Goal: Task Accomplishment & Management: Use online tool/utility

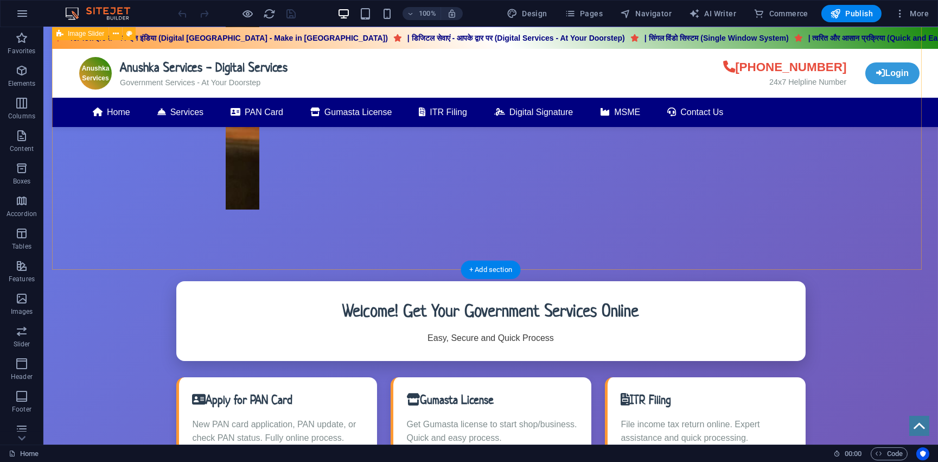
scroll to position [246, 0]
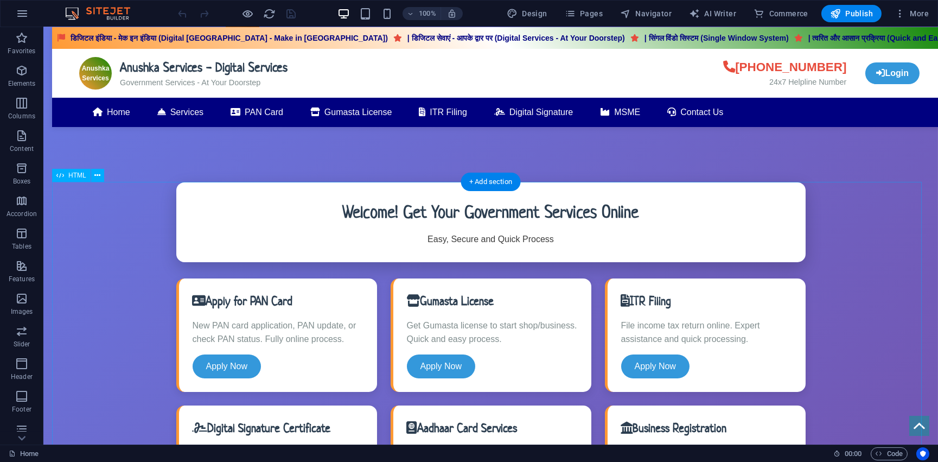
click at [98, 175] on div "1 Anushka Services - Digital Services डिजिटल इंडिया - मेक इन इंडिया (Digital In…" at bounding box center [490, 365] width 877 height 1064
click at [98, 178] on div "1 Anushka Services - Digital Services डिजिटल इंडिया - मेक इन इंडिया (Digital In…" at bounding box center [490, 365] width 877 height 1064
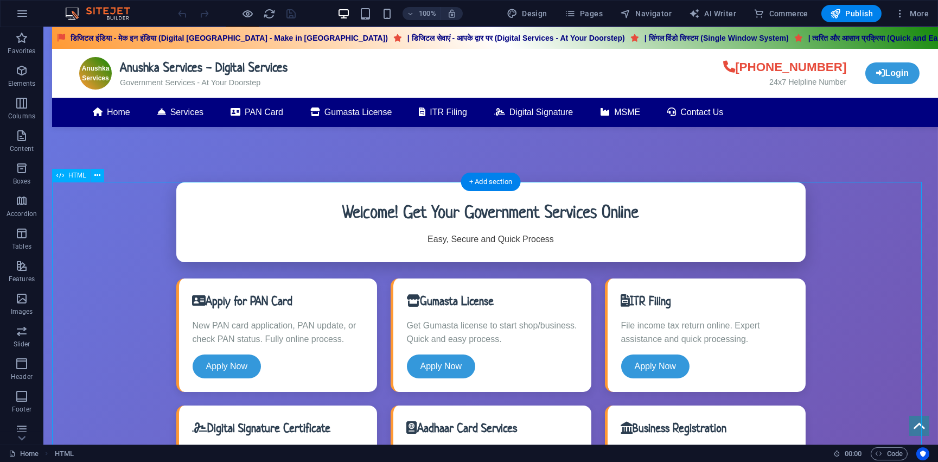
scroll to position [197, 0]
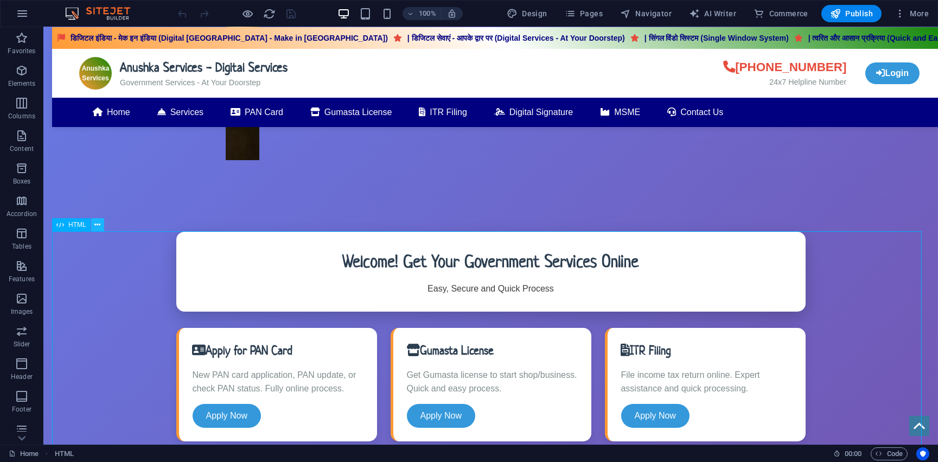
click at [97, 226] on icon at bounding box center [97, 224] width 6 height 11
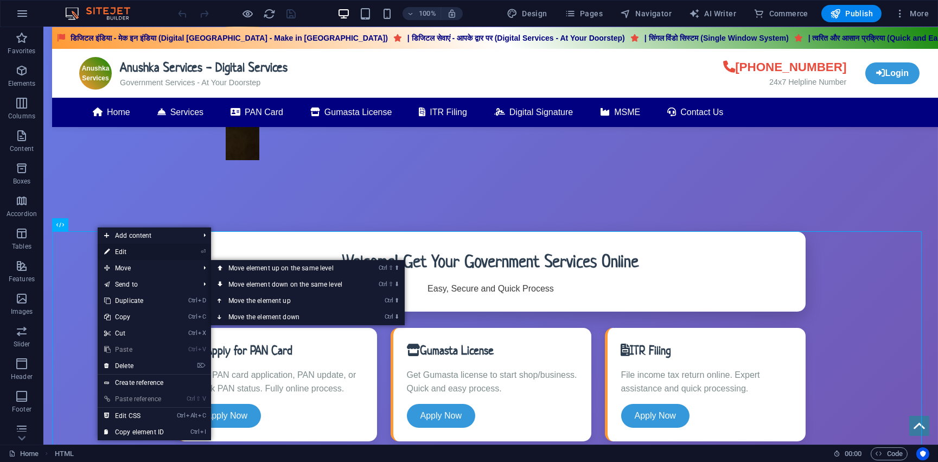
click at [131, 253] on link "⏎ Edit" at bounding box center [134, 252] width 73 height 16
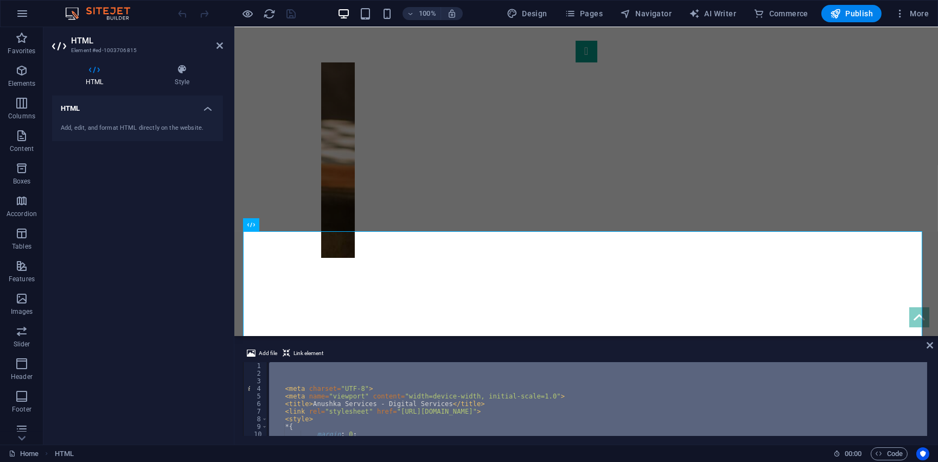
scroll to position [56, 0]
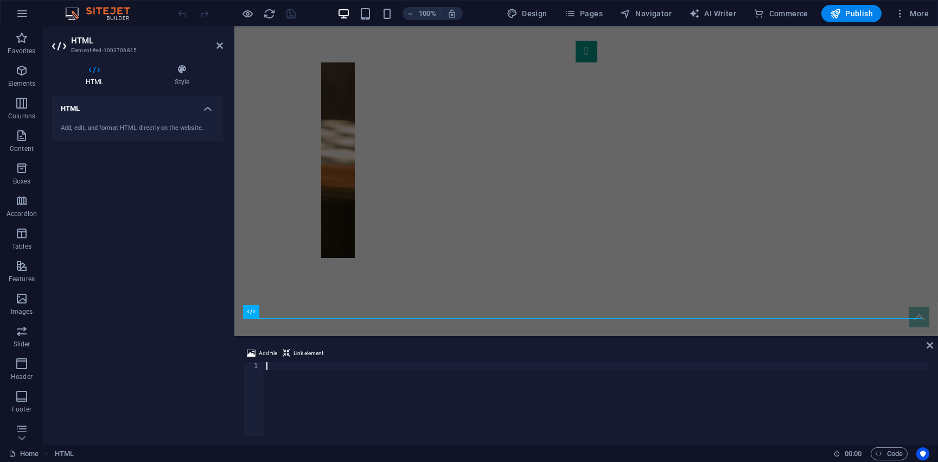
type textarea "</html>"
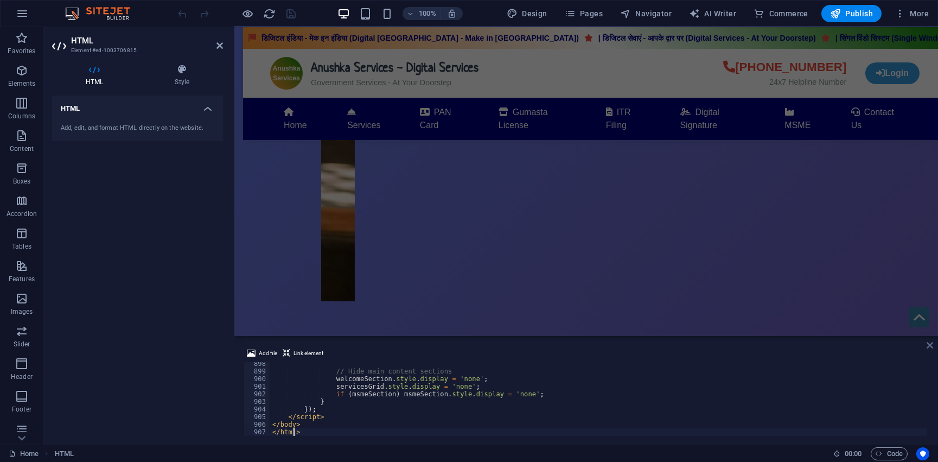
click at [927, 344] on icon at bounding box center [930, 345] width 7 height 9
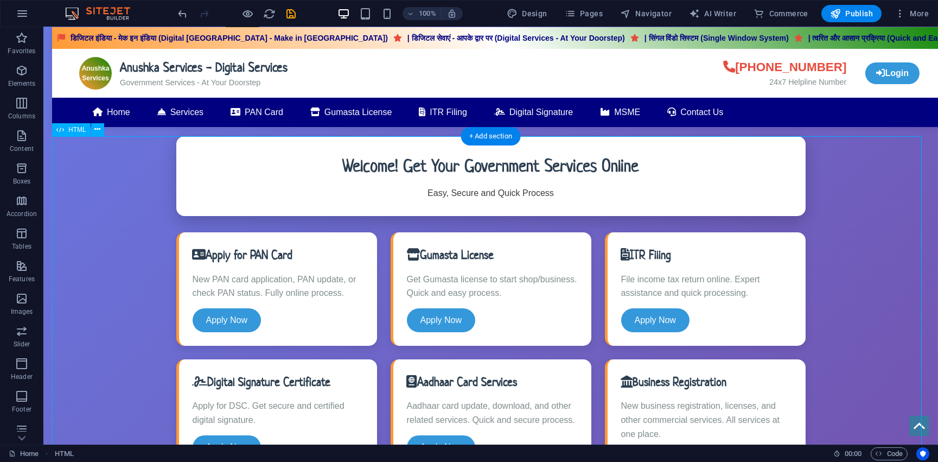
scroll to position [0, 0]
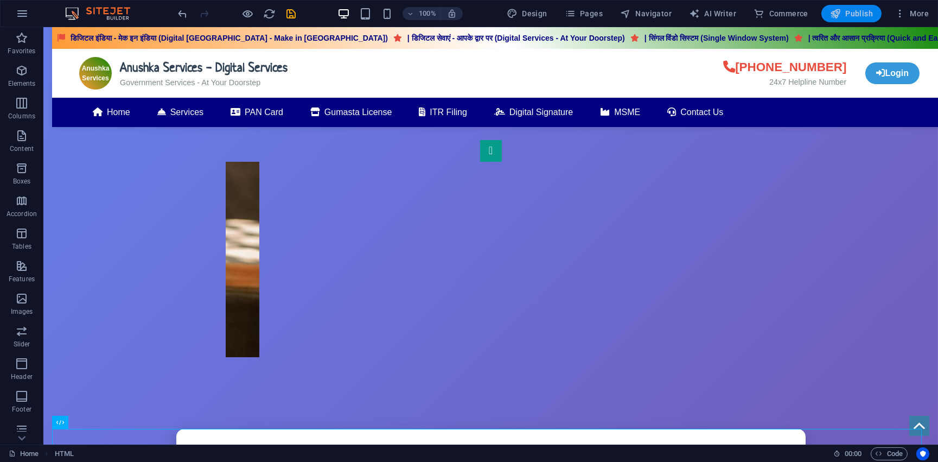
click at [863, 13] on span "Publish" at bounding box center [851, 13] width 43 height 11
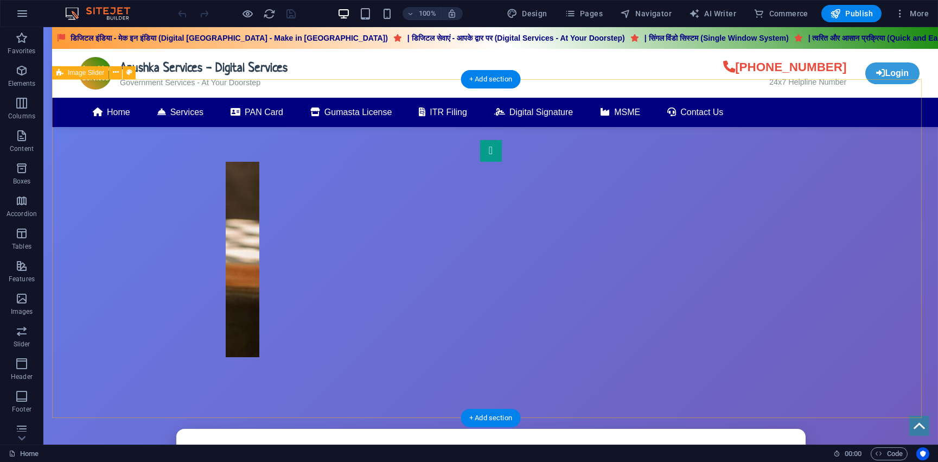
scroll to position [296, 0]
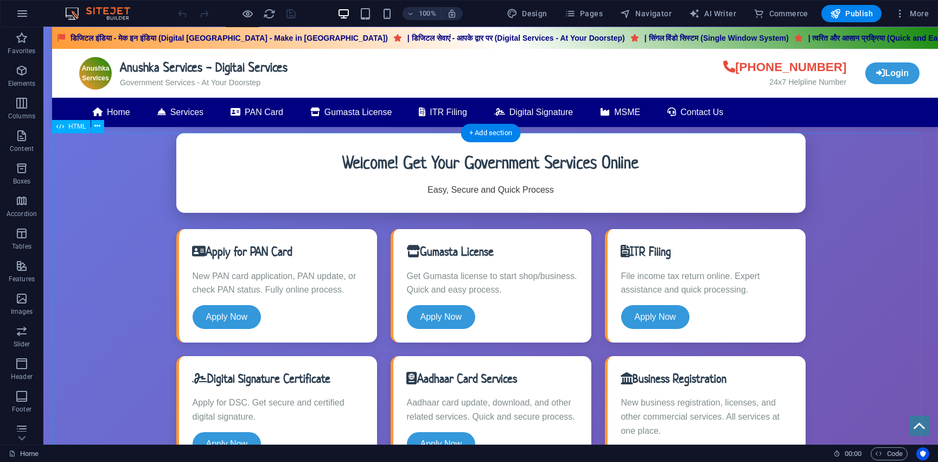
click at [98, 127] on icon at bounding box center [97, 125] width 6 height 11
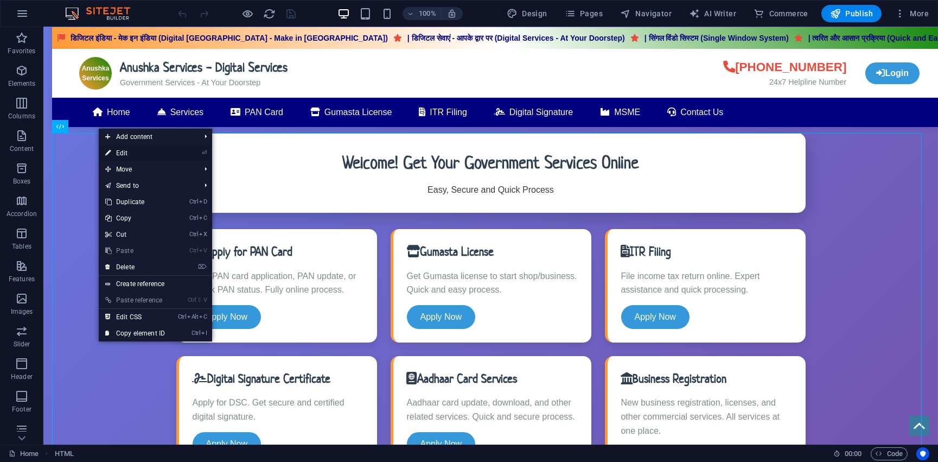
click at [143, 156] on link "⏎ Edit" at bounding box center [135, 153] width 73 height 16
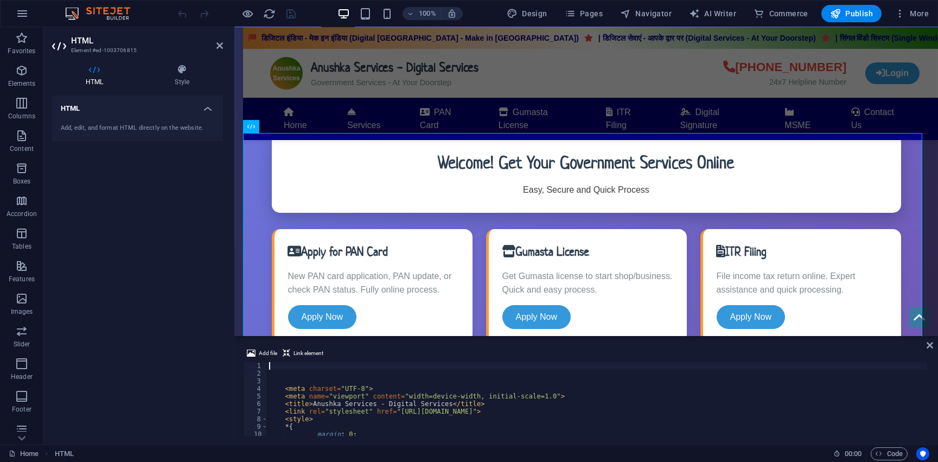
click at [316, 386] on div "< meta charset = "UTF-8" > < meta name = "viewport" content = "width=device-wid…" at bounding box center [597, 406] width 660 height 89
type textarea "<meta charset="UTF-8">"
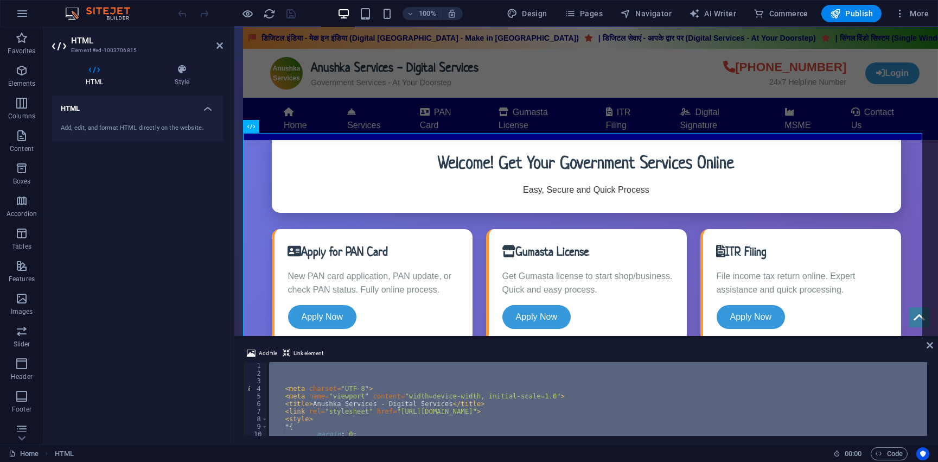
scroll to position [56, 0]
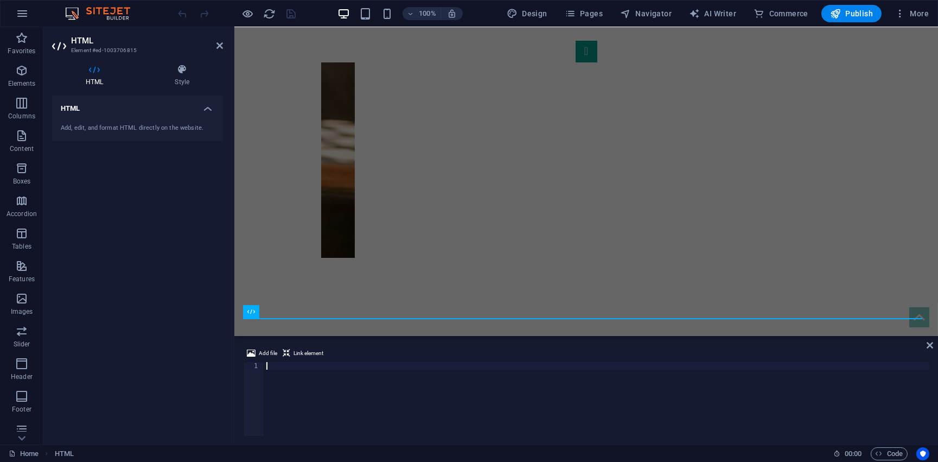
type textarea "</html>"
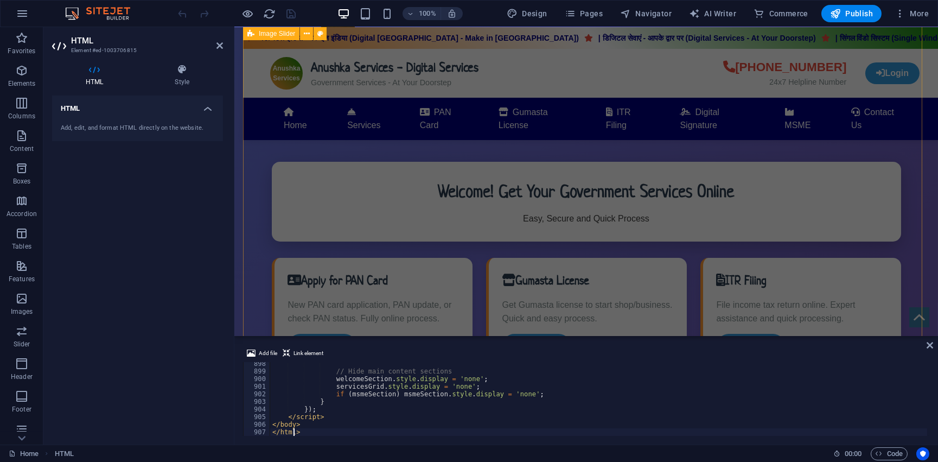
click at [288, 272] on div "1 Anushka Services - Digital Services डिजिटल इंडिया - मेक इन इंडिया (Digital In…" at bounding box center [585, 344] width 686 height 1064
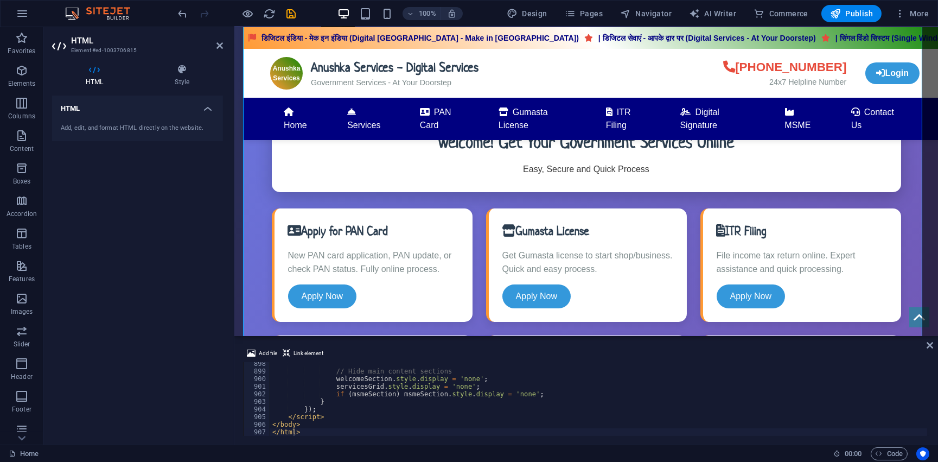
scroll to position [593, 0]
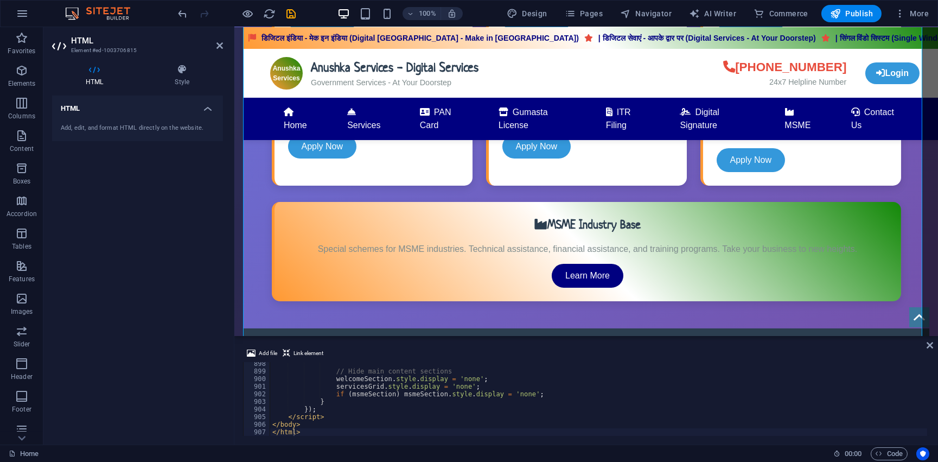
click at [933, 349] on div "Add file Link element </html> 898 899 900 901 902 903 904 905 906 907 // Hide m…" at bounding box center [586, 391] width 704 height 106
click at [927, 342] on icon at bounding box center [930, 345] width 7 height 9
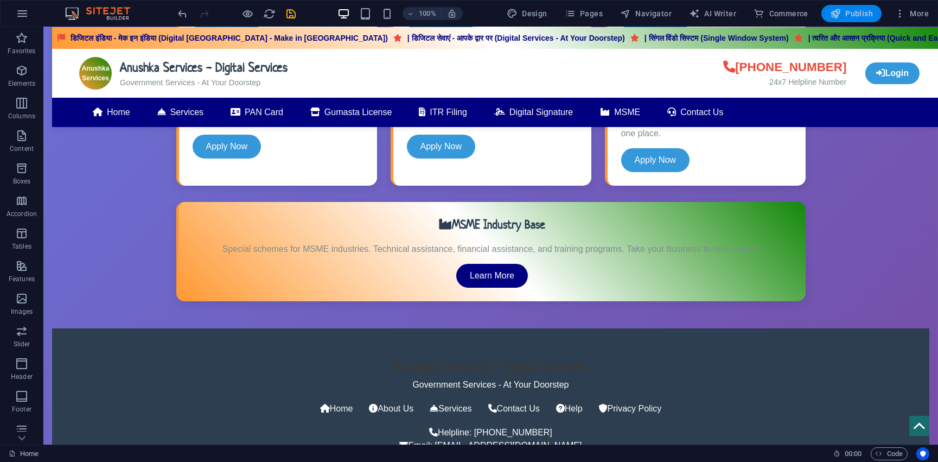
click at [846, 15] on span "Publish" at bounding box center [851, 13] width 43 height 11
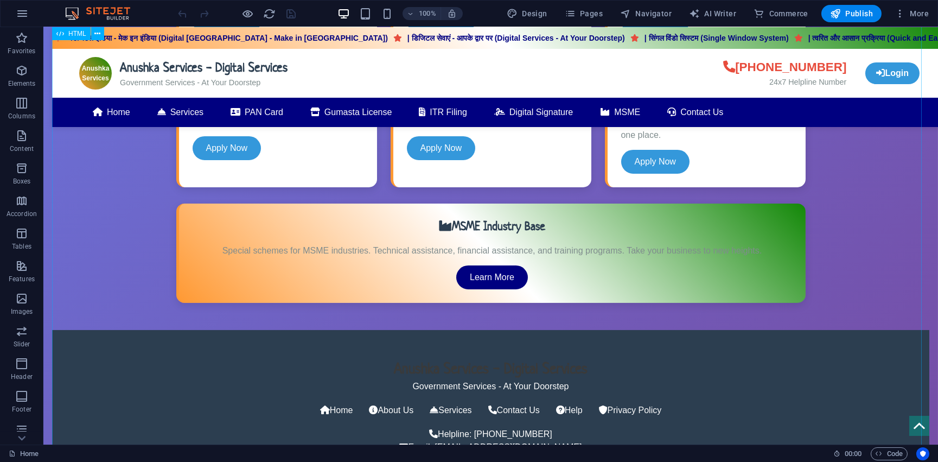
scroll to position [694, 0]
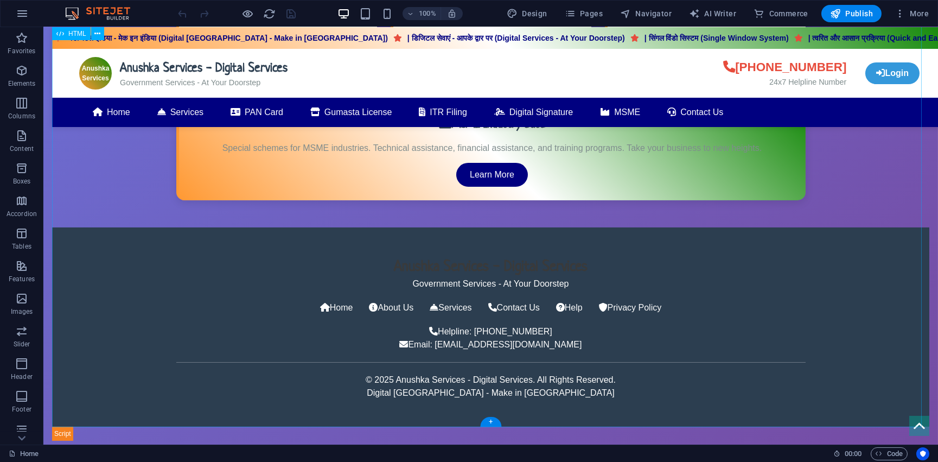
click at [520, 380] on div "Anushka Services - Digital Services डिजिटल इंडिया - मेक इन इंडिया (Digital Indi…" at bounding box center [490, 88] width 877 height 706
click at [497, 257] on div "Anushka Services - Digital Services डिजिटल इंडिया - मेक इन इंडिया (Digital Indi…" at bounding box center [490, 88] width 877 height 706
click at [500, 250] on div "Anushka Services - Digital Services डिजिटल इंडिया - मेक इन इंडिया (Digital Indi…" at bounding box center [490, 88] width 877 height 706
click at [528, 254] on div "Anushka Services - Digital Services डिजिटल इंडिया - मेक इन इंडिया (Digital Indi…" at bounding box center [490, 88] width 877 height 706
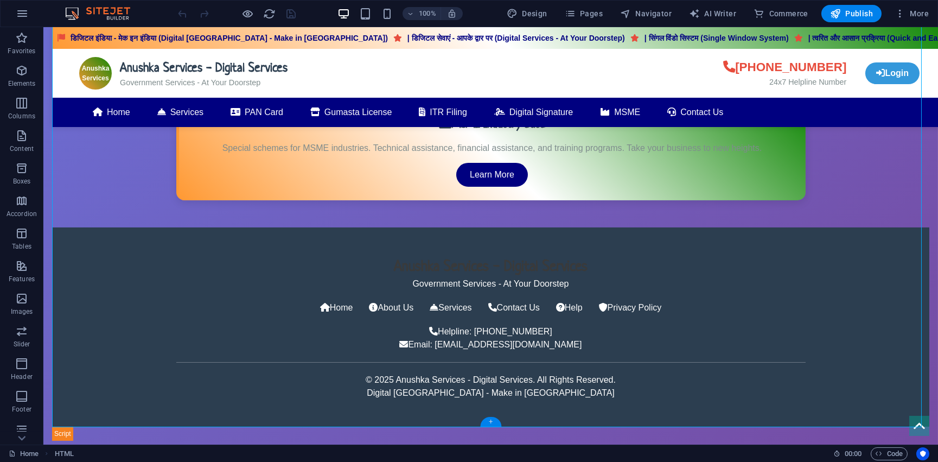
drag, startPoint x: 492, startPoint y: 420, endPoint x: 262, endPoint y: 395, distance: 231.4
click at [492, 420] on div "+" at bounding box center [490, 422] width 21 height 10
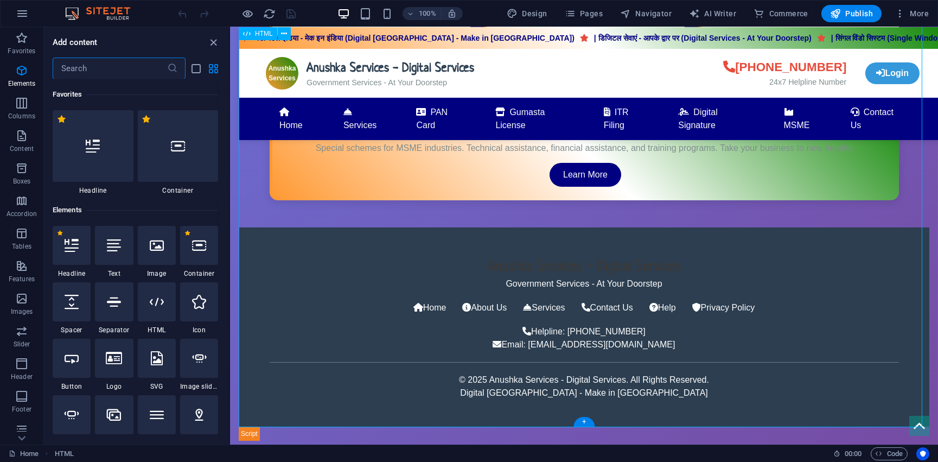
scroll to position [1897, 0]
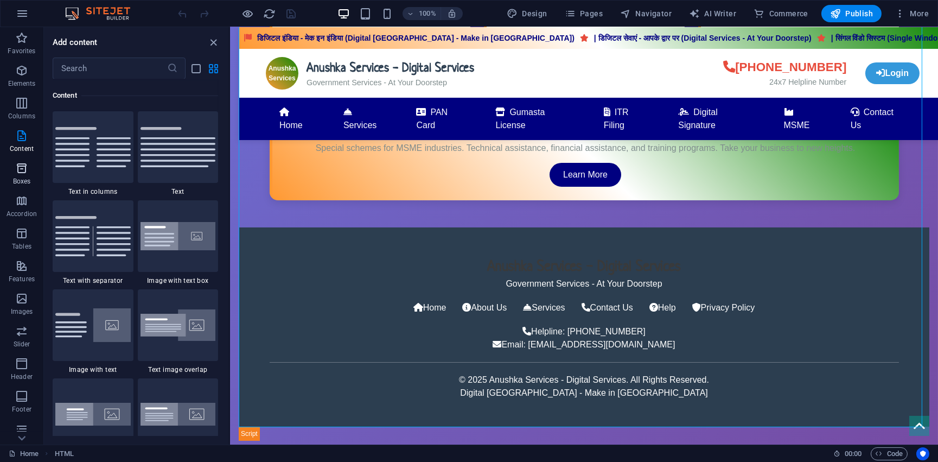
click at [18, 177] on p "Boxes" at bounding box center [22, 181] width 18 height 9
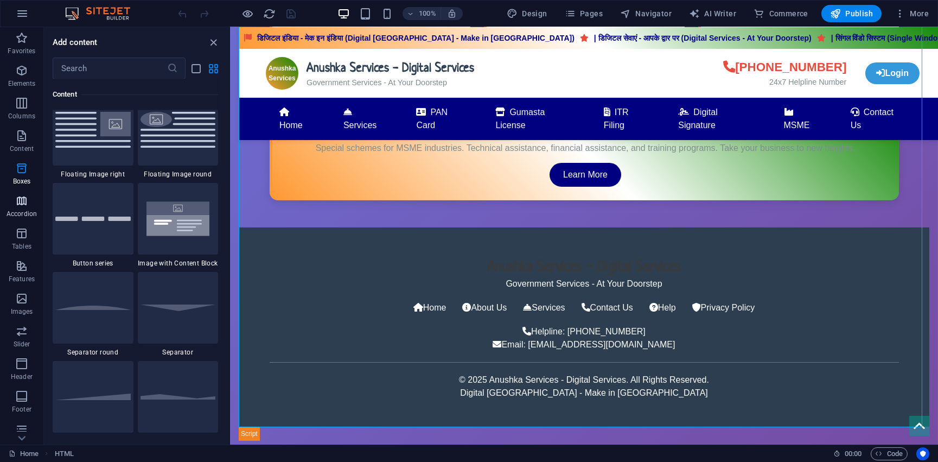
scroll to position [2991, 0]
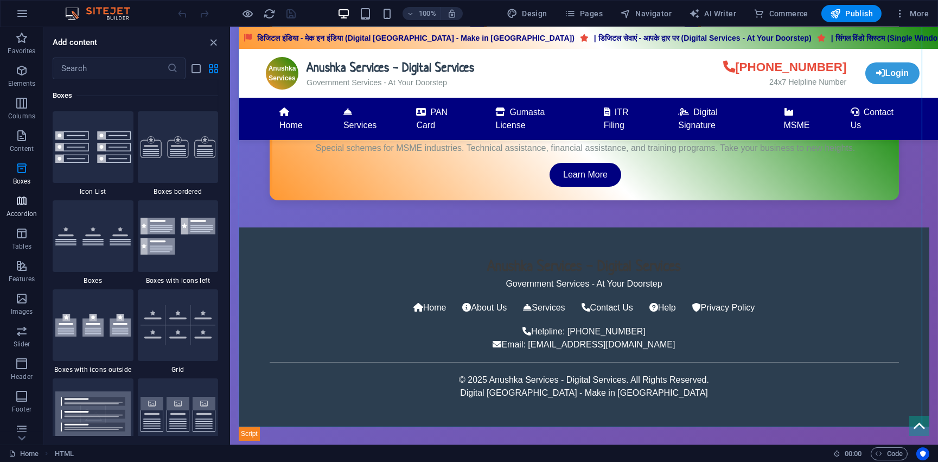
click at [19, 198] on icon "button" at bounding box center [21, 200] width 13 height 13
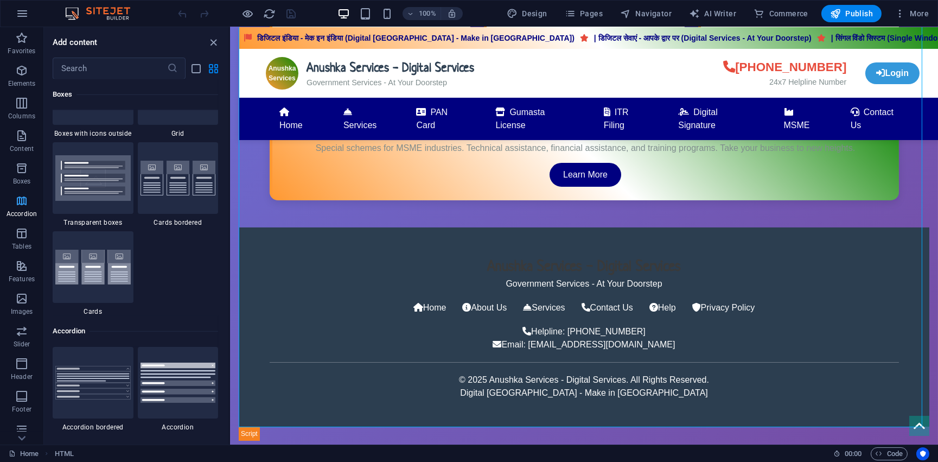
scroll to position [3463, 0]
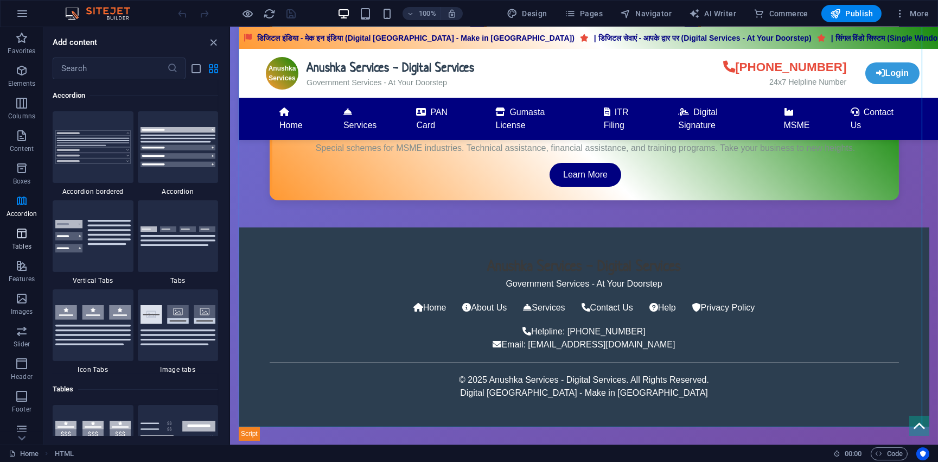
click at [16, 233] on icon "button" at bounding box center [21, 233] width 13 height 13
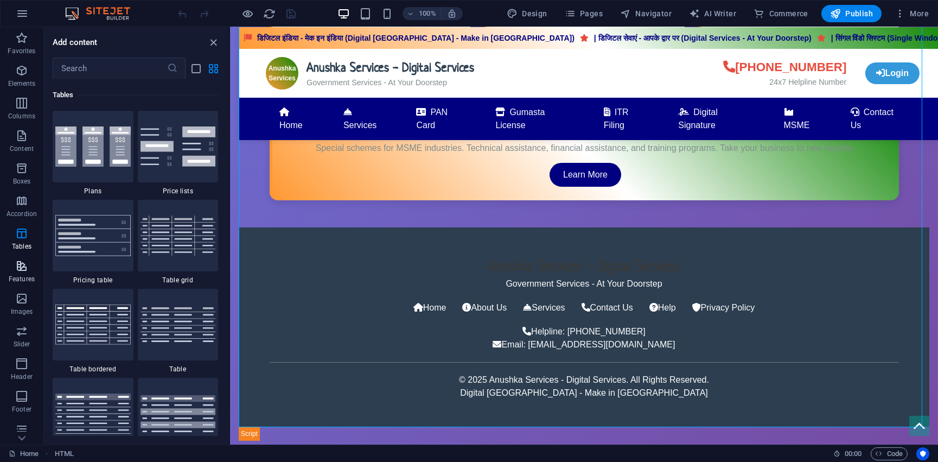
click at [11, 271] on span "Features" at bounding box center [21, 272] width 43 height 26
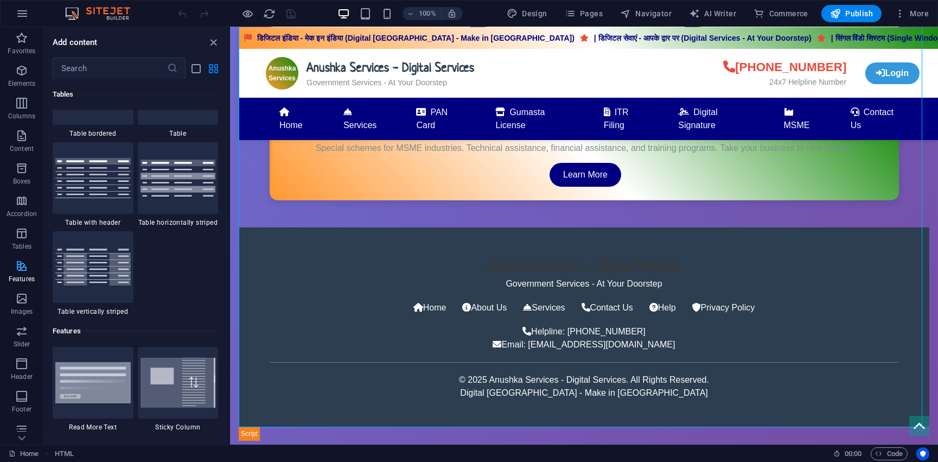
scroll to position [4227, 0]
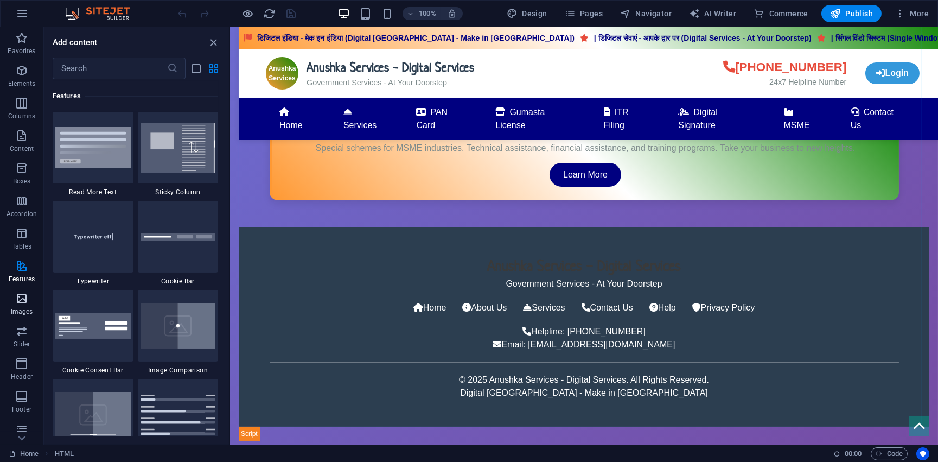
click at [18, 307] on p "Images" at bounding box center [22, 311] width 22 height 9
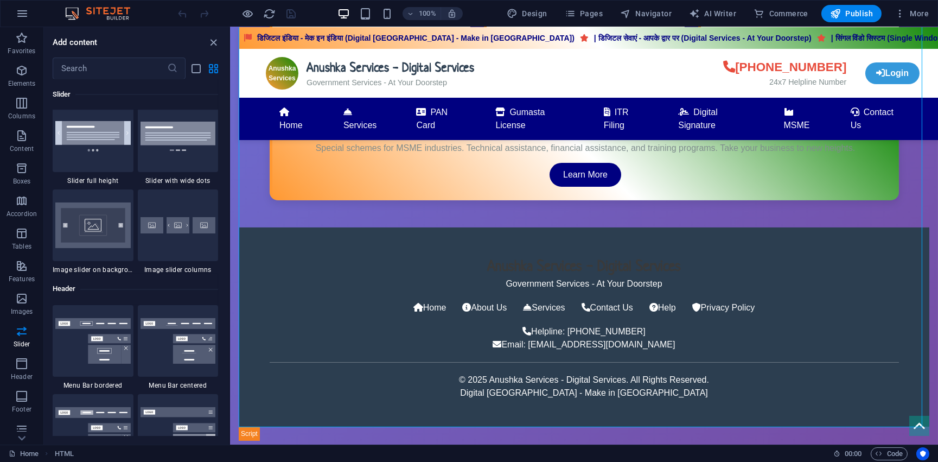
scroll to position [6535, 0]
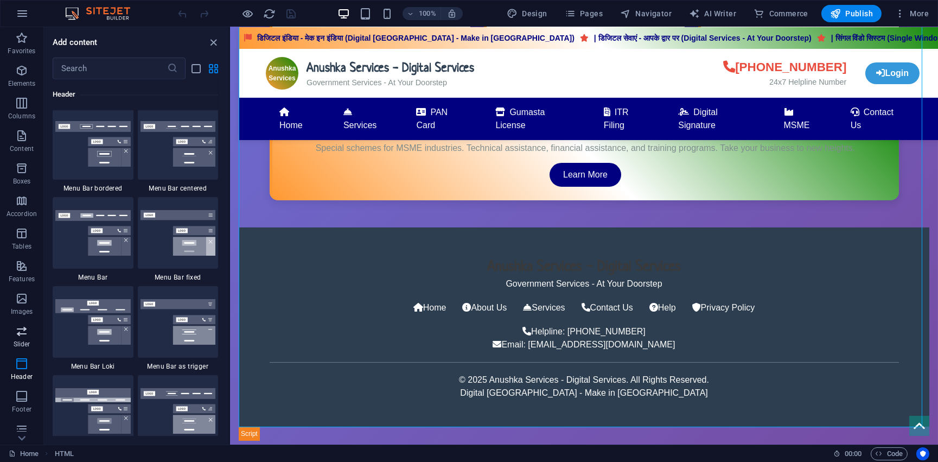
click at [16, 325] on icon "button" at bounding box center [21, 330] width 13 height 13
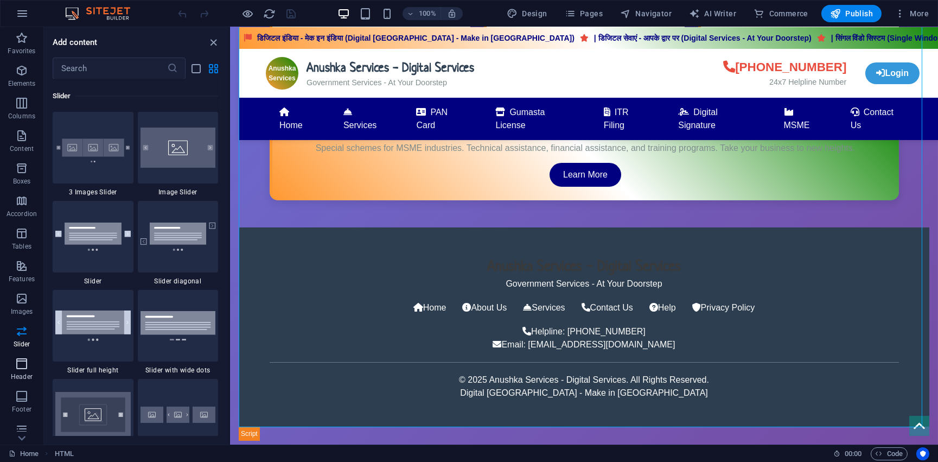
click at [23, 367] on icon "button" at bounding box center [21, 363] width 13 height 13
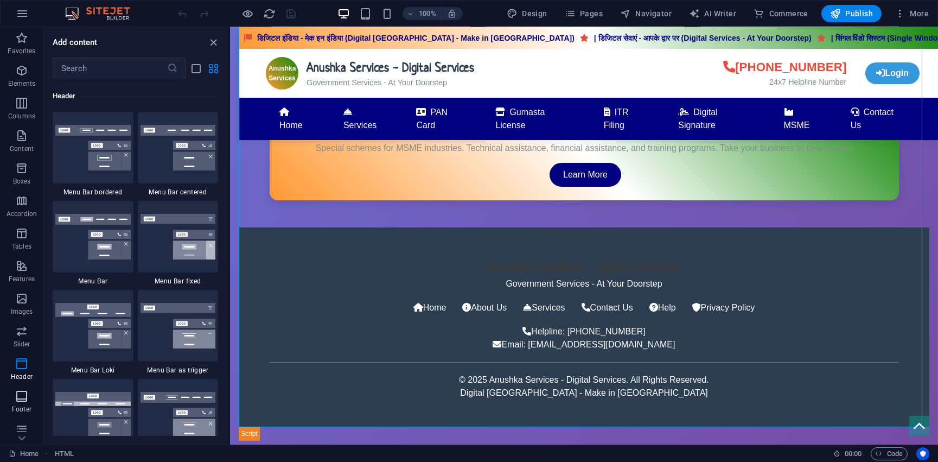
click at [25, 392] on icon "button" at bounding box center [21, 395] width 13 height 13
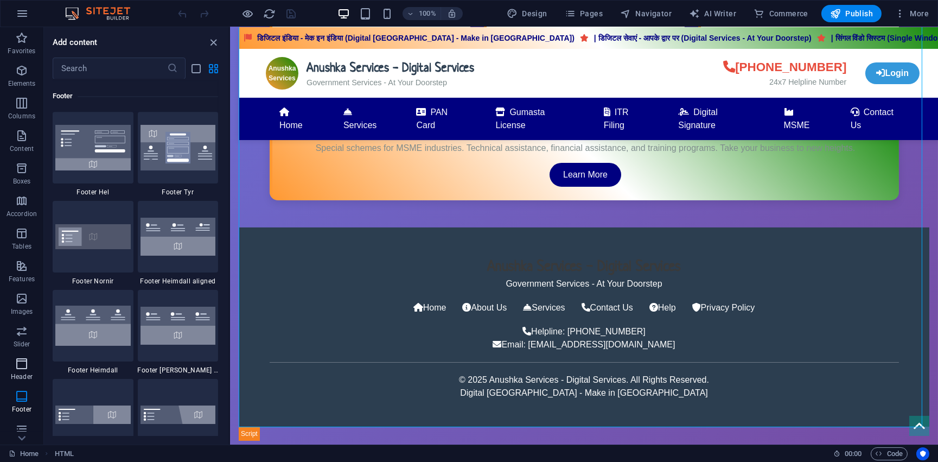
click at [24, 372] on p "Header" at bounding box center [22, 376] width 22 height 9
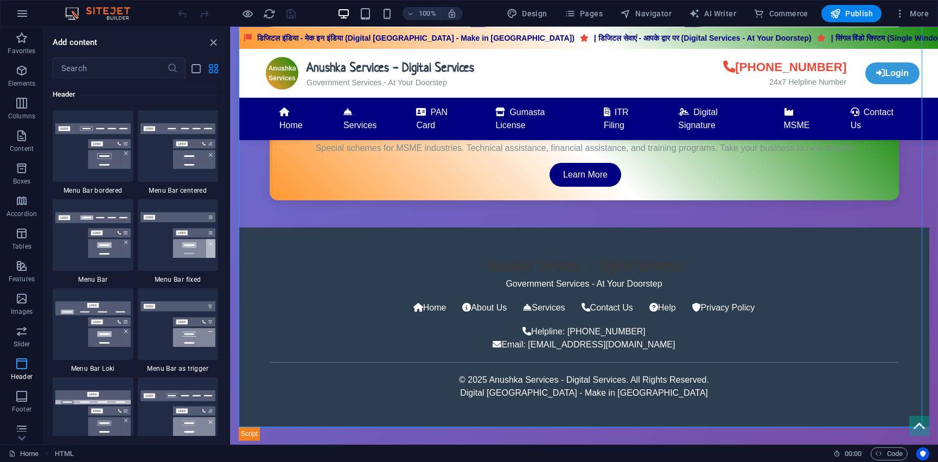
scroll to position [6531, 0]
click at [20, 397] on icon "button" at bounding box center [21, 395] width 13 height 13
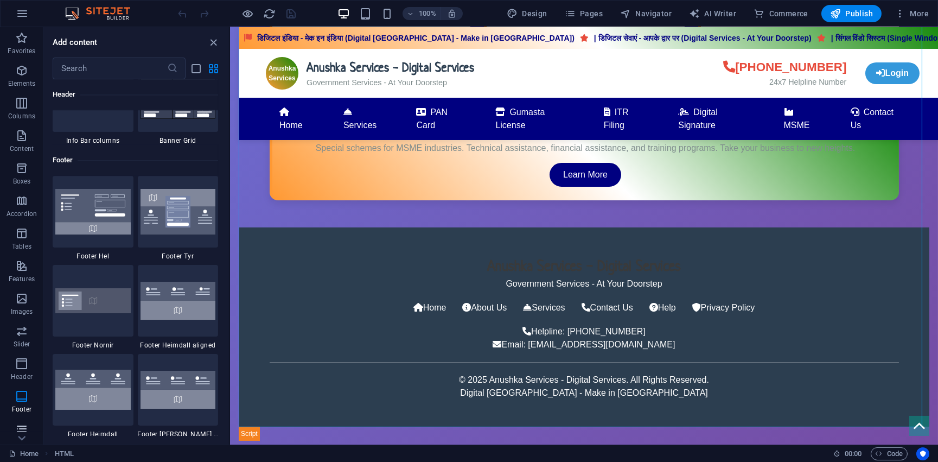
click at [17, 425] on icon "button" at bounding box center [21, 428] width 13 height 13
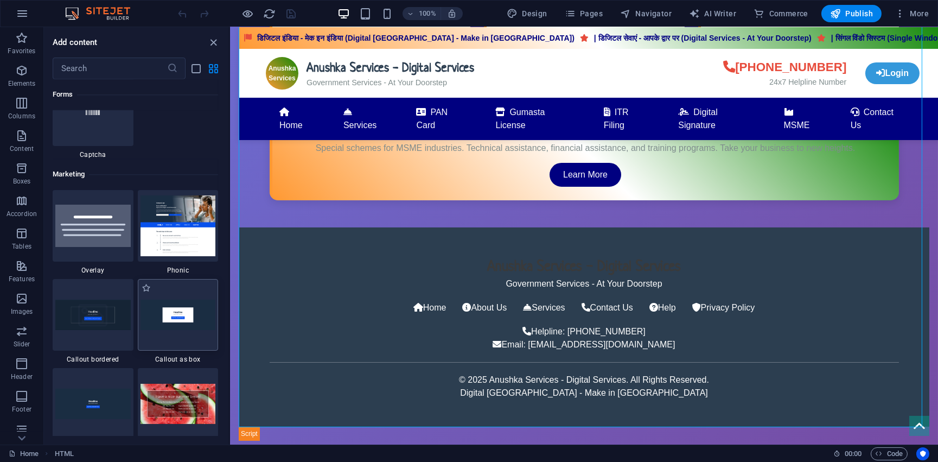
scroll to position [9003, 0]
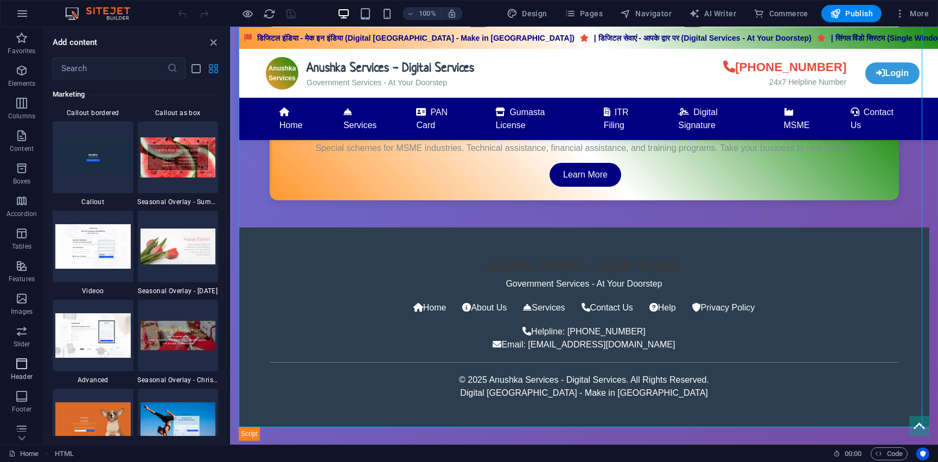
click at [12, 371] on span "Header" at bounding box center [21, 370] width 43 height 26
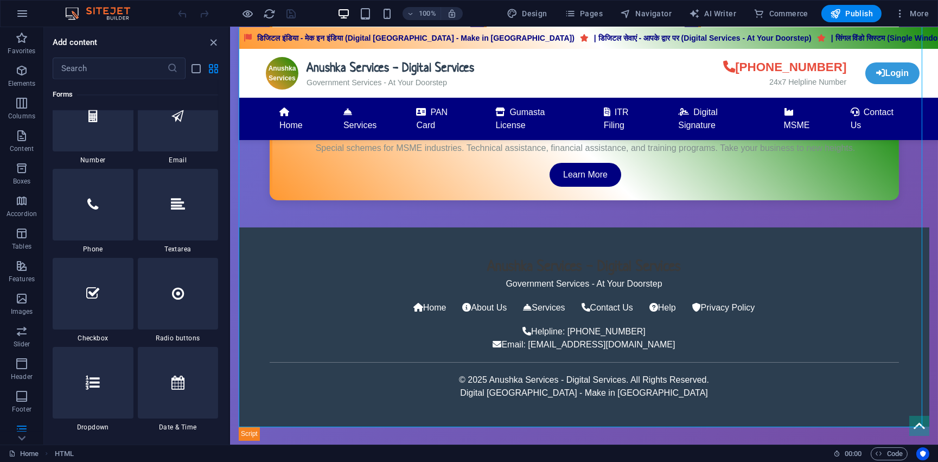
scroll to position [8356, 0]
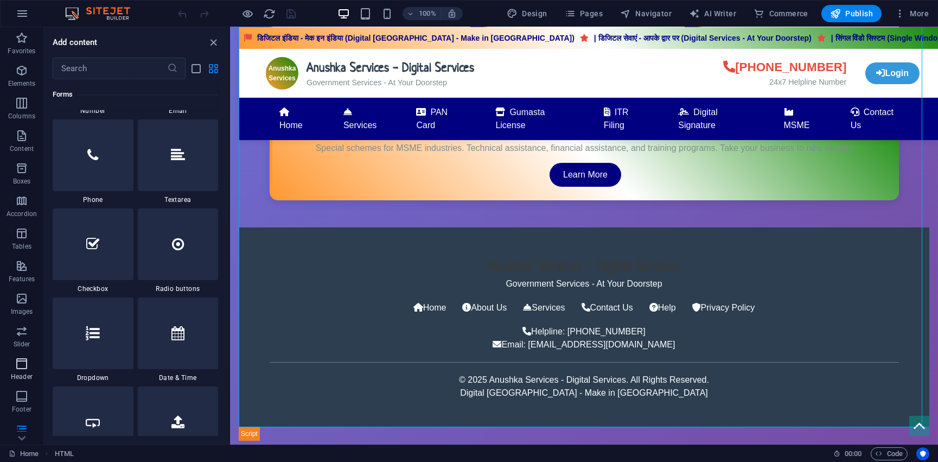
click at [9, 362] on span "Header" at bounding box center [21, 370] width 43 height 26
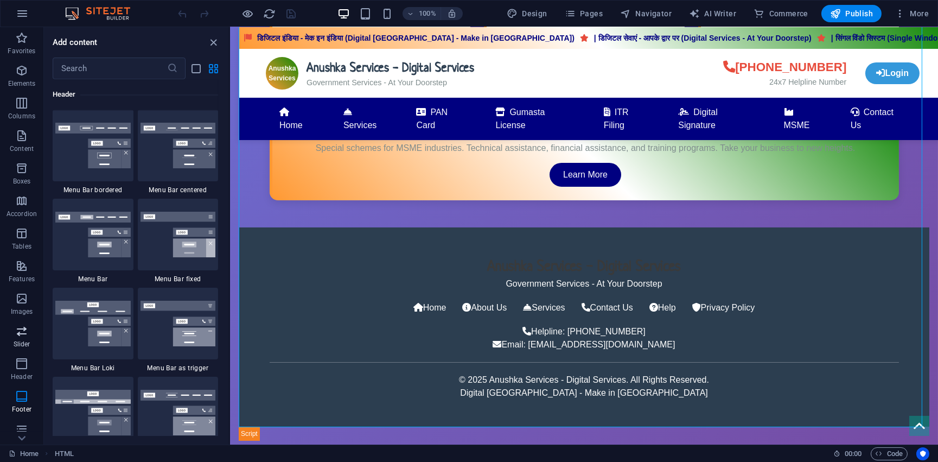
click at [20, 331] on icon "button" at bounding box center [21, 330] width 13 height 13
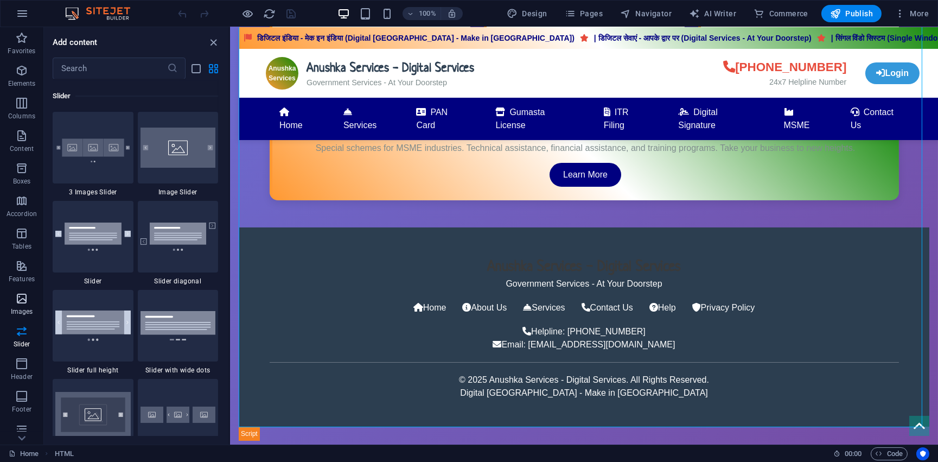
click at [19, 310] on p "Images" at bounding box center [22, 311] width 22 height 9
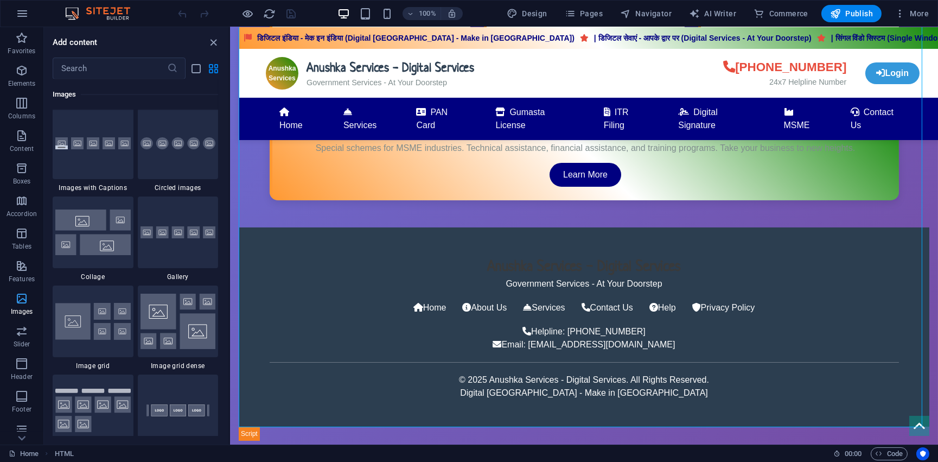
scroll to position [5499, 0]
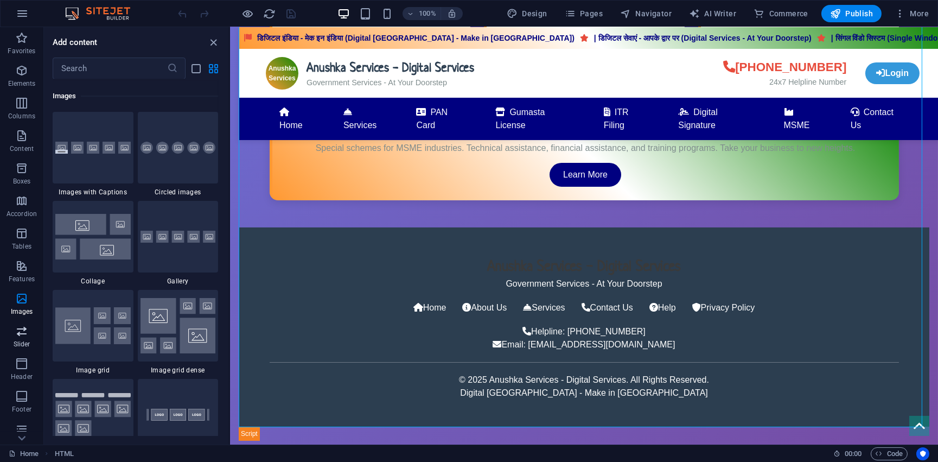
click at [19, 340] on p "Slider" at bounding box center [22, 344] width 17 height 9
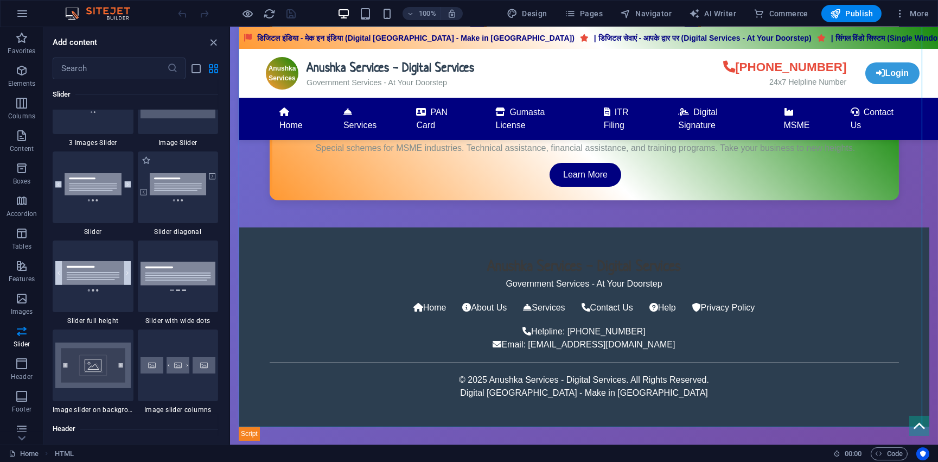
scroll to position [6148, 0]
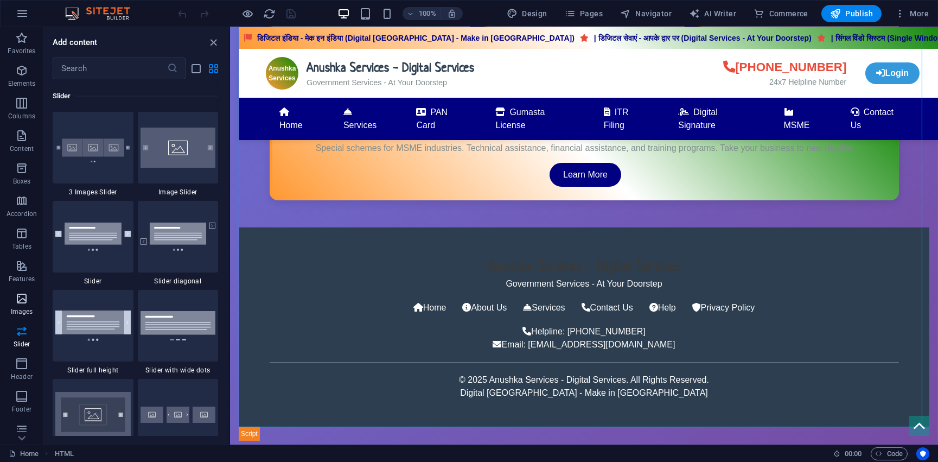
click at [24, 307] on p "Images" at bounding box center [22, 311] width 22 height 9
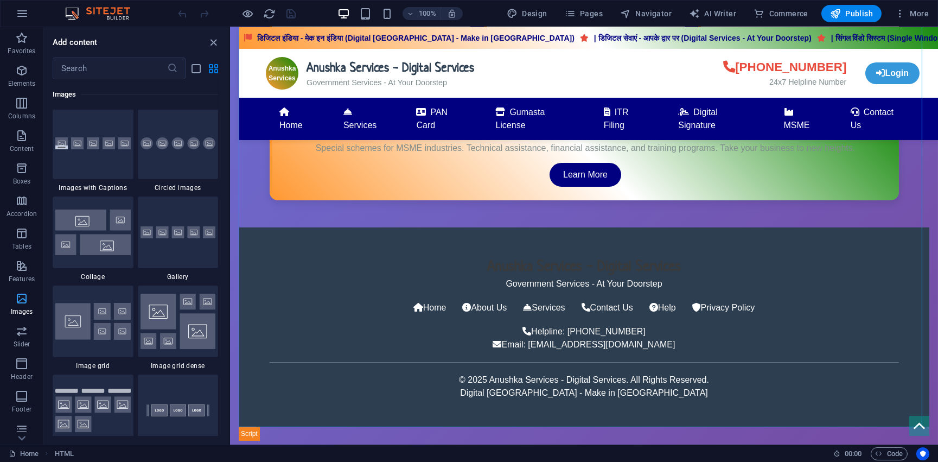
scroll to position [5499, 0]
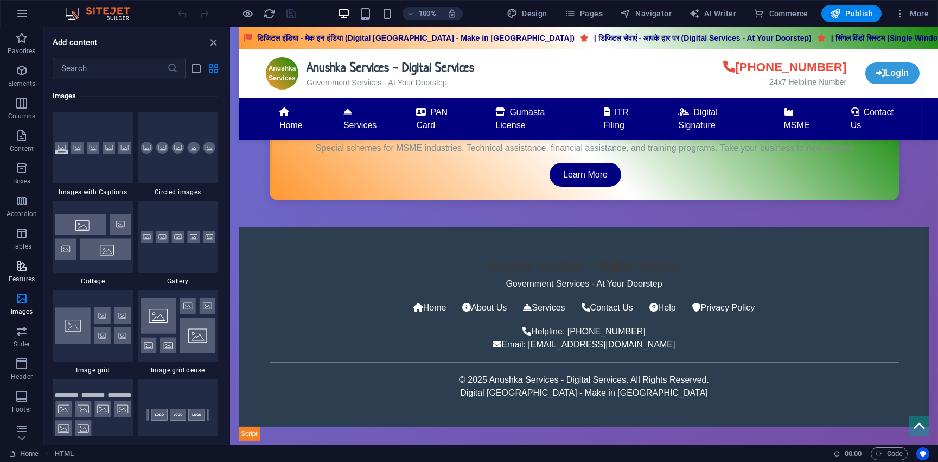
click at [26, 267] on icon "button" at bounding box center [21, 265] width 13 height 13
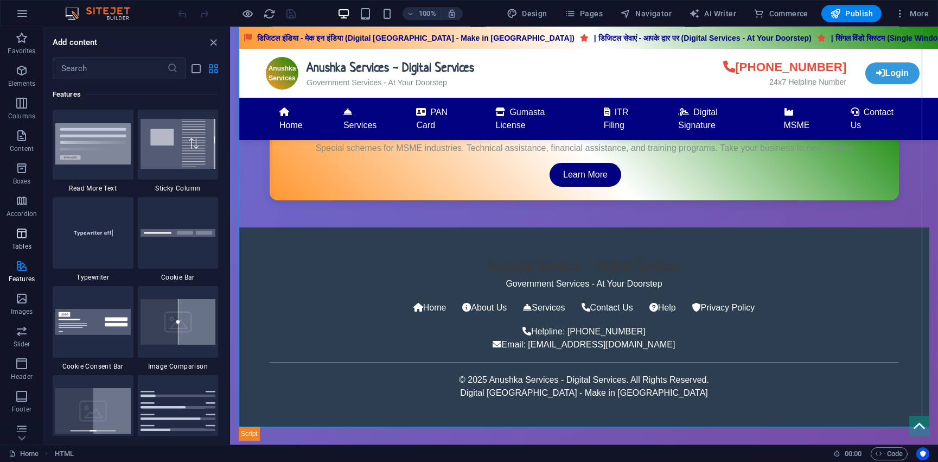
click at [22, 232] on icon "button" at bounding box center [21, 233] width 13 height 13
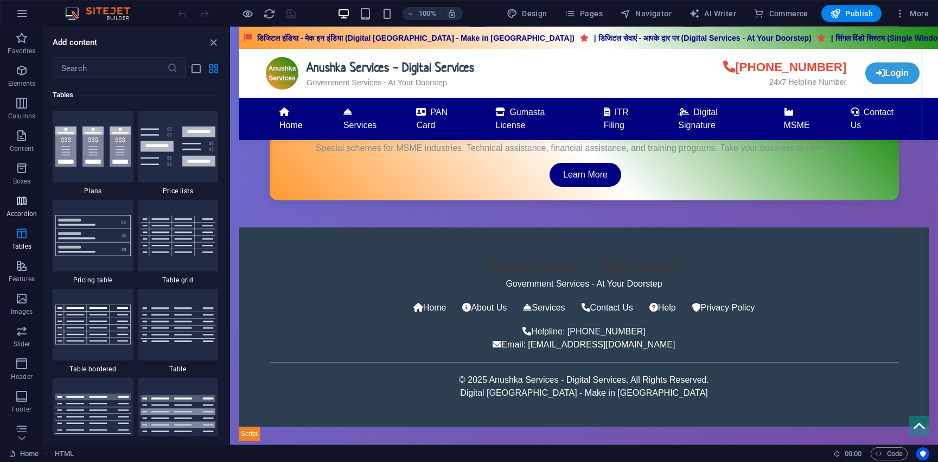
click at [24, 214] on p "Accordion" at bounding box center [22, 213] width 30 height 9
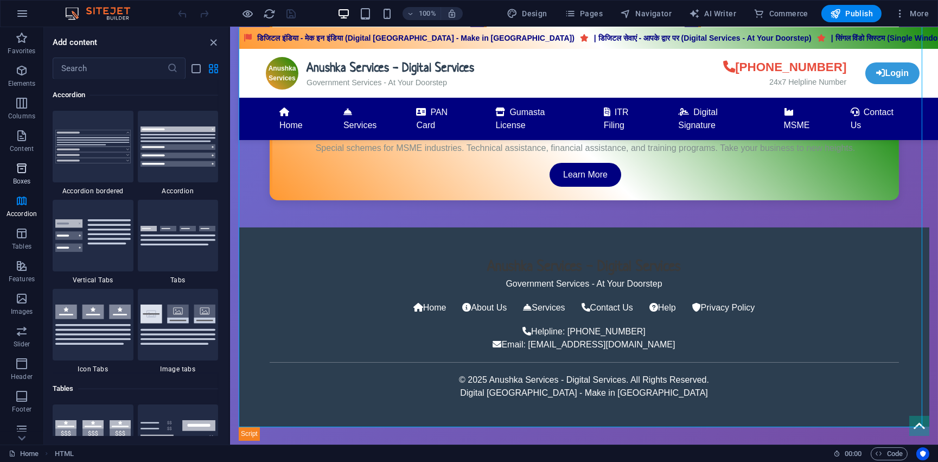
click at [22, 179] on p "Boxes" at bounding box center [22, 181] width 18 height 9
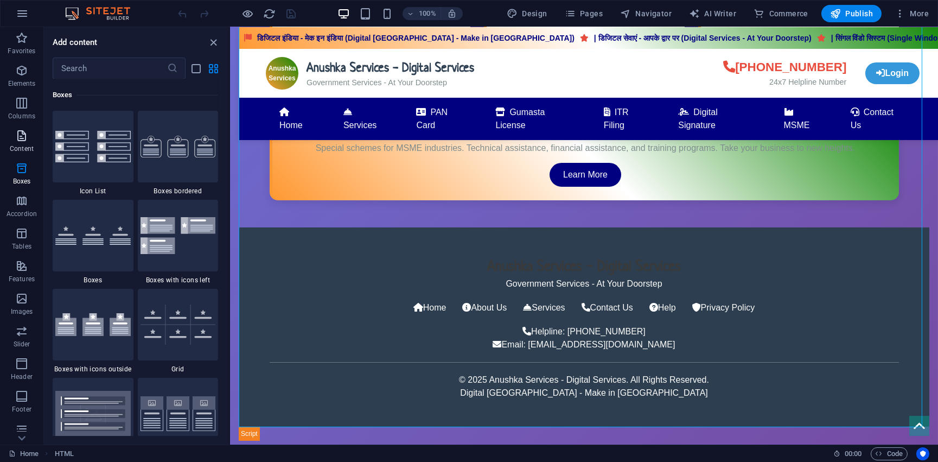
click at [21, 148] on p "Content" at bounding box center [22, 148] width 24 height 9
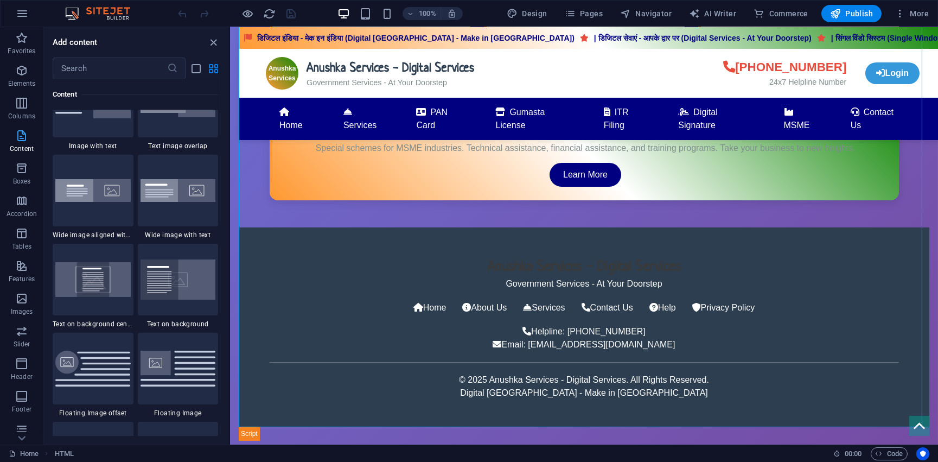
scroll to position [1897, 0]
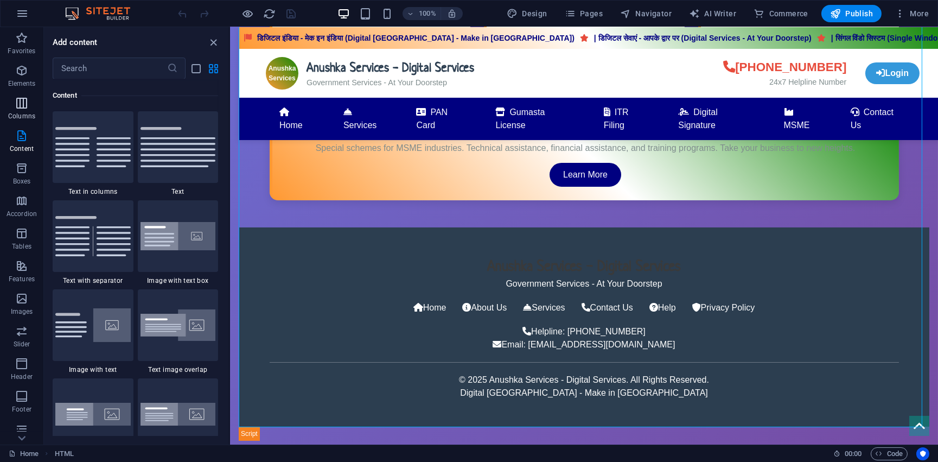
click at [24, 104] on icon "button" at bounding box center [21, 103] width 13 height 13
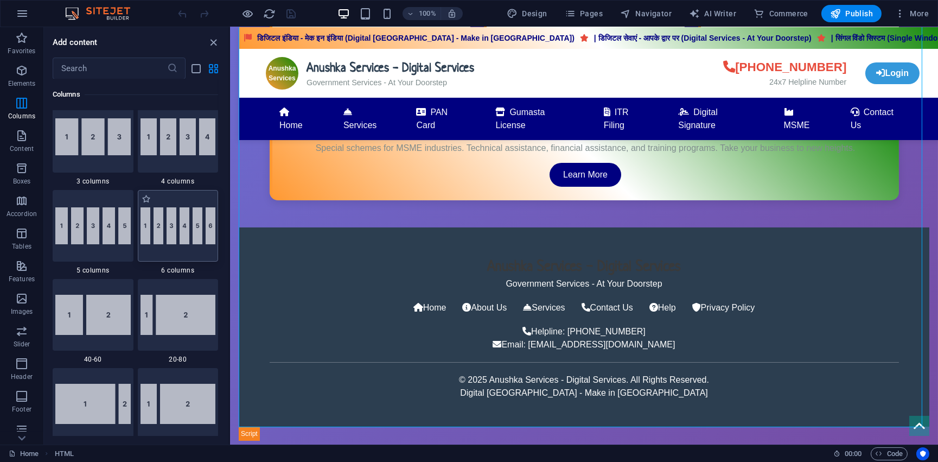
scroll to position [488, 0]
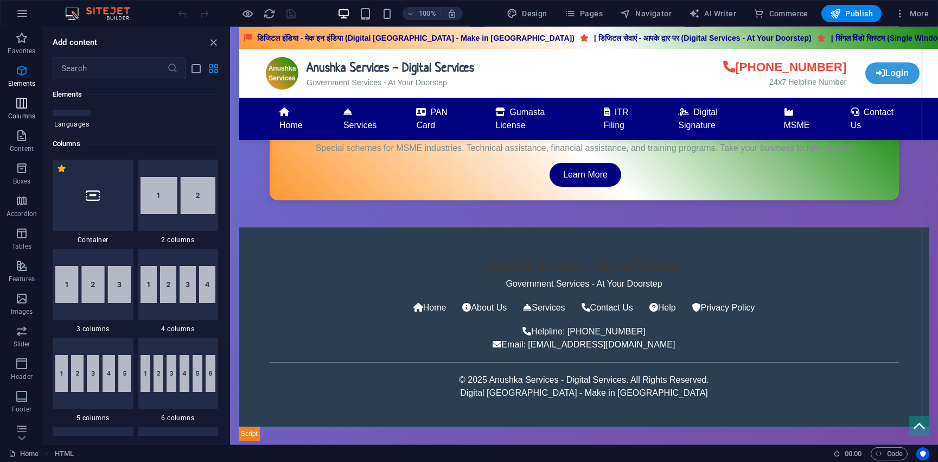
click at [22, 102] on icon "button" at bounding box center [21, 103] width 13 height 13
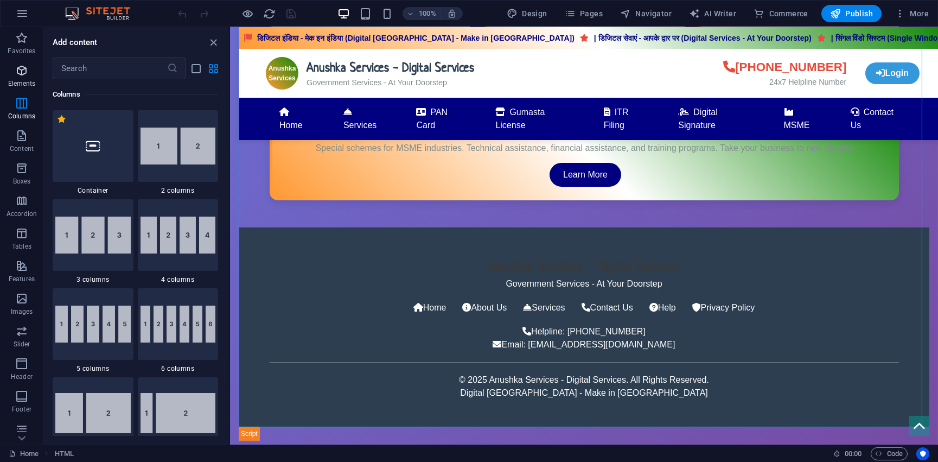
click at [21, 82] on p "Elements" at bounding box center [22, 83] width 28 height 9
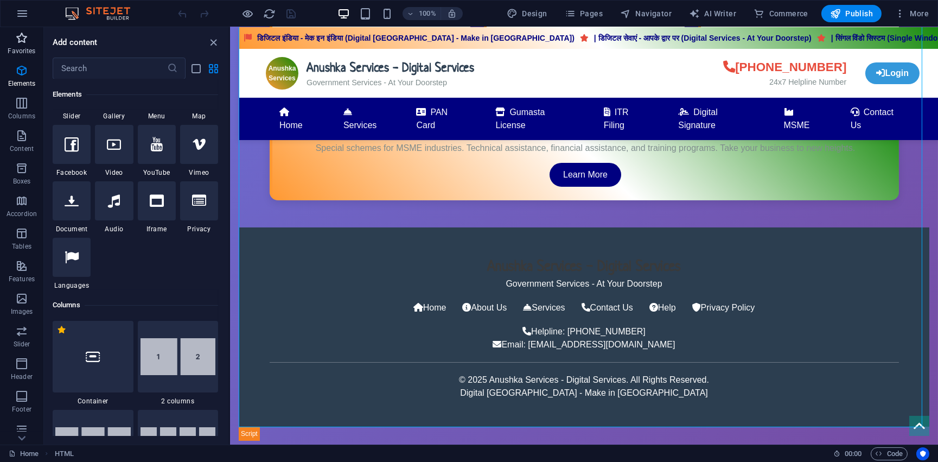
click at [18, 40] on icon "button" at bounding box center [21, 37] width 13 height 13
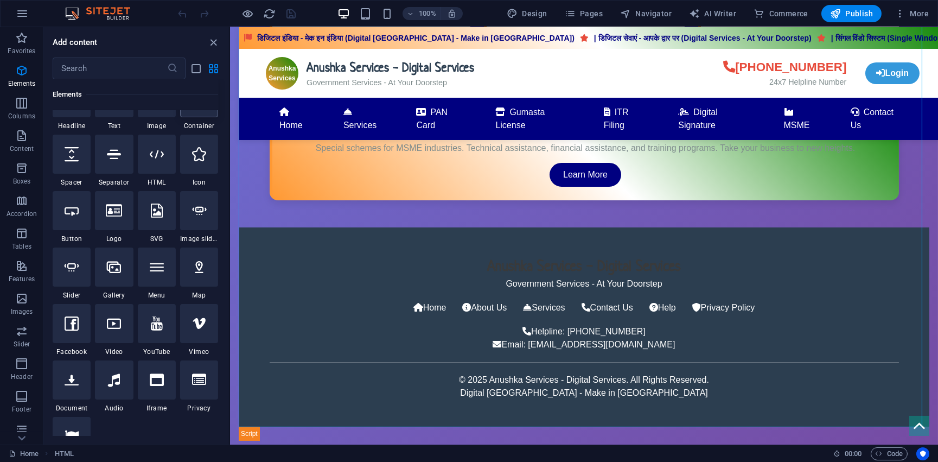
scroll to position [0, 0]
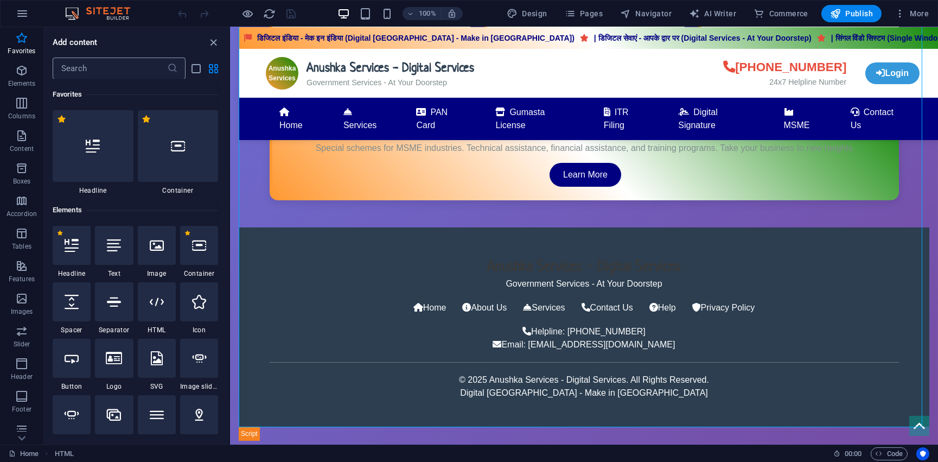
click at [85, 74] on input "text" at bounding box center [110, 69] width 114 height 22
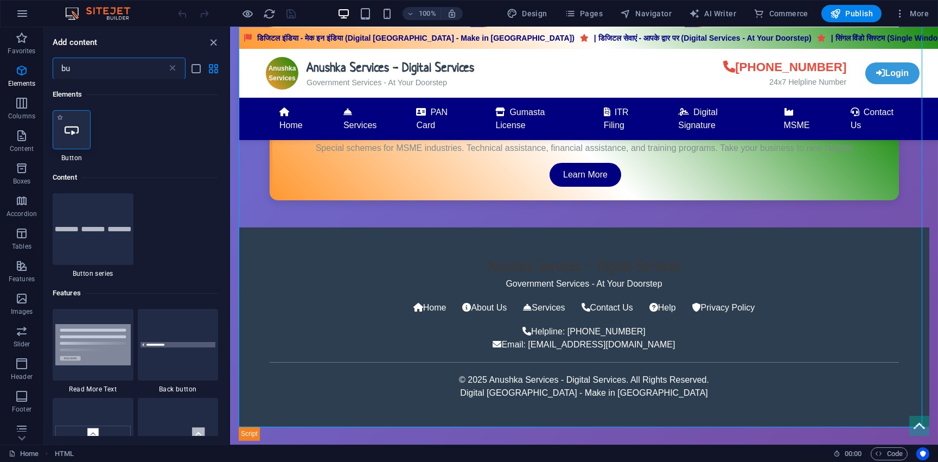
type input "bu"
click at [70, 137] on div at bounding box center [72, 129] width 38 height 39
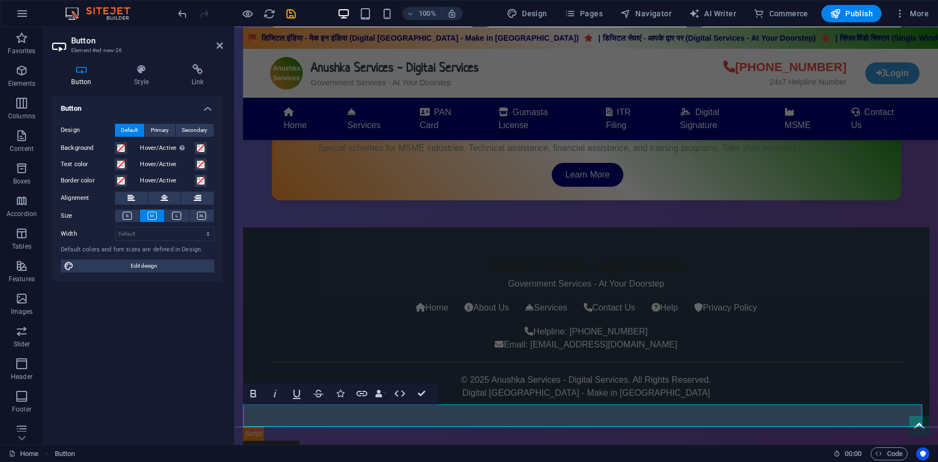
scroll to position [717, 0]
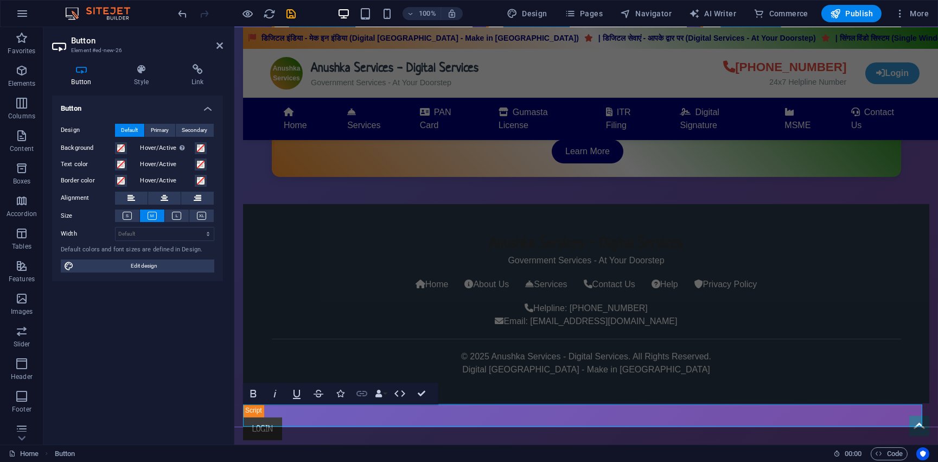
click at [363, 395] on icon "button" at bounding box center [361, 393] width 13 height 13
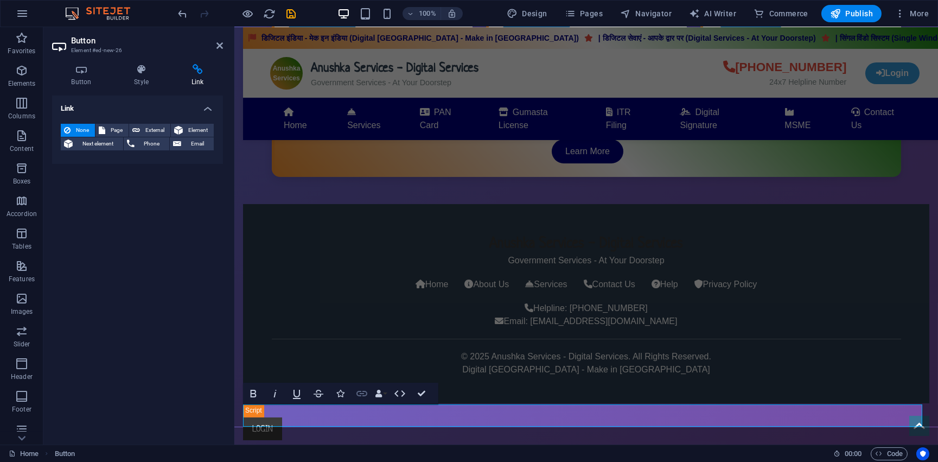
click at [363, 395] on icon "button" at bounding box center [361, 393] width 11 height 5
click at [112, 126] on span "Page" at bounding box center [116, 130] width 17 height 13
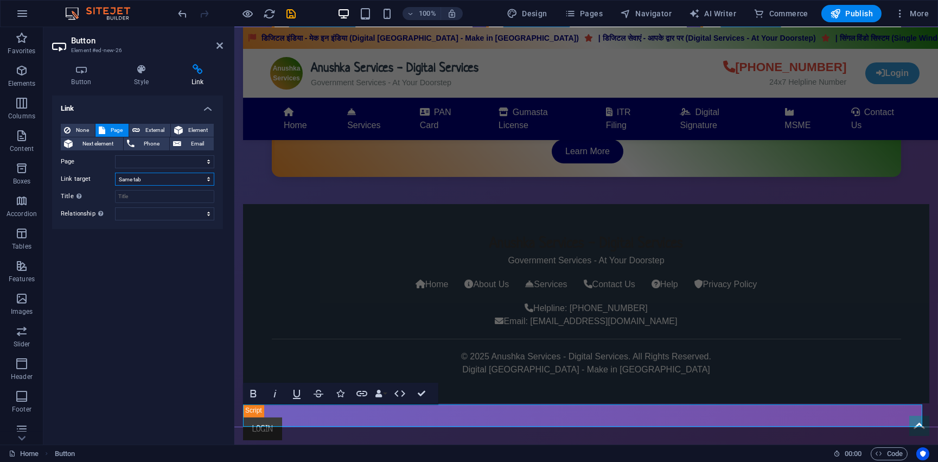
click at [144, 183] on select "New tab Same tab Overlay" at bounding box center [164, 179] width 99 height 13
click at [147, 179] on select "New tab Same tab Overlay" at bounding box center [164, 179] width 99 height 13
click at [151, 194] on input "Title Additional link description, should not be the same as the link text. The…" at bounding box center [164, 196] width 99 height 13
click at [149, 213] on select "alternate author bookmark external help license next nofollow noreferrer noopen…" at bounding box center [164, 213] width 99 height 13
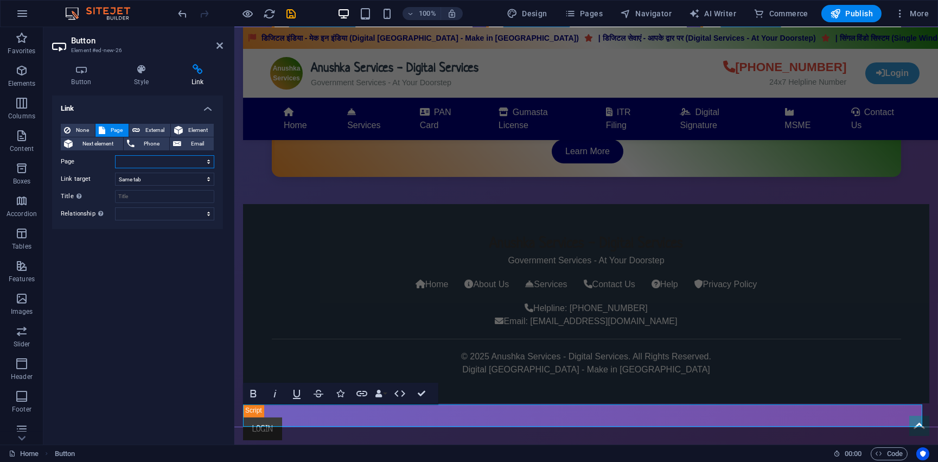
click at [161, 157] on select "Home login" at bounding box center [164, 161] width 99 height 13
select select "1"
click at [115, 155] on select "Home login" at bounding box center [164, 161] width 99 height 13
click at [164, 276] on div "Link None Page External Element Next element Phone Email Page Home login Elemen…" at bounding box center [137, 265] width 171 height 340
click at [136, 197] on input "Title Additional link description, should not be the same as the link text. The…" at bounding box center [164, 196] width 99 height 13
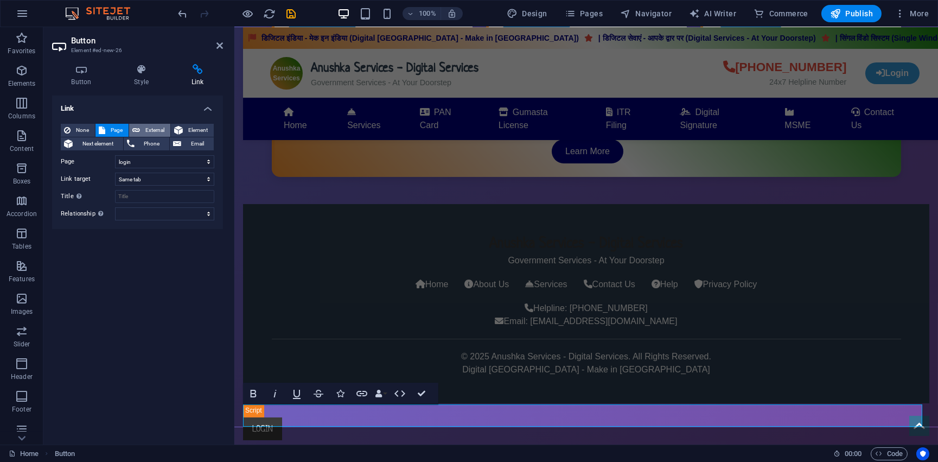
click at [146, 129] on span "External" at bounding box center [155, 130] width 24 height 13
select select "blank"
click at [120, 127] on span "Page" at bounding box center [116, 130] width 17 height 13
select select
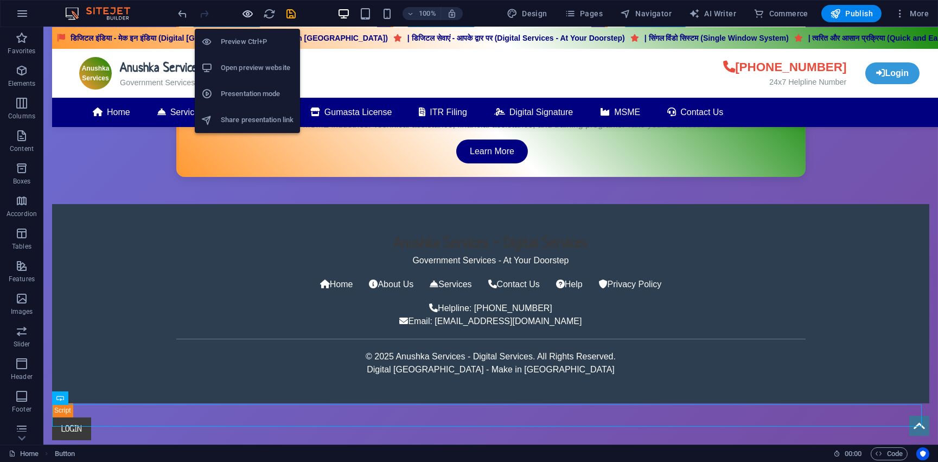
click at [250, 13] on icon "button" at bounding box center [248, 14] width 12 height 12
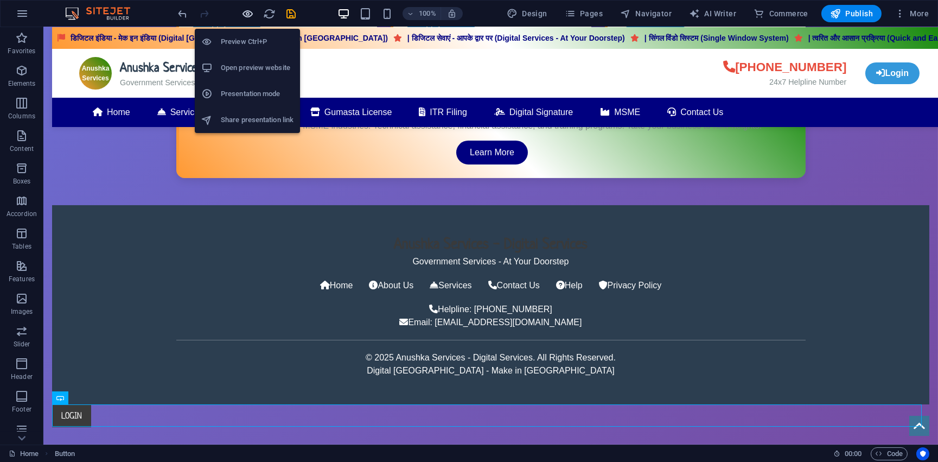
scroll to position [702, 0]
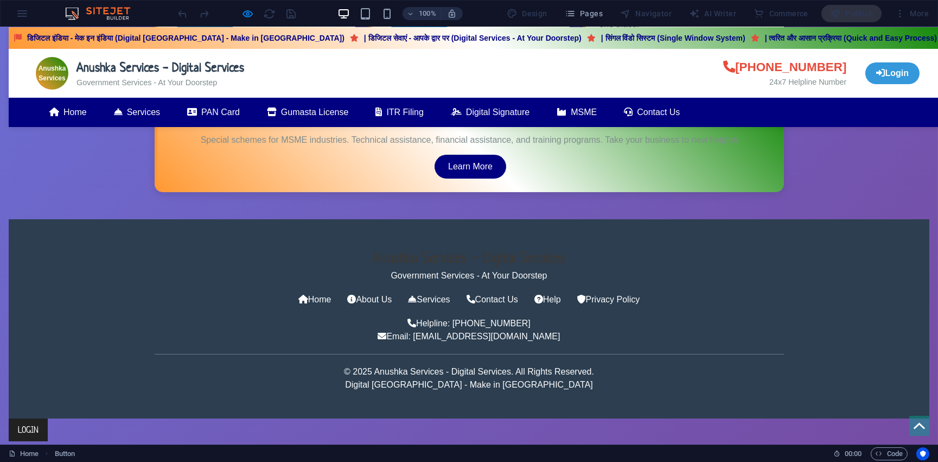
click at [30, 418] on link "LOGIN" at bounding box center [28, 429] width 39 height 23
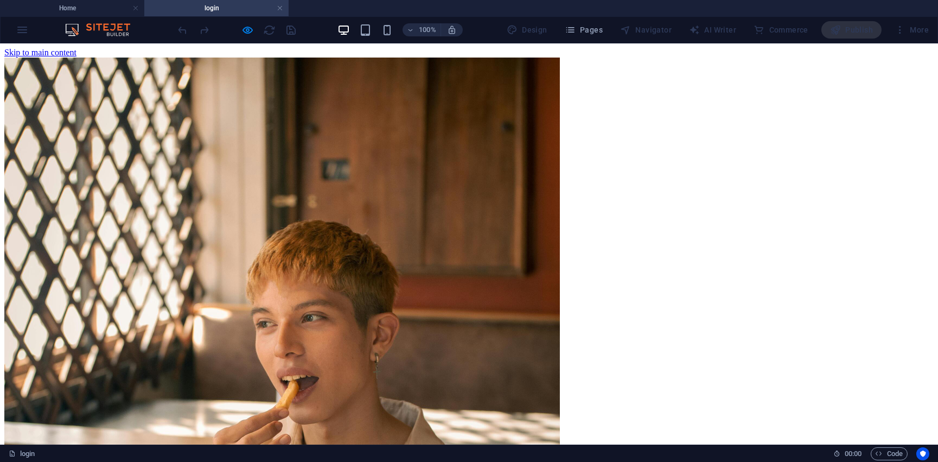
scroll to position [0, 0]
click at [283, 8] on link at bounding box center [280, 8] width 7 height 10
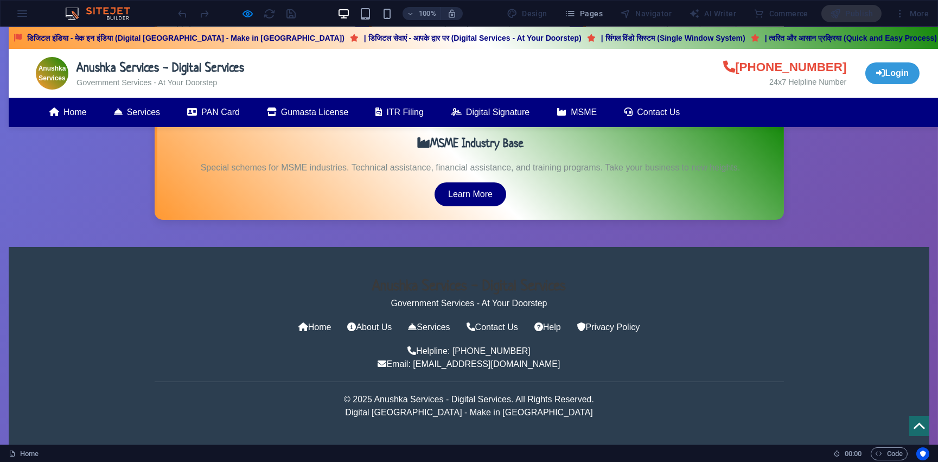
scroll to position [702, 0]
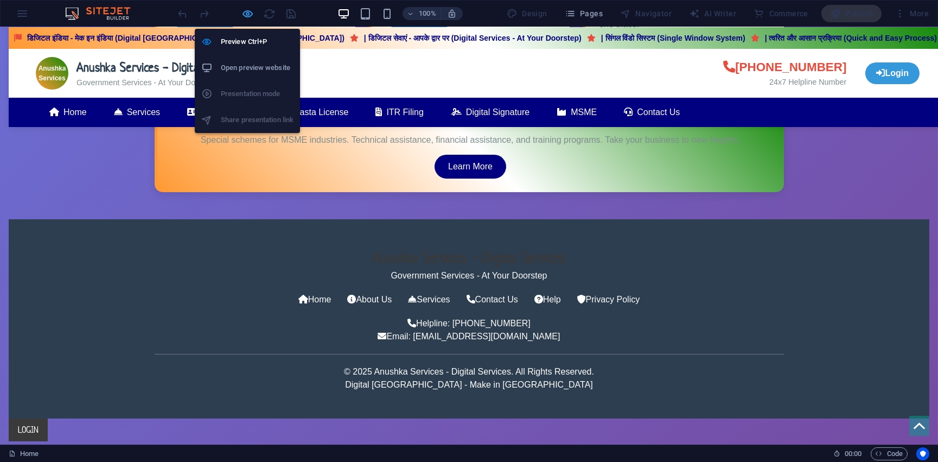
click at [253, 16] on icon "button" at bounding box center [248, 14] width 12 height 12
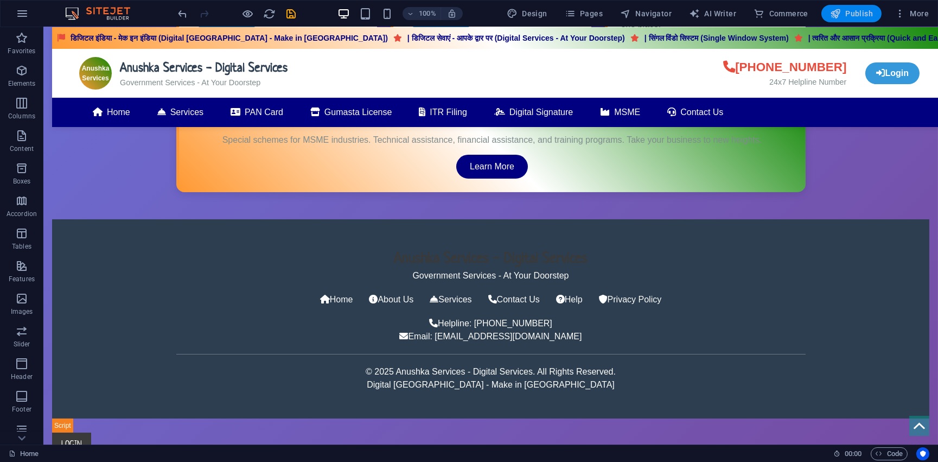
click at [840, 10] on icon "button" at bounding box center [835, 13] width 11 height 11
click at [855, 12] on span "Publish" at bounding box center [851, 13] width 43 height 11
click at [838, 15] on icon "button" at bounding box center [835, 13] width 11 height 11
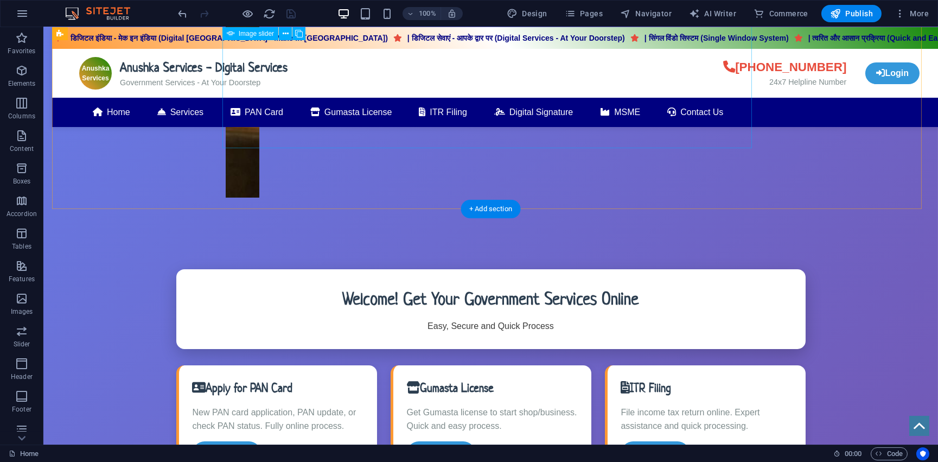
scroll to position [110, 0]
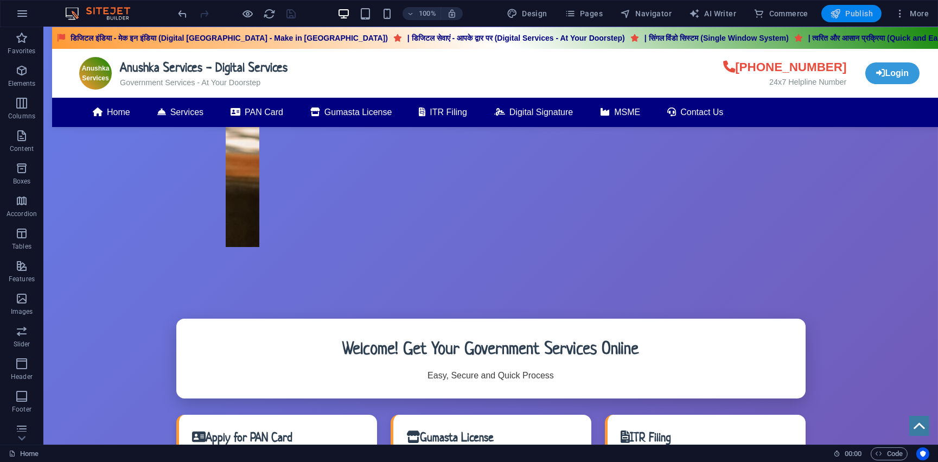
click at [826, 12] on button "Publish" at bounding box center [851, 13] width 60 height 17
click at [836, 18] on icon "button" at bounding box center [835, 13] width 11 height 11
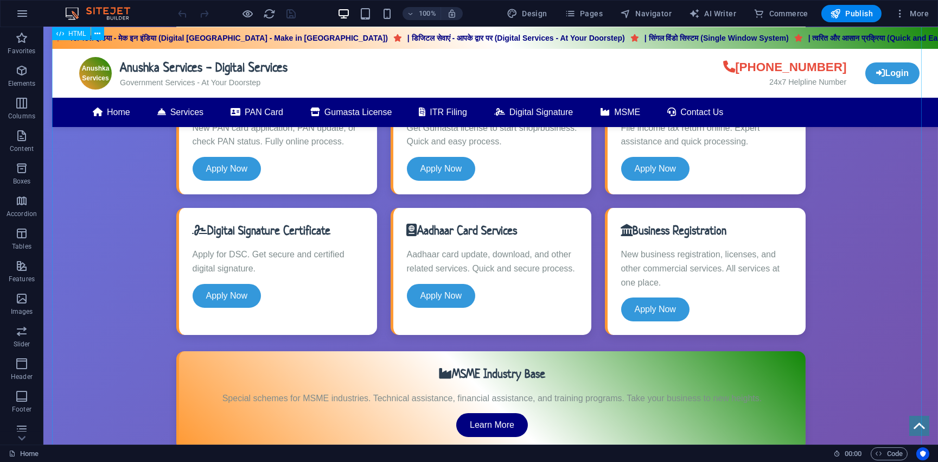
scroll to position [717, 0]
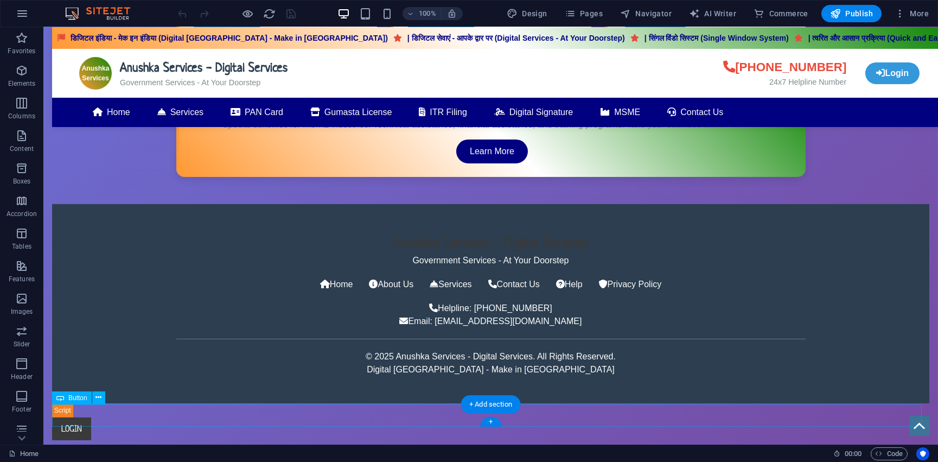
click at [82, 417] on div "LOGIN" at bounding box center [490, 428] width 877 height 23
click at [98, 399] on icon at bounding box center [98, 397] width 6 height 11
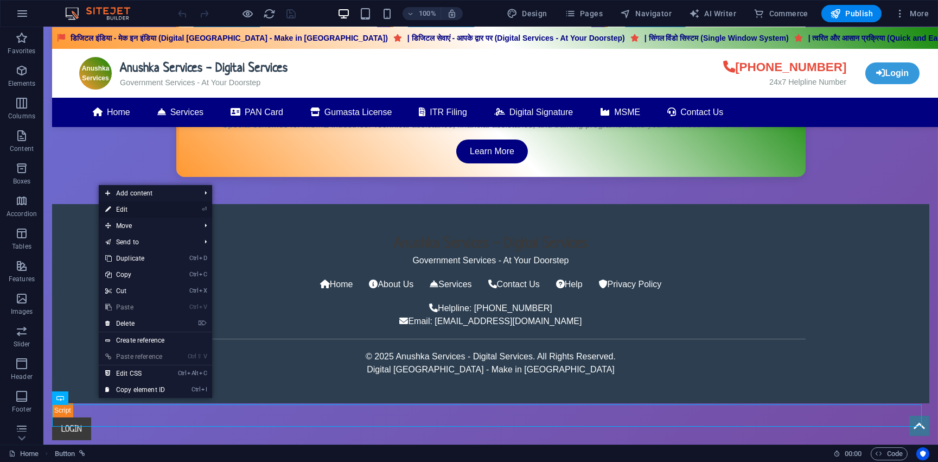
click at [148, 212] on link "⏎ Edit" at bounding box center [135, 209] width 73 height 16
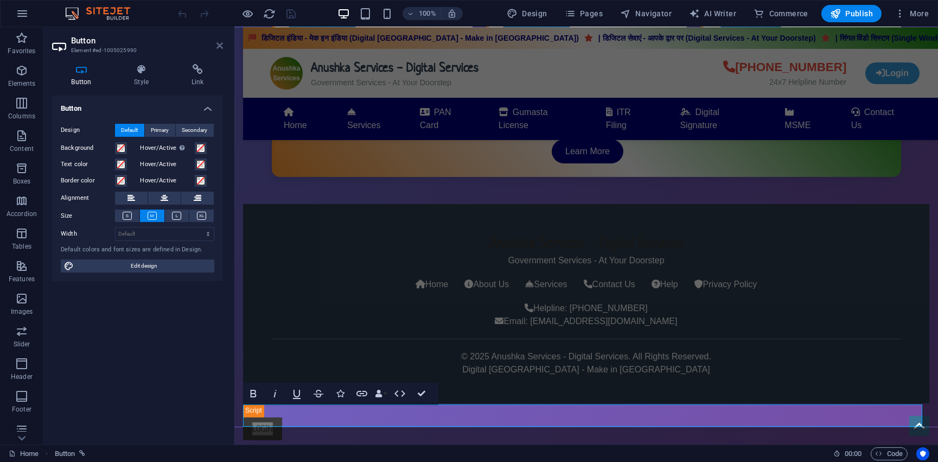
click at [220, 42] on icon at bounding box center [219, 45] width 7 height 9
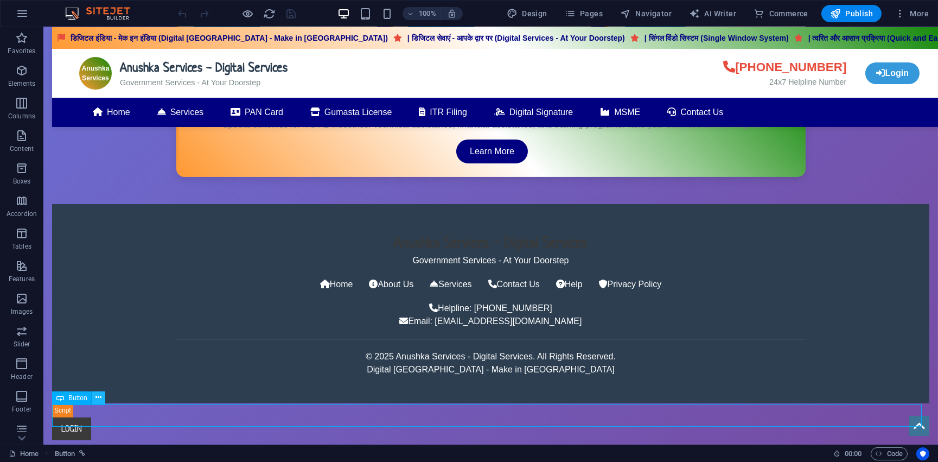
click at [97, 397] on icon at bounding box center [98, 397] width 6 height 11
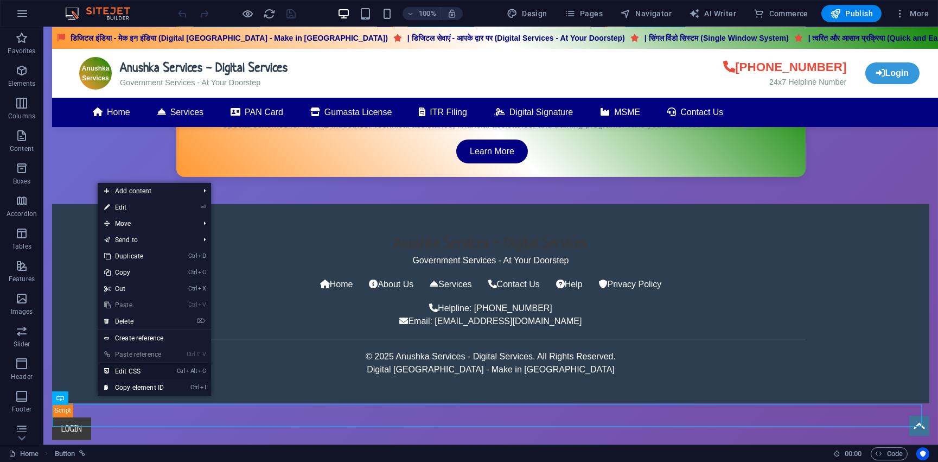
click at [139, 372] on link "Ctrl Alt C Edit CSS" at bounding box center [134, 371] width 73 height 16
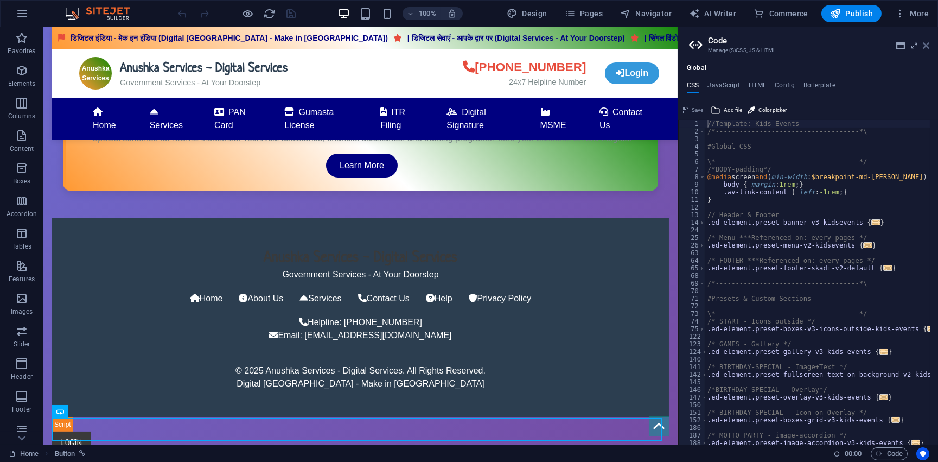
drag, startPoint x: 929, startPoint y: 48, endPoint x: 719, endPoint y: 58, distance: 210.2
click at [929, 48] on icon at bounding box center [926, 45] width 7 height 9
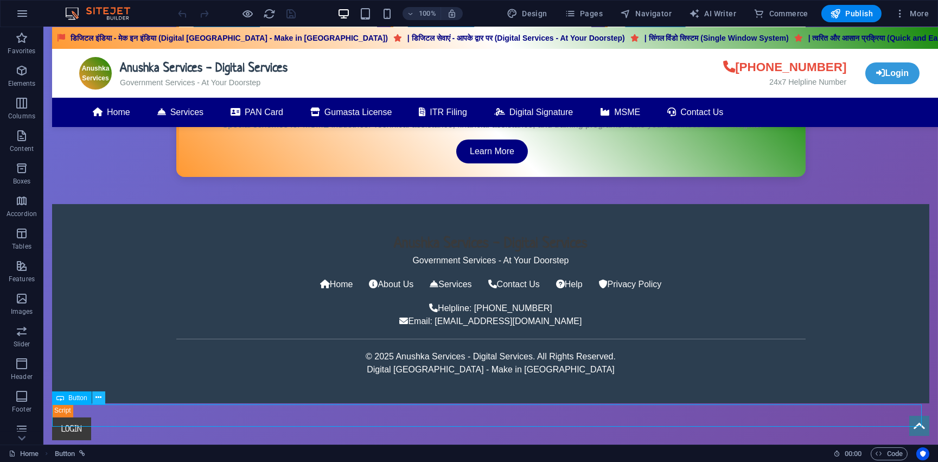
click at [97, 397] on icon at bounding box center [98, 397] width 6 height 11
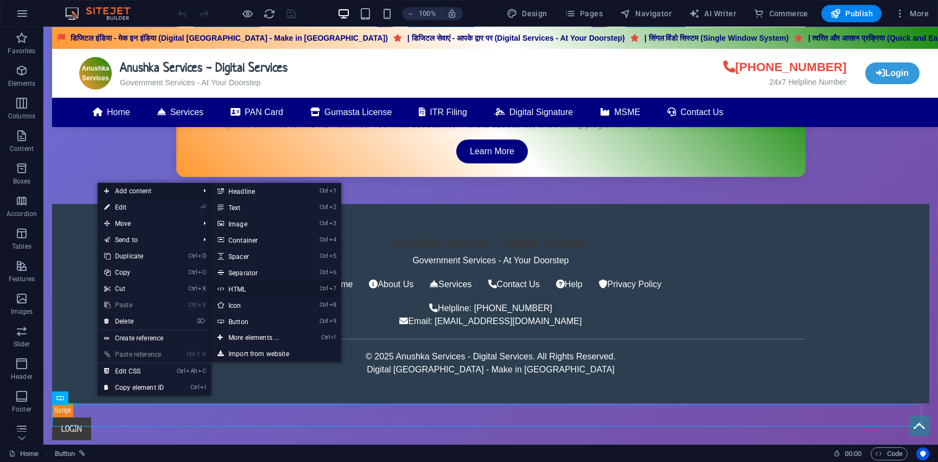
click at [247, 289] on link "Ctrl 7 HTML" at bounding box center [256, 288] width 90 height 16
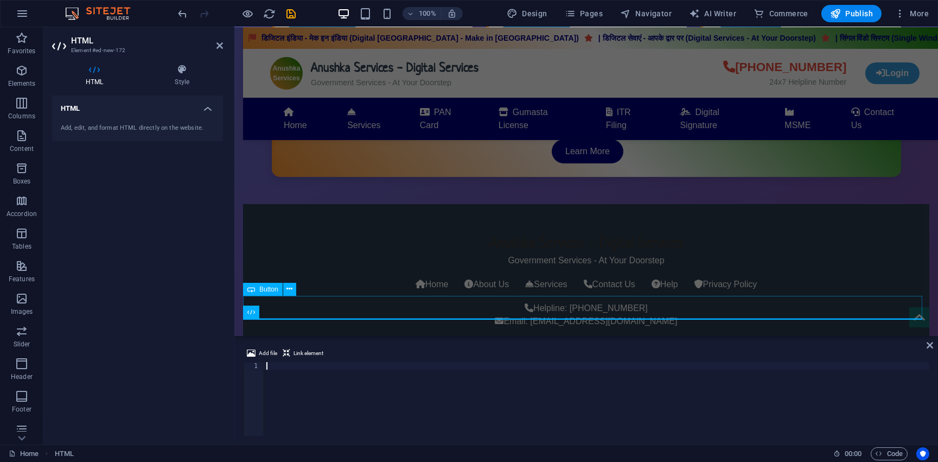
scroll to position [826, 0]
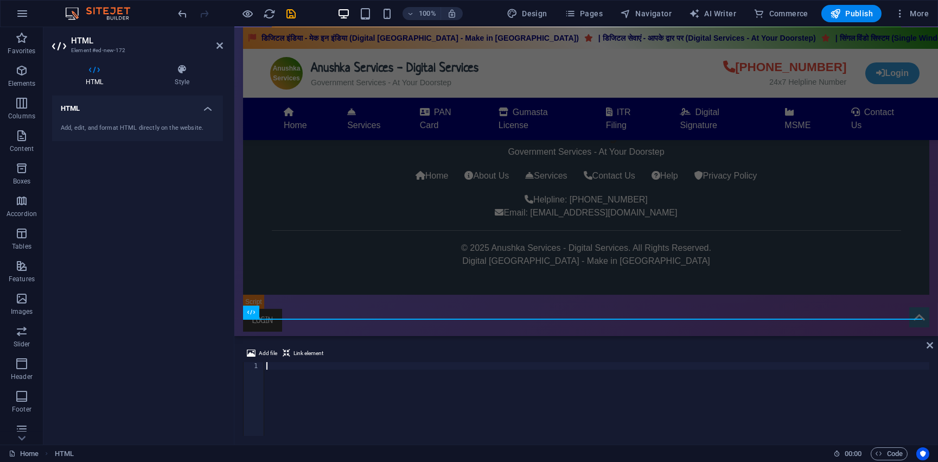
paste textarea "</html>"
type textarea "</html>"
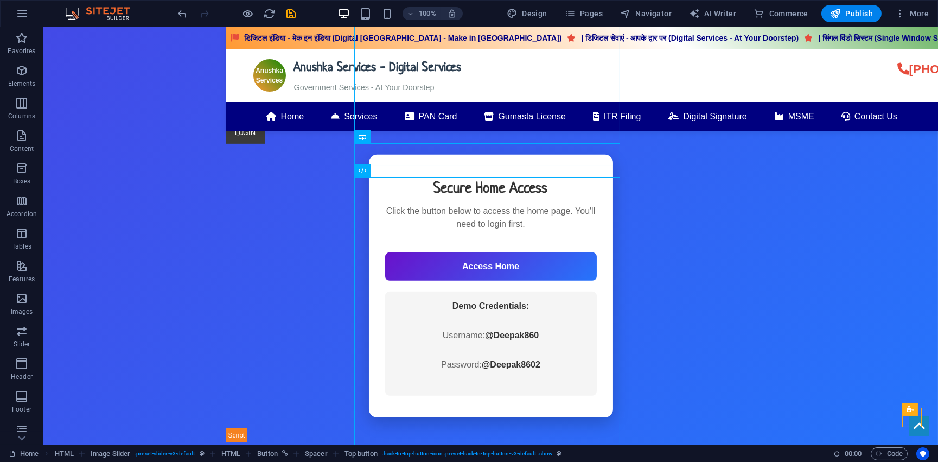
scroll to position [1711, 0]
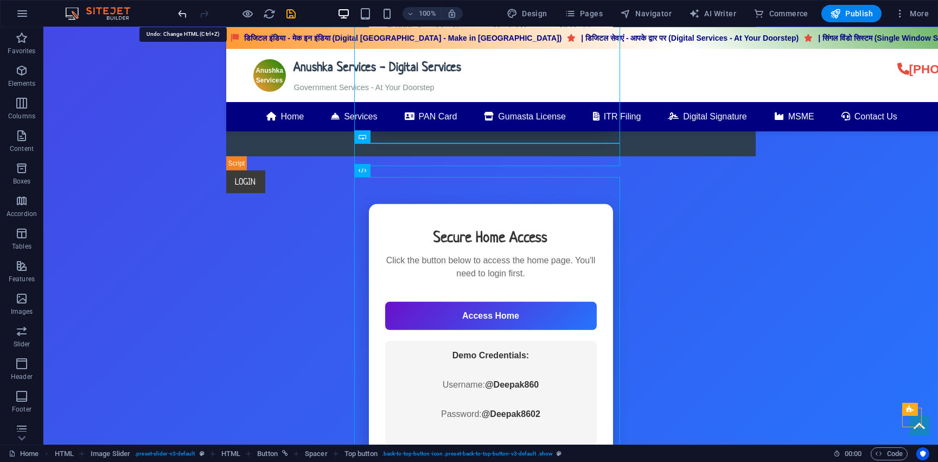
click at [183, 14] on icon "undo" at bounding box center [183, 14] width 12 height 12
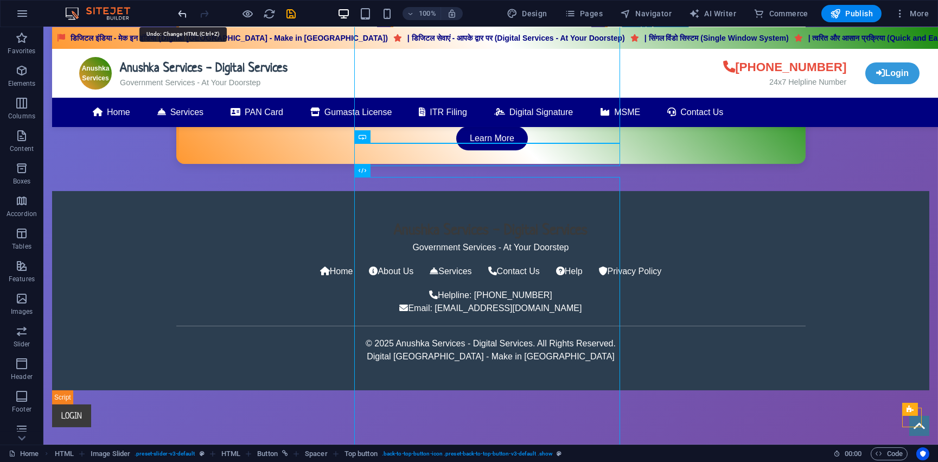
scroll to position [717, 0]
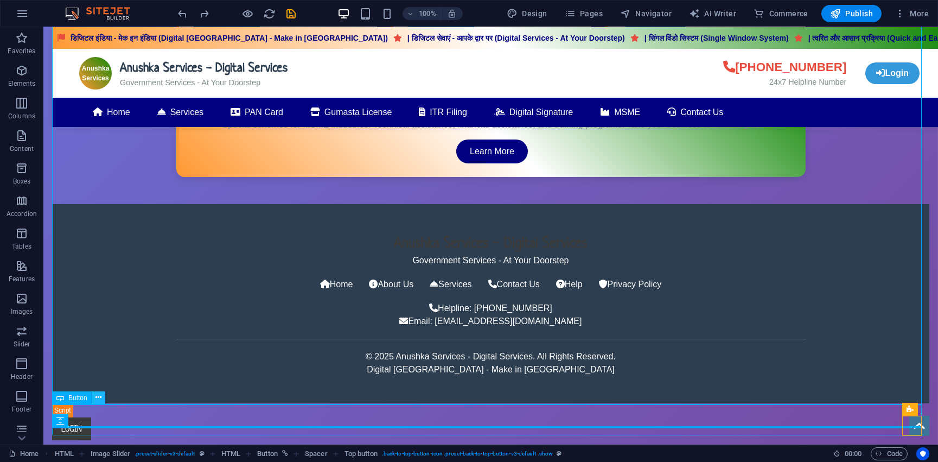
click at [97, 396] on icon at bounding box center [98, 397] width 6 height 11
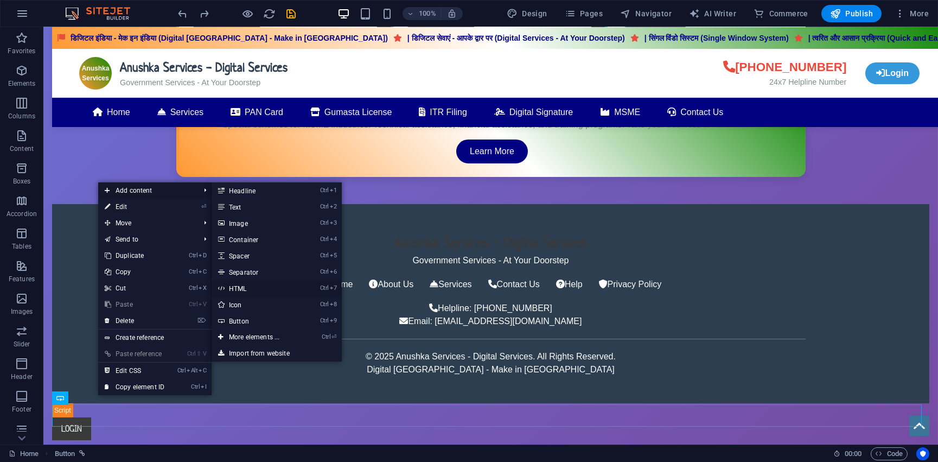
click at [245, 289] on link "Ctrl 7 HTML" at bounding box center [257, 288] width 90 height 16
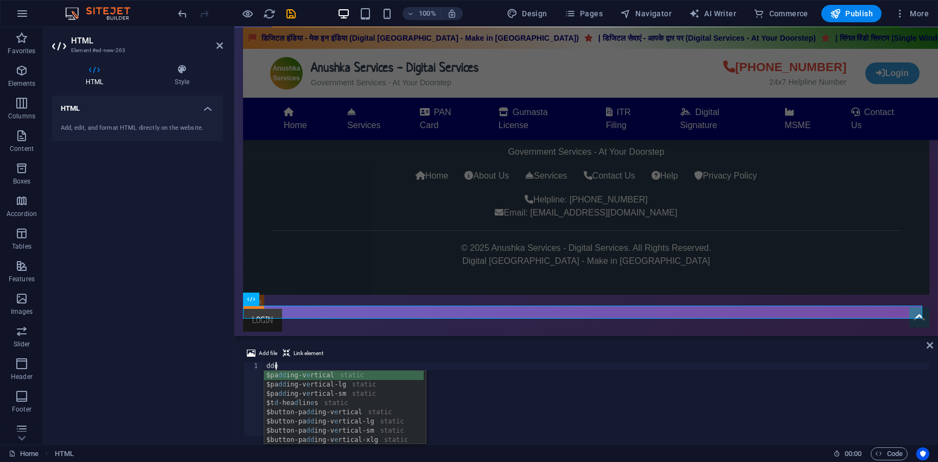
scroll to position [838, 0]
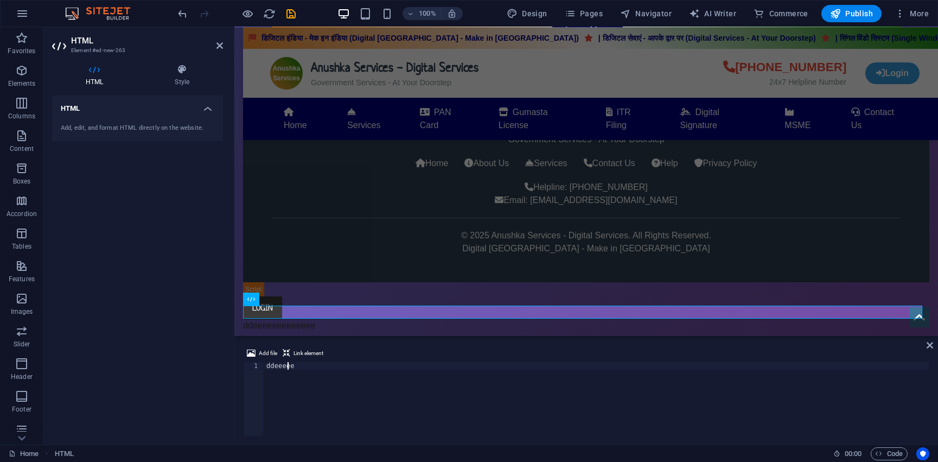
type textarea "d"
click at [929, 344] on icon at bounding box center [930, 345] width 7 height 9
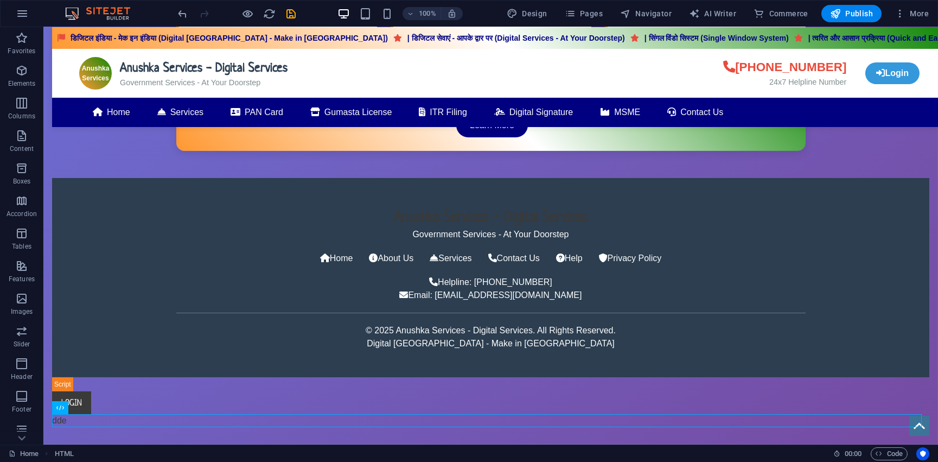
scroll to position [730, 0]
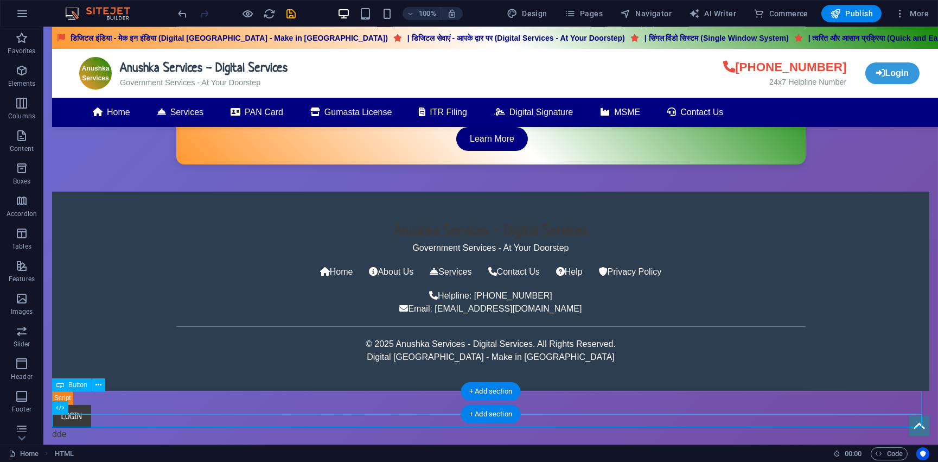
click at [103, 405] on div "LOGIN" at bounding box center [490, 416] width 877 height 23
click at [75, 427] on div "dde" at bounding box center [490, 433] width 877 height 13
click at [100, 407] on button at bounding box center [97, 407] width 13 height 13
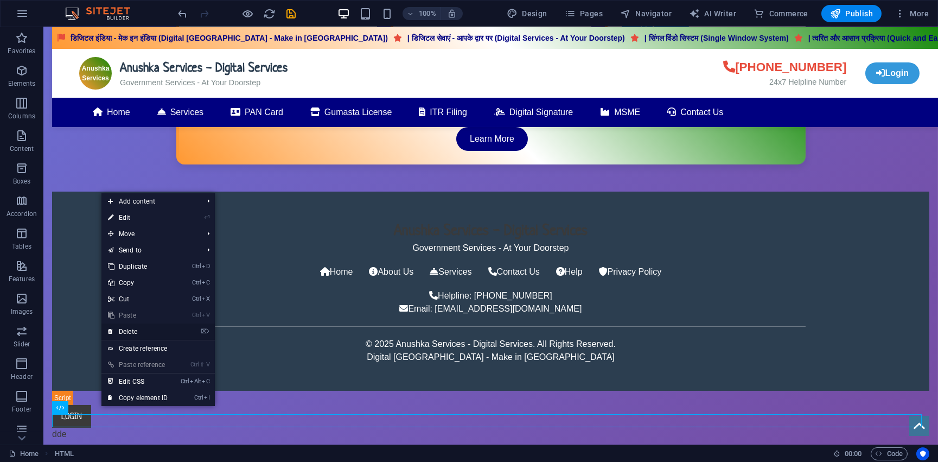
click at [132, 331] on link "⌦ Delete" at bounding box center [137, 331] width 73 height 16
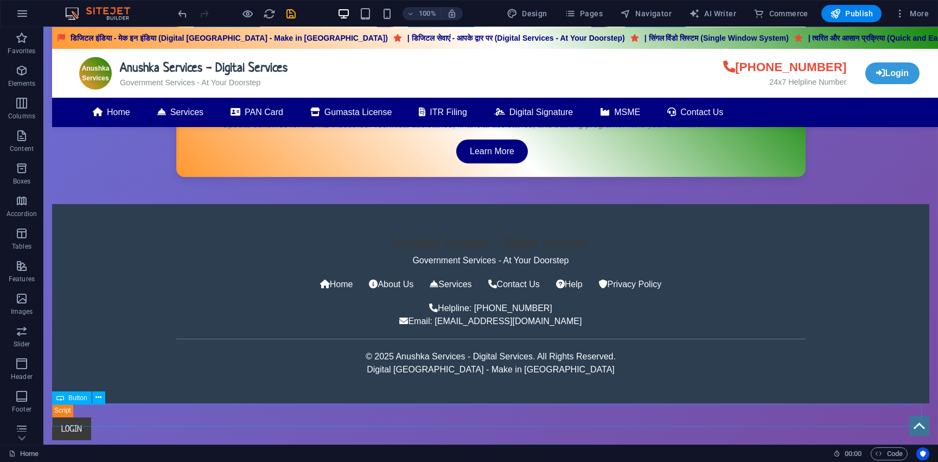
click at [78, 397] on span "Button" at bounding box center [77, 397] width 19 height 7
click at [74, 399] on span "Button" at bounding box center [77, 397] width 19 height 7
click at [100, 400] on icon at bounding box center [98, 397] width 6 height 11
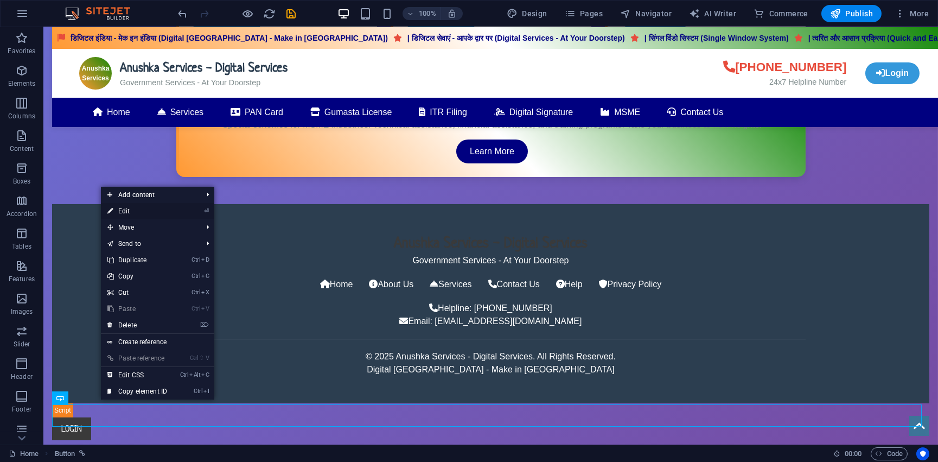
click at [164, 209] on link "⏎ Edit" at bounding box center [137, 211] width 73 height 16
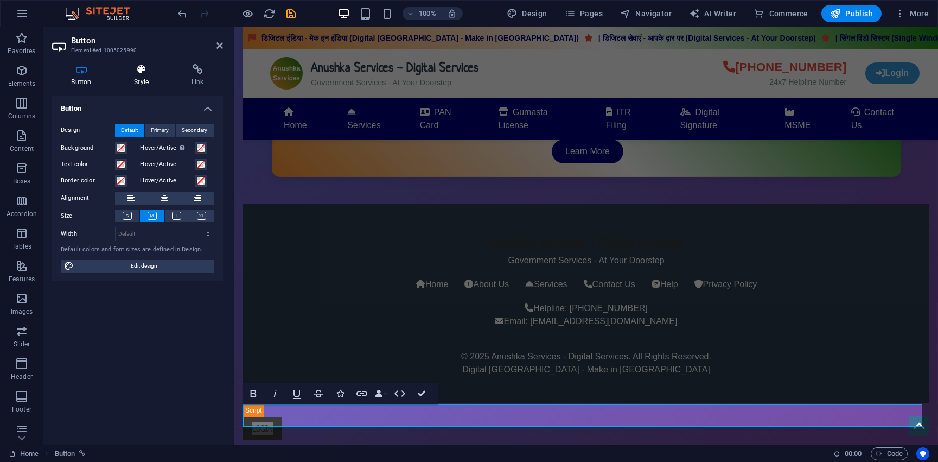
click at [136, 75] on h4 "Style" at bounding box center [144, 75] width 58 height 23
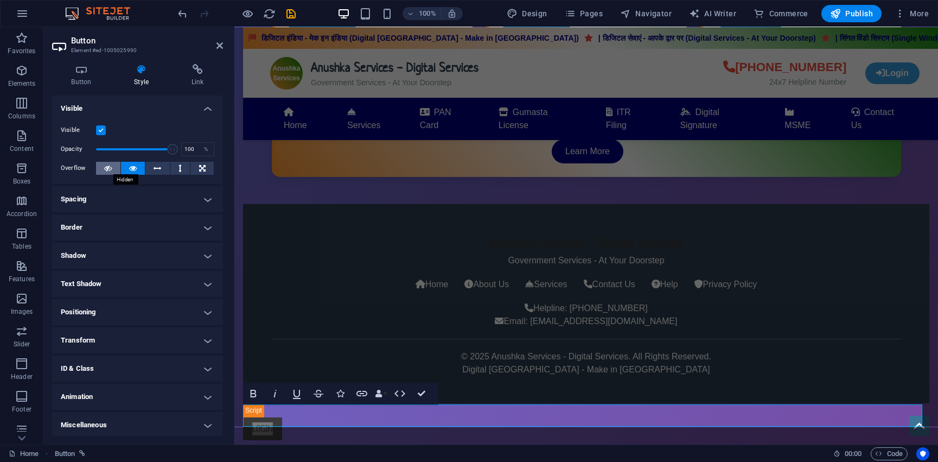
click at [110, 167] on icon at bounding box center [108, 168] width 8 height 13
type input "1"
drag, startPoint x: 169, startPoint y: 144, endPoint x: 50, endPoint y: 154, distance: 118.7
click at [50, 154] on div "Button Style Link Button Design Default Primary Secondary Background Hover/Acti…" at bounding box center [137, 249] width 188 height 389
click at [122, 164] on button at bounding box center [133, 168] width 24 height 13
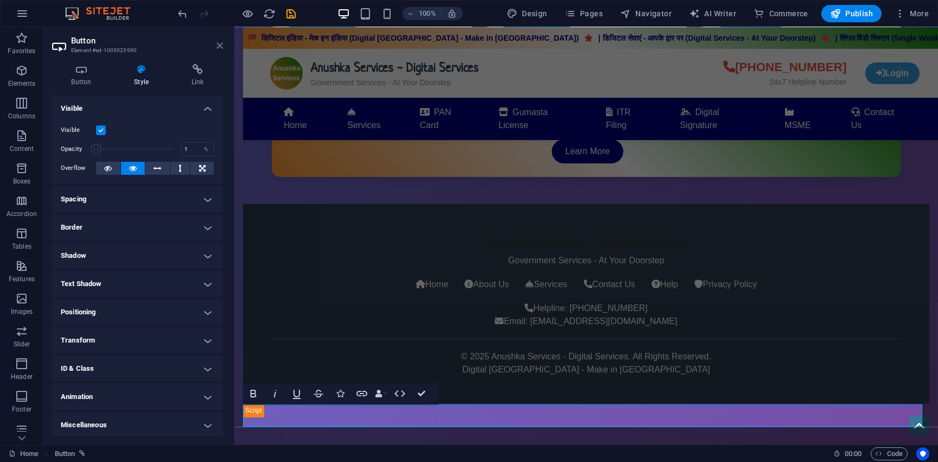
click at [221, 45] on icon at bounding box center [219, 45] width 7 height 9
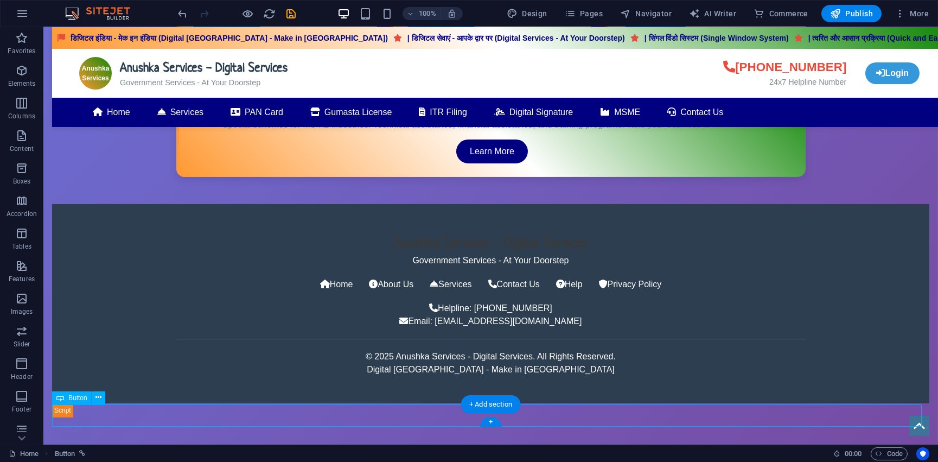
click at [67, 417] on div "LOGIN" at bounding box center [490, 428] width 877 height 23
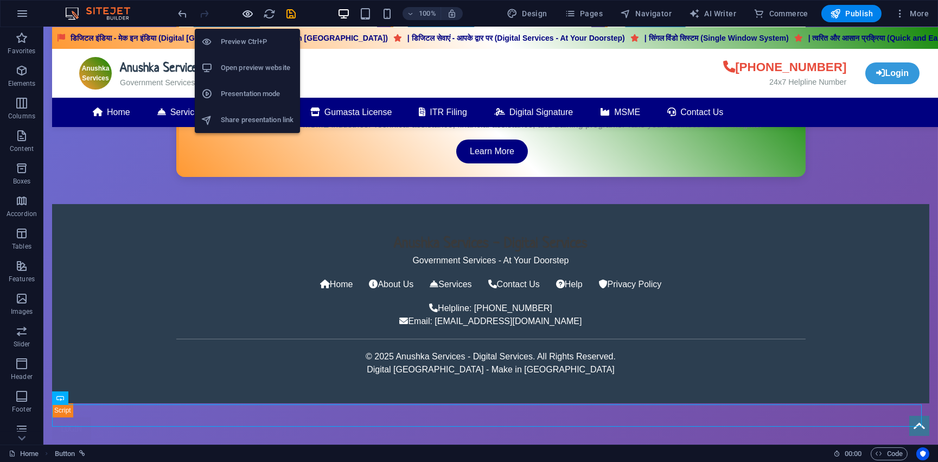
click at [245, 9] on icon "button" at bounding box center [248, 14] width 12 height 12
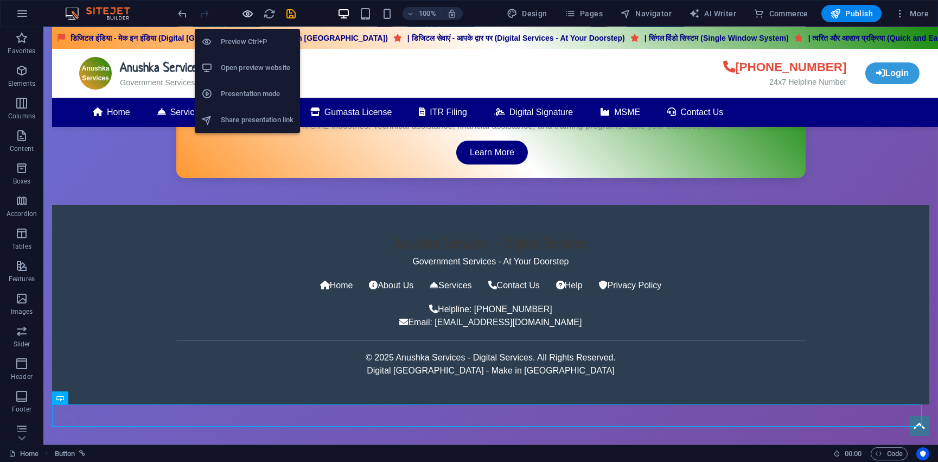
scroll to position [702, 0]
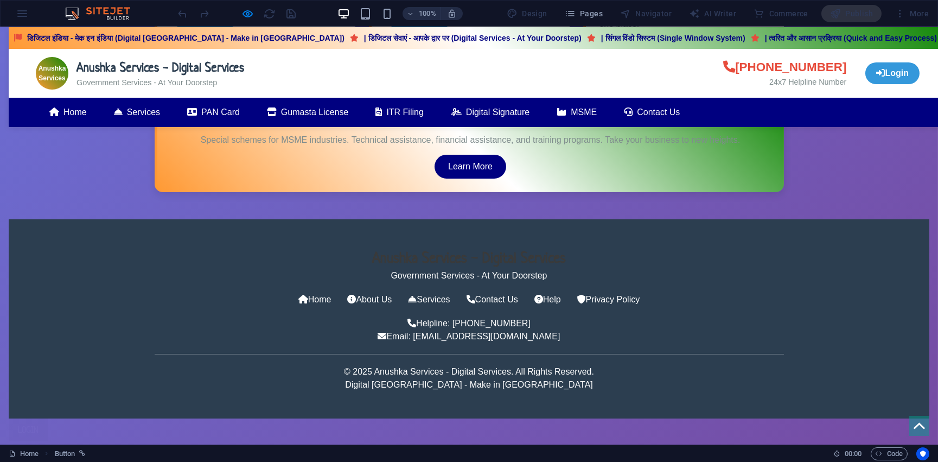
click at [28, 420] on link "LOGIN" at bounding box center [28, 429] width 39 height 23
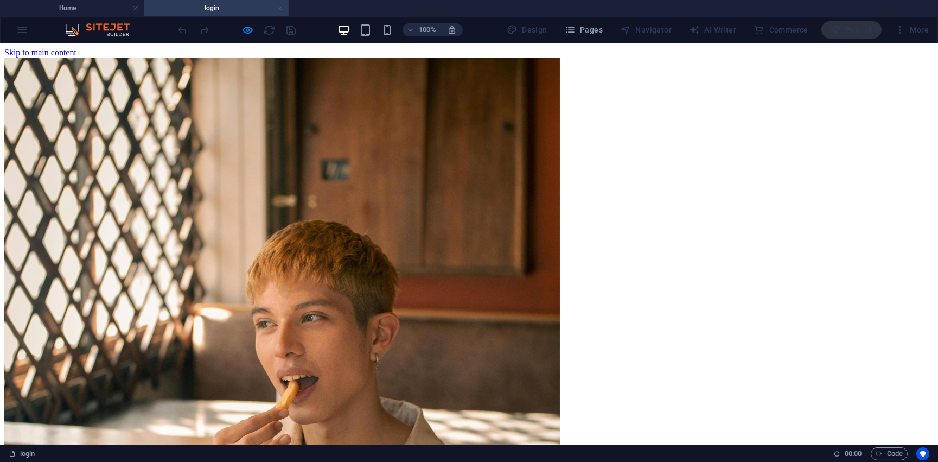
scroll to position [0, 0]
click at [279, 8] on link at bounding box center [280, 8] width 7 height 10
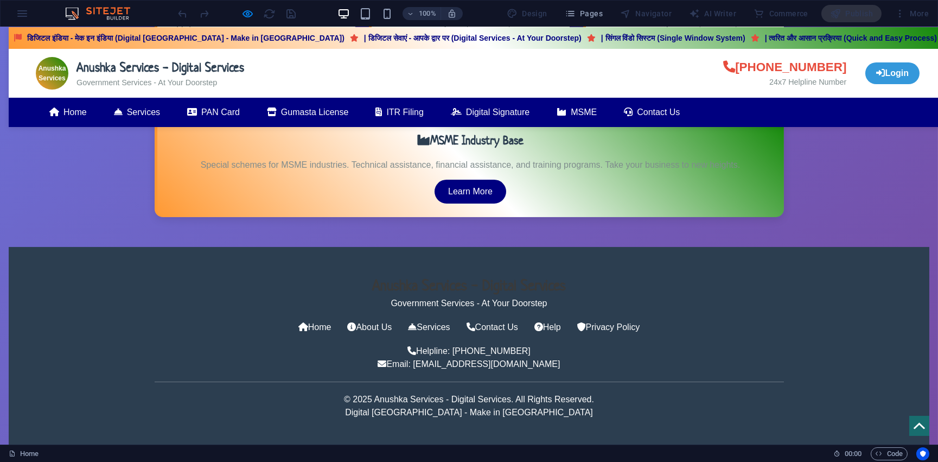
scroll to position [702, 0]
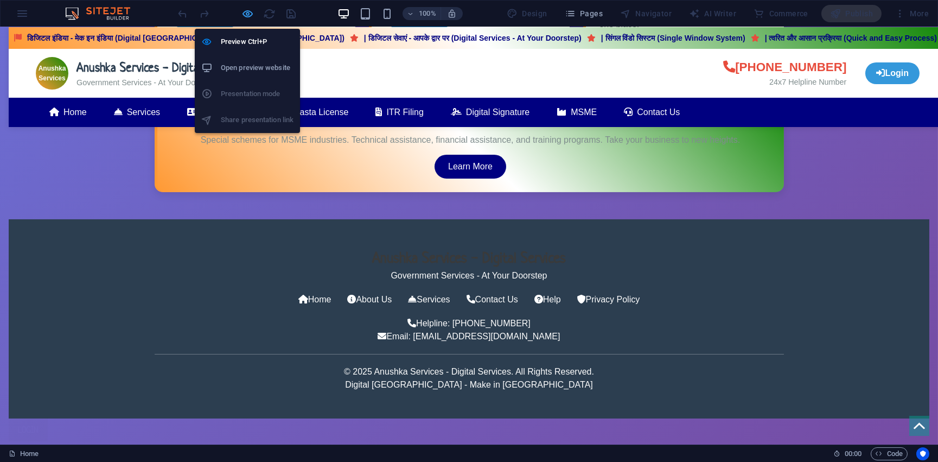
click at [247, 11] on icon "button" at bounding box center [248, 14] width 12 height 12
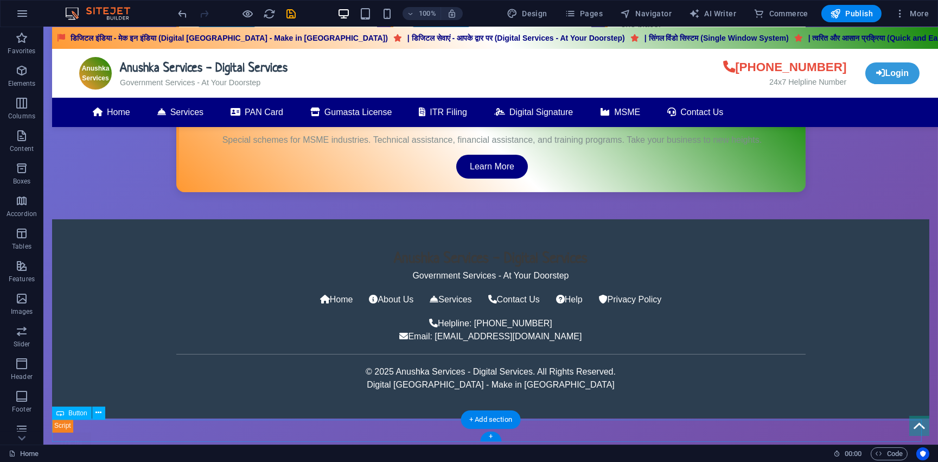
click at [67, 432] on div "LOGIN" at bounding box center [490, 443] width 877 height 23
click at [102, 413] on button at bounding box center [98, 412] width 13 height 13
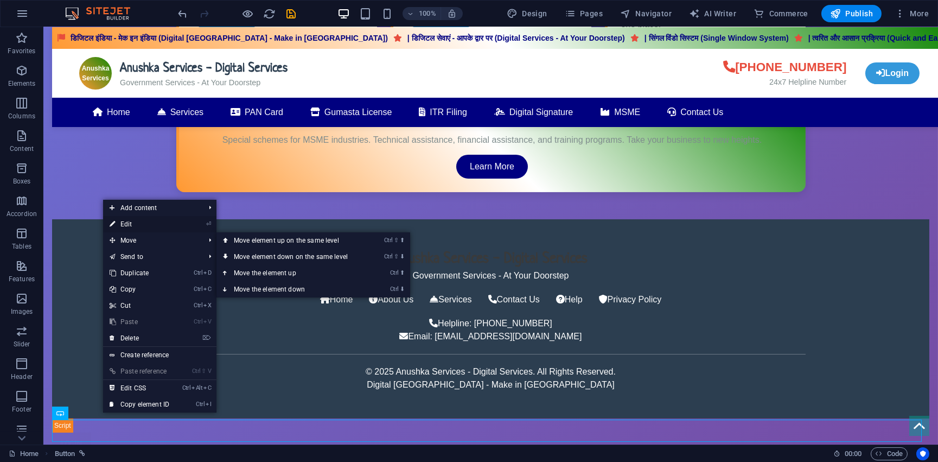
click at [152, 227] on link "⏎ Edit" at bounding box center [139, 224] width 73 height 16
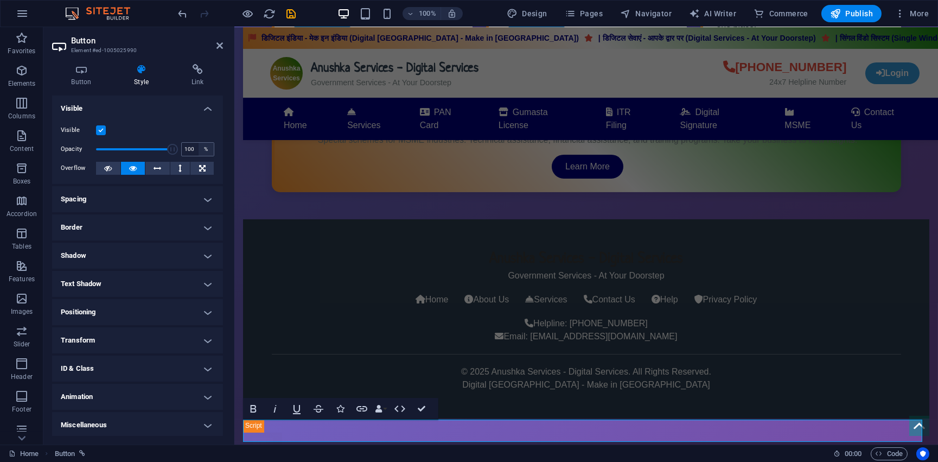
drag, startPoint x: 102, startPoint y: 149, endPoint x: 199, endPoint y: 152, distance: 97.2
click at [198, 148] on div "Opacity 100 %" at bounding box center [138, 149] width 154 height 16
click at [279, 432] on link "LOGIN" at bounding box center [261, 443] width 39 height 23
click at [277, 432] on div at bounding box center [585, 443] width 686 height 23
click at [274, 432] on div at bounding box center [585, 443] width 686 height 23
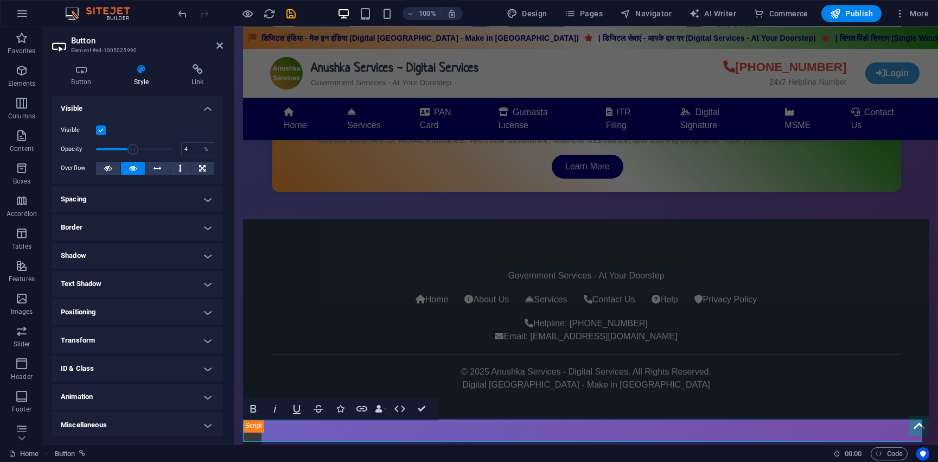
type input "1"
drag, startPoint x: 174, startPoint y: 147, endPoint x: 41, endPoint y: 146, distance: 133.4
click at [41, 146] on section "Favorites Elements Columns Content Boxes Accordion Tables Features Images Slide…" at bounding box center [469, 235] width 938 height 417
click at [117, 175] on div "Overflow" at bounding box center [138, 169] width 154 height 14
click at [111, 169] on icon at bounding box center [108, 168] width 8 height 13
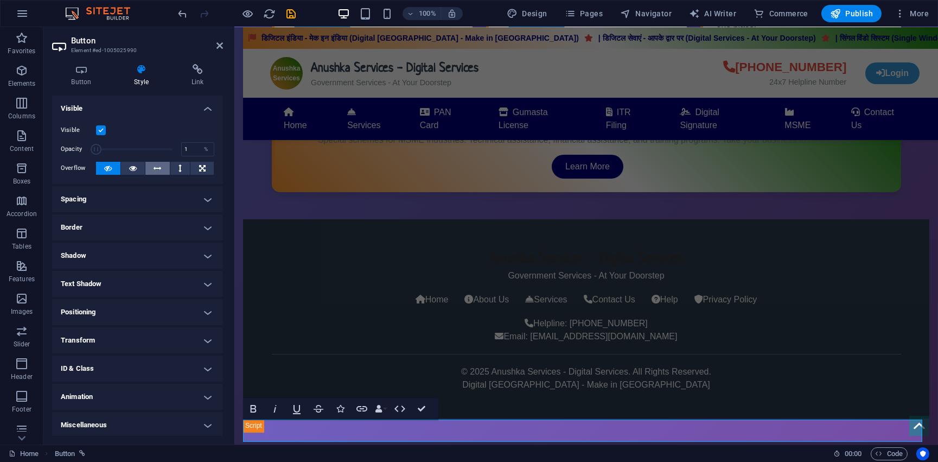
click at [154, 163] on icon at bounding box center [158, 168] width 8 height 13
drag, startPoint x: 122, startPoint y: 166, endPoint x: 115, endPoint y: 167, distance: 7.1
click at [122, 167] on button at bounding box center [133, 168] width 24 height 13
click at [108, 167] on icon at bounding box center [108, 168] width 8 height 13
click at [200, 66] on icon at bounding box center [197, 69] width 51 height 11
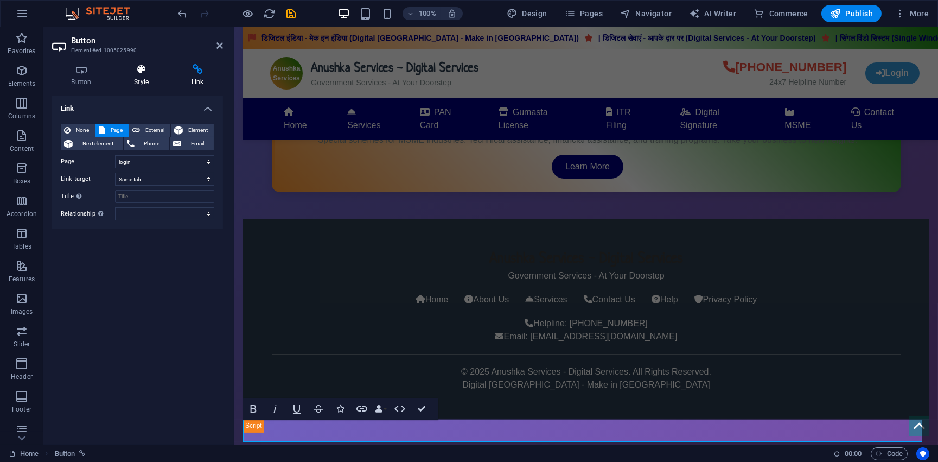
click at [134, 72] on icon at bounding box center [141, 69] width 53 height 11
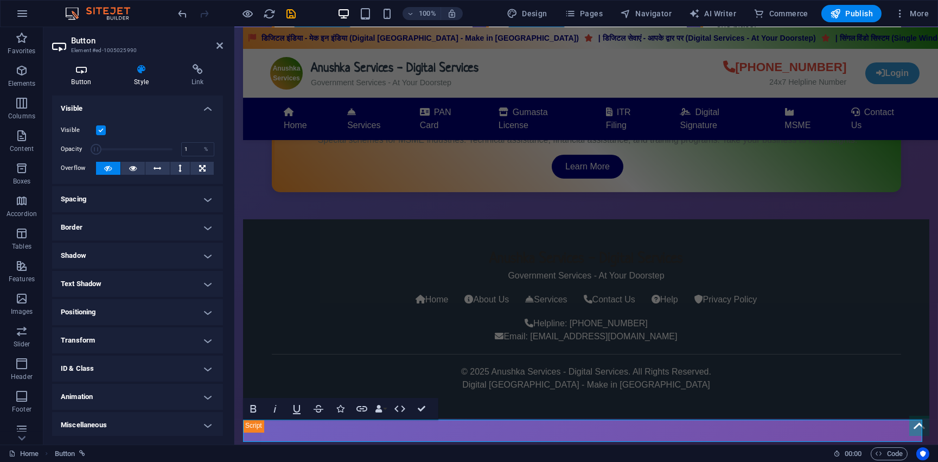
click at [81, 77] on h4 "Button" at bounding box center [83, 75] width 63 height 23
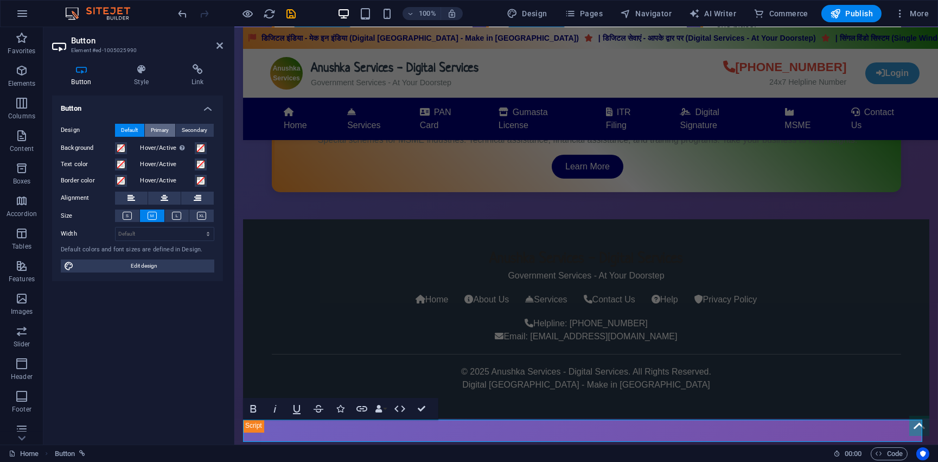
click at [165, 132] on span "Primary" at bounding box center [160, 130] width 18 height 13
click at [191, 129] on span "Secondary" at bounding box center [194, 130] width 25 height 13
click at [133, 128] on span "Default" at bounding box center [130, 130] width 17 height 13
click at [130, 215] on icon at bounding box center [127, 216] width 9 height 8
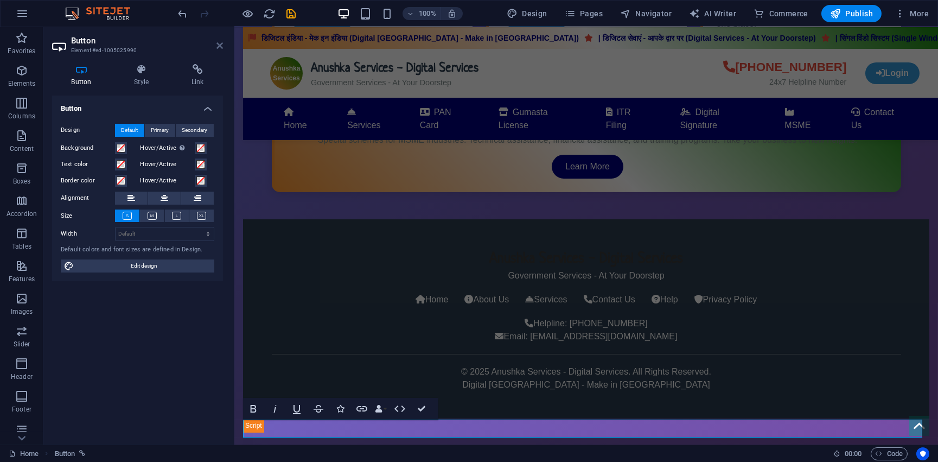
click at [217, 44] on icon at bounding box center [219, 45] width 7 height 9
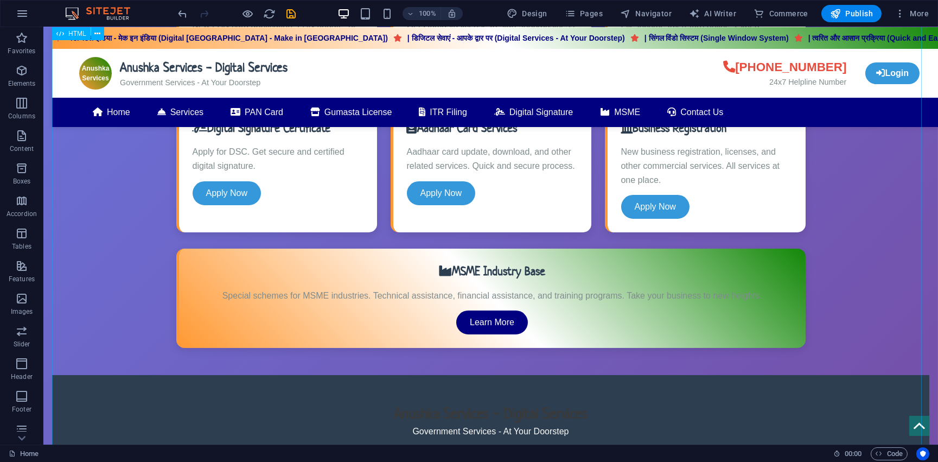
scroll to position [497, 0]
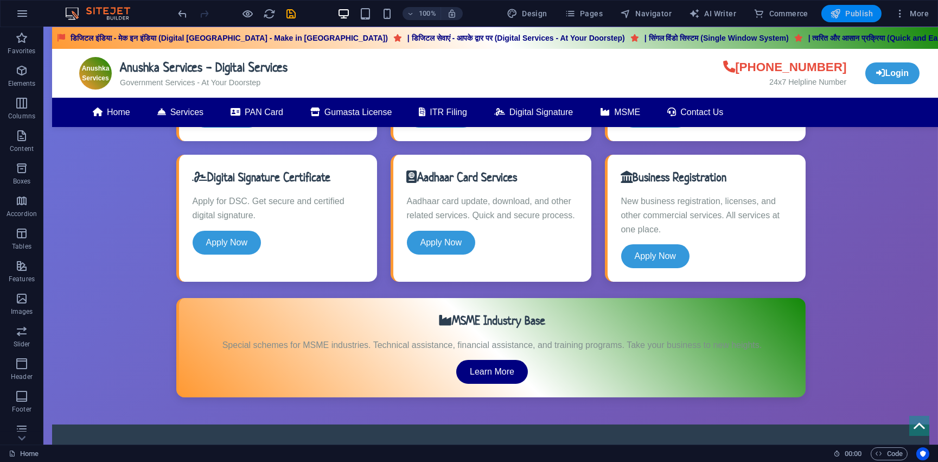
click at [848, 12] on span "Publish" at bounding box center [851, 13] width 43 height 11
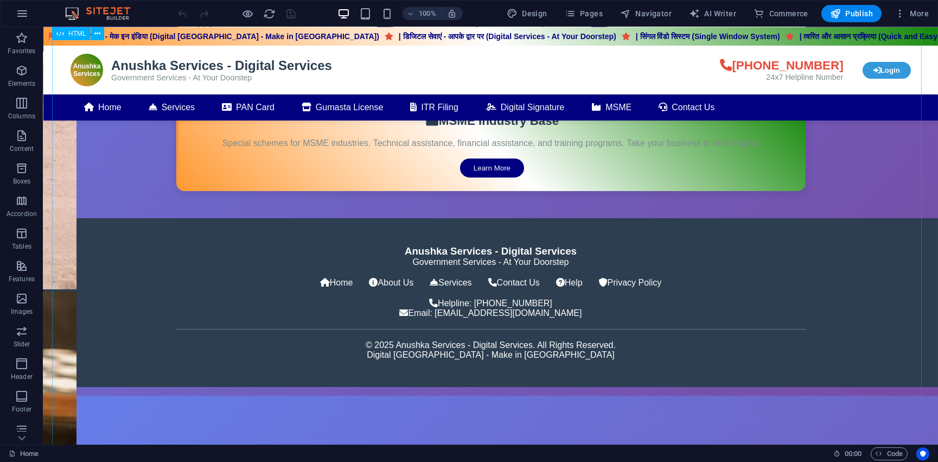
scroll to position [694, 0]
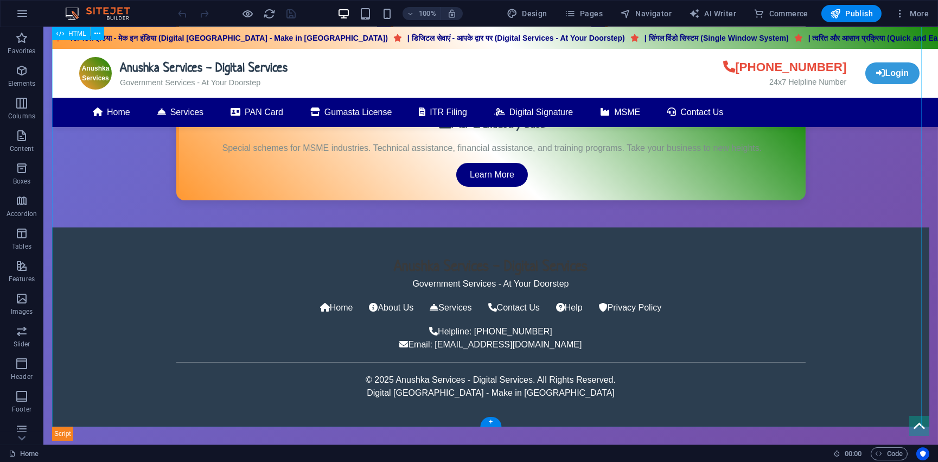
click at [66, 416] on div "Anushka Services - Digital Services डिजिटल इंडिया - मेक इन [GEOGRAPHIC_DATA] (D…" at bounding box center [490, 88] width 877 height 706
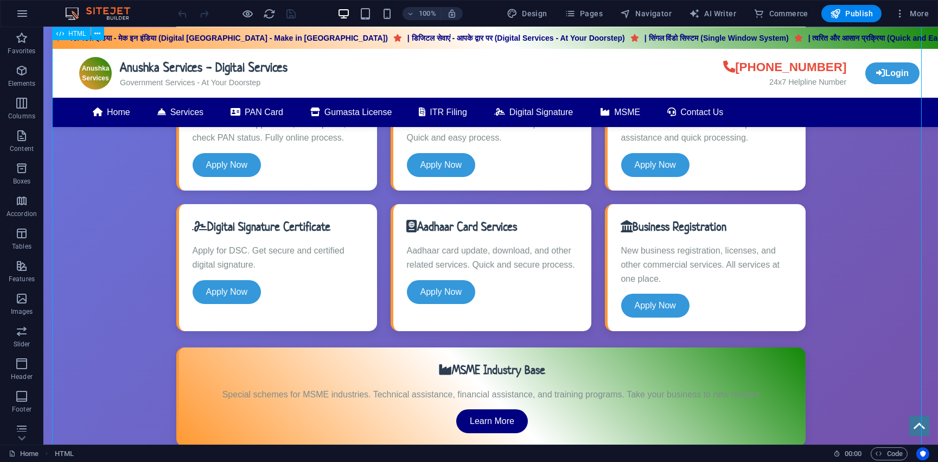
scroll to position [546, 0]
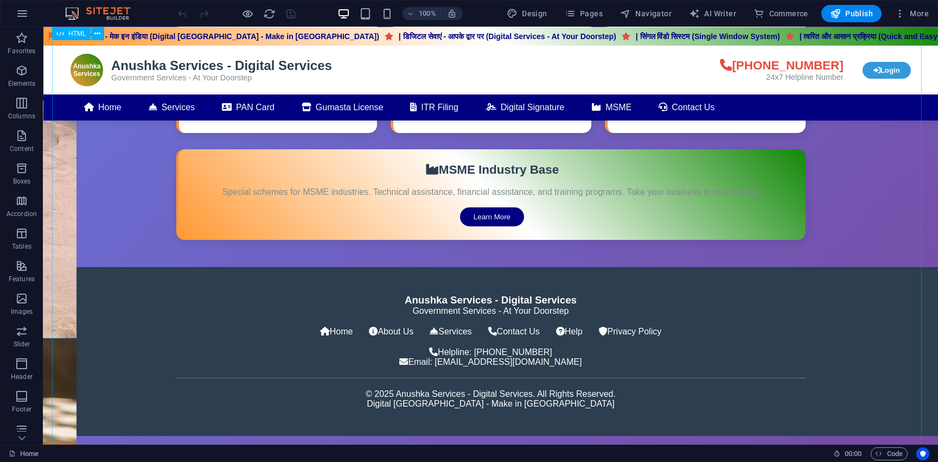
scroll to position [690, 0]
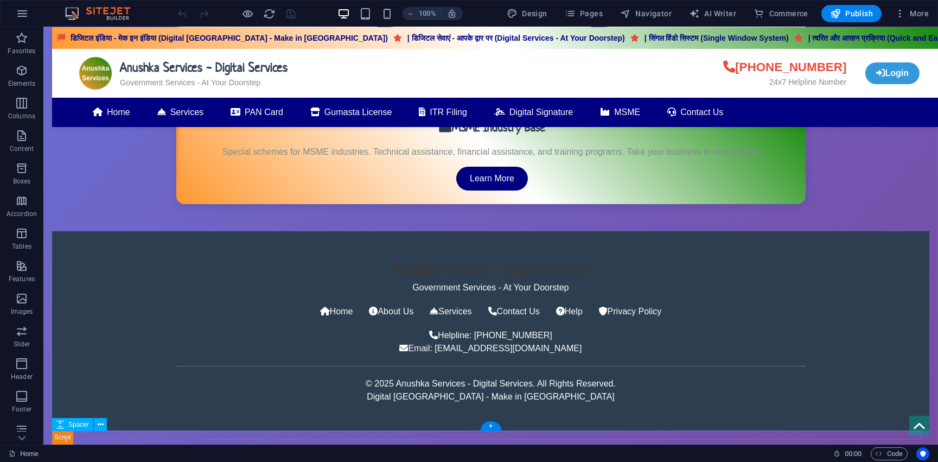
click at [68, 444] on div at bounding box center [490, 448] width 877 height 9
click at [65, 444] on div at bounding box center [490, 448] width 877 height 9
click at [55, 444] on div at bounding box center [490, 448] width 877 height 9
click at [59, 444] on div at bounding box center [490, 448] width 877 height 9
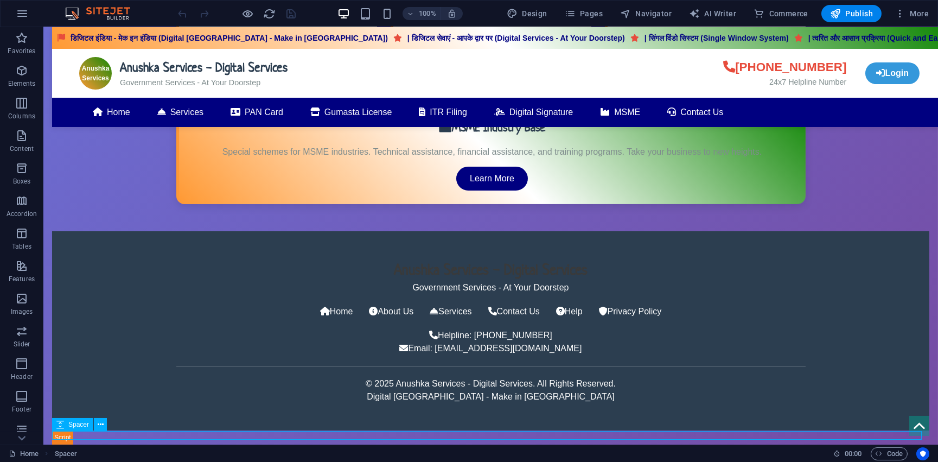
click at [61, 425] on icon at bounding box center [60, 424] width 8 height 13
click at [78, 426] on span "Spacer" at bounding box center [78, 424] width 21 height 7
click at [124, 421] on div "Anushka Services - Digital Services डिजिटल इंडिया - मेक इन [GEOGRAPHIC_DATA] (D…" at bounding box center [490, 92] width 877 height 706
click at [59, 421] on div "Anushka Services - Digital Services डिजिटल इंडिया - मेक इन [GEOGRAPHIC_DATA] (D…" at bounding box center [490, 92] width 877 height 706
click at [76, 425] on span "Spacer" at bounding box center [78, 424] width 21 height 7
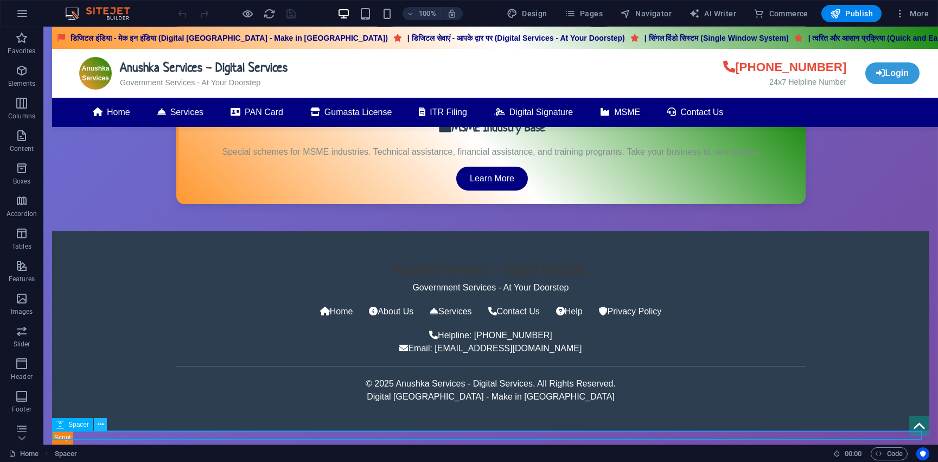
click at [98, 425] on icon at bounding box center [101, 424] width 6 height 11
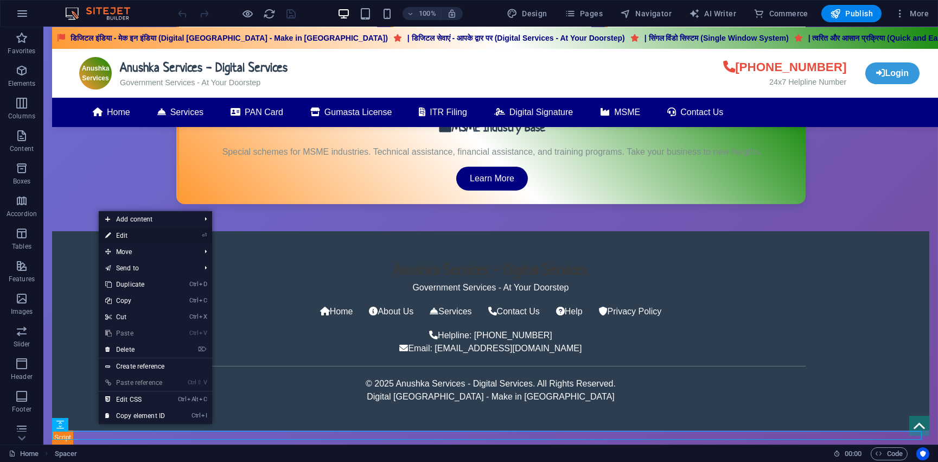
click at [133, 233] on link "⏎ Edit" at bounding box center [135, 235] width 73 height 16
select select "rem"
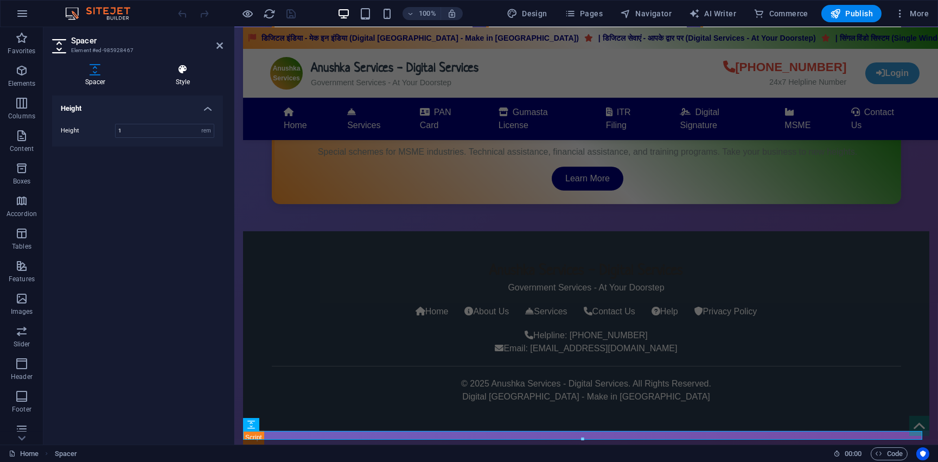
click at [178, 64] on icon at bounding box center [183, 69] width 80 height 11
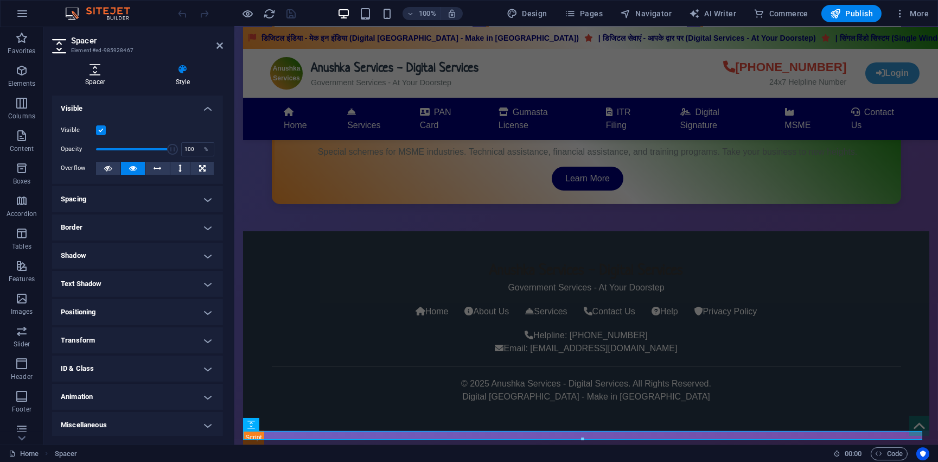
click at [103, 73] on icon at bounding box center [95, 69] width 86 height 11
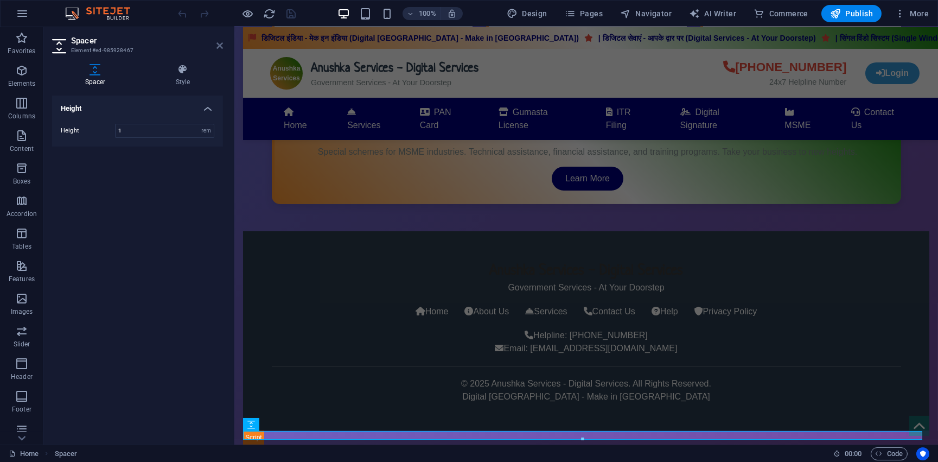
click at [216, 42] on icon at bounding box center [219, 45] width 7 height 9
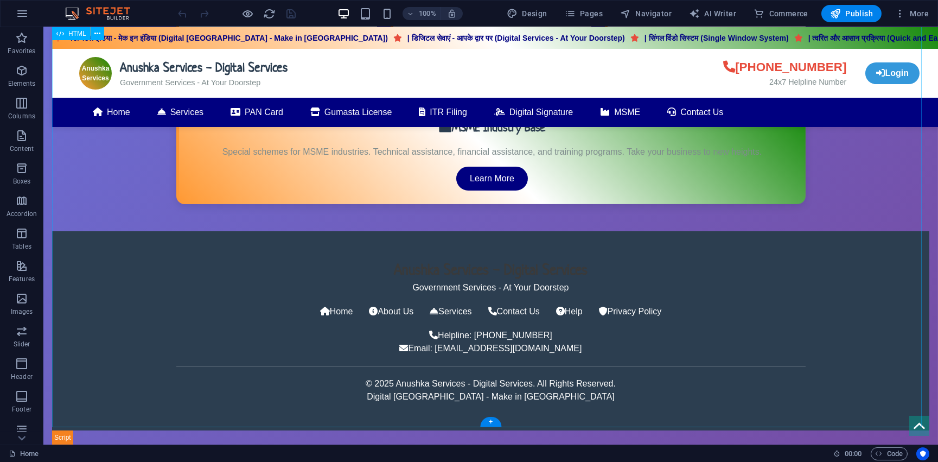
scroll to position [694, 0]
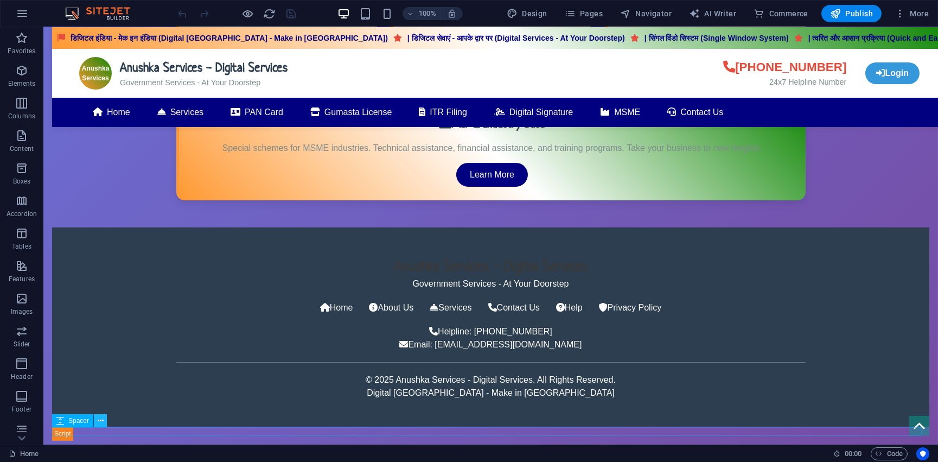
click at [99, 419] on icon at bounding box center [101, 420] width 6 height 11
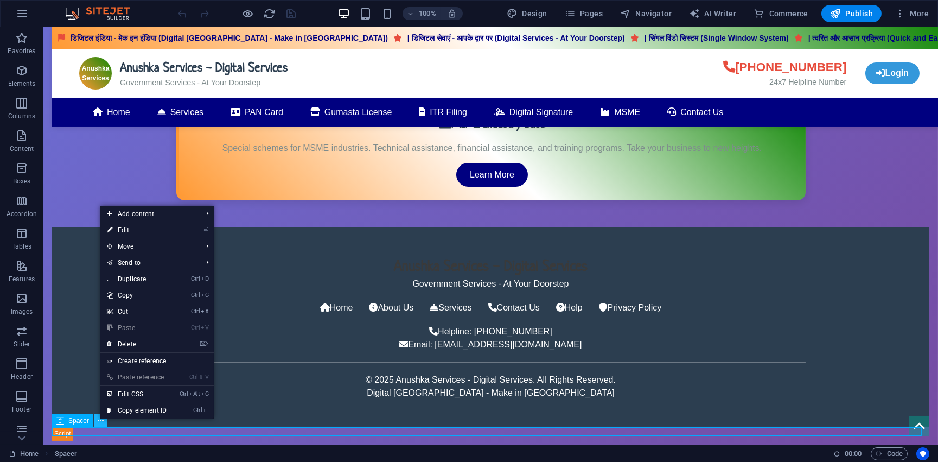
drag, startPoint x: 101, startPoint y: 419, endPoint x: 95, endPoint y: 426, distance: 9.2
click at [102, 419] on icon at bounding box center [101, 420] width 6 height 11
click at [71, 440] on div at bounding box center [490, 444] width 877 height 9
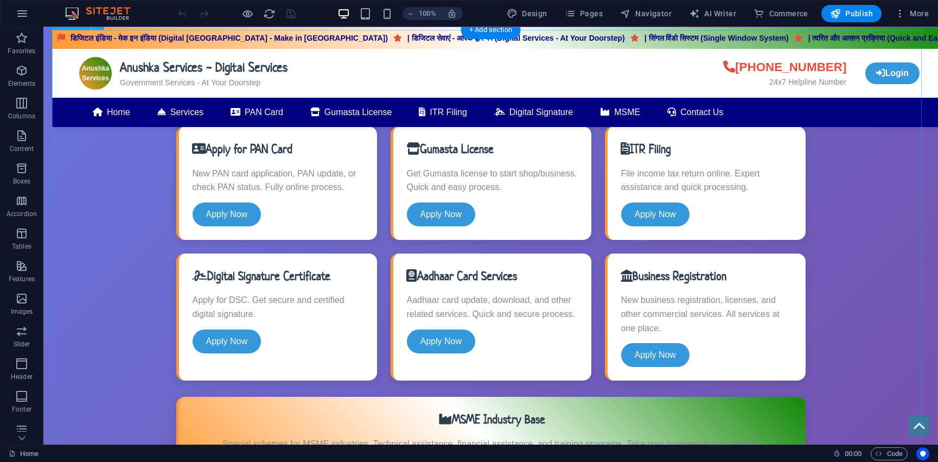
scroll to position [448, 0]
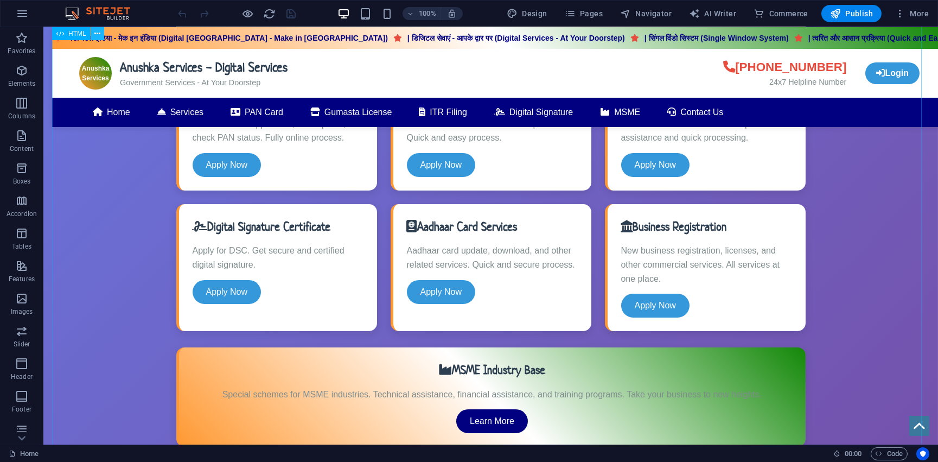
click at [96, 36] on icon at bounding box center [97, 33] width 6 height 11
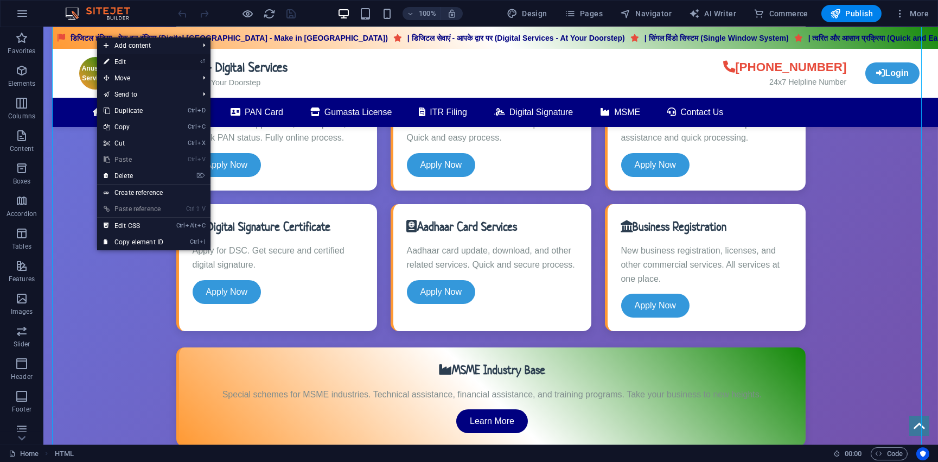
click at [135, 67] on link "⏎ Edit" at bounding box center [133, 62] width 73 height 16
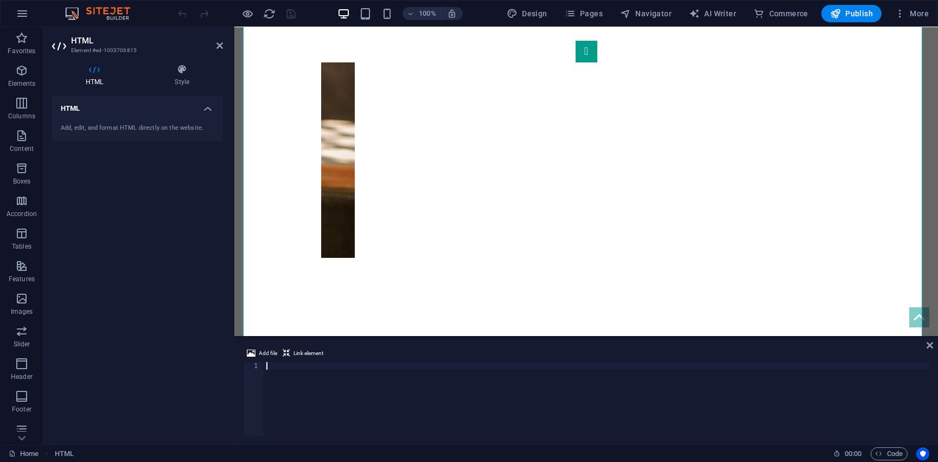
scroll to position [56, 0]
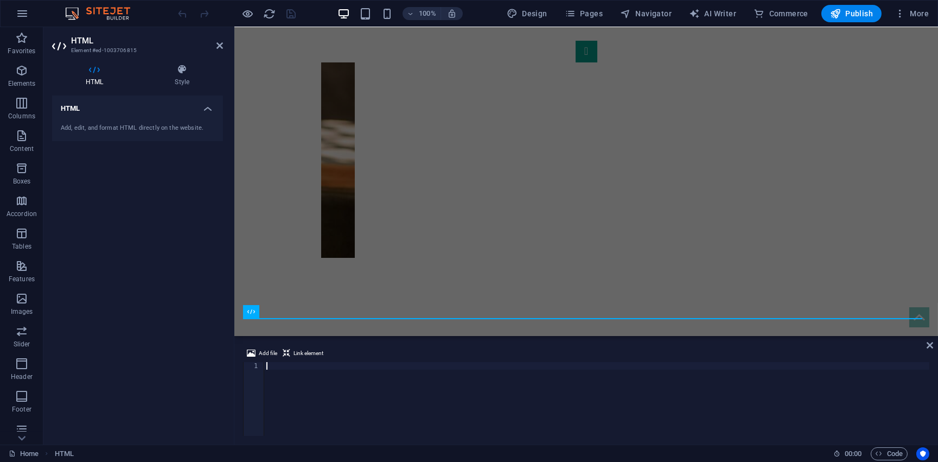
type textarea "</html>"
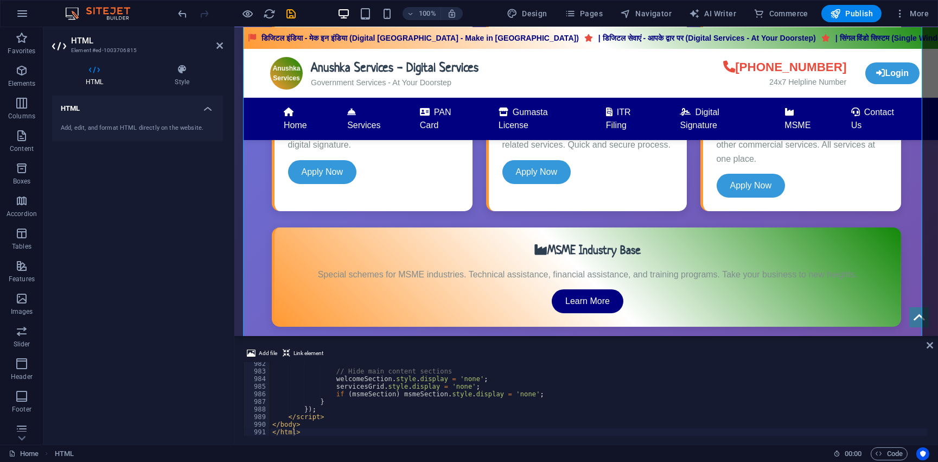
scroll to position [593, 0]
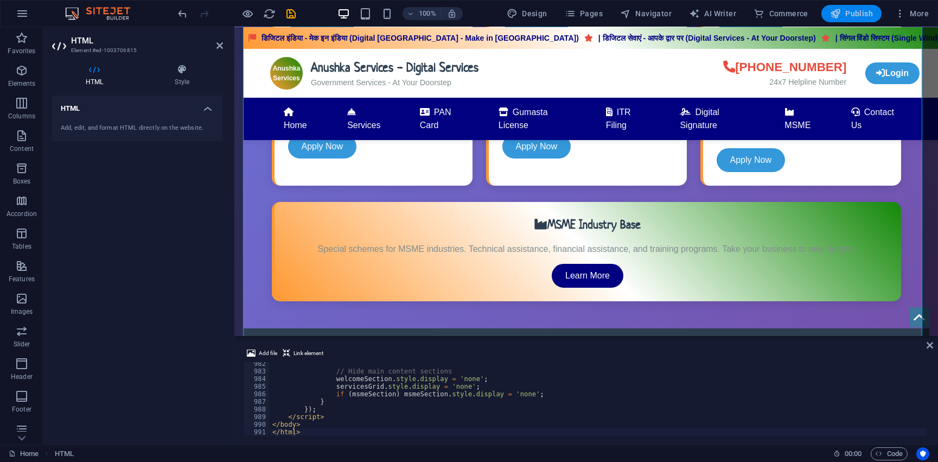
click at [860, 16] on span "Publish" at bounding box center [851, 13] width 43 height 11
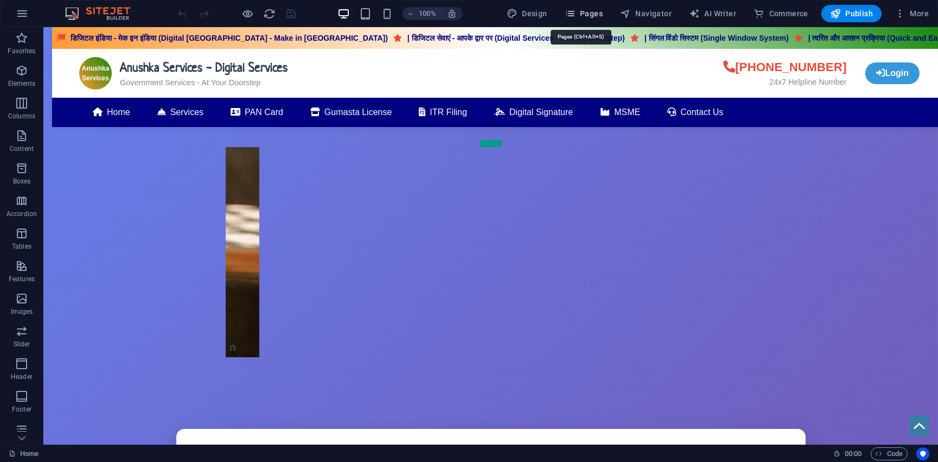
click at [591, 14] on span "Pages" at bounding box center [584, 13] width 38 height 11
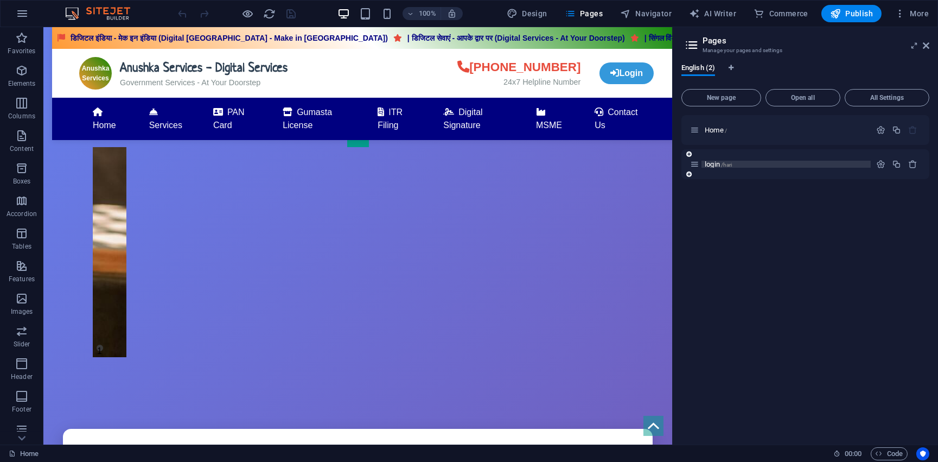
click at [743, 167] on p "login /hari" at bounding box center [786, 164] width 163 height 7
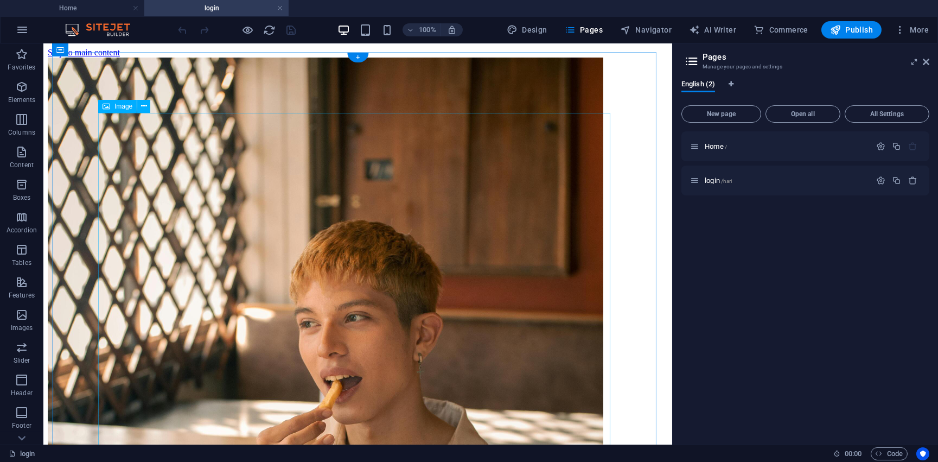
click at [109, 50] on icon at bounding box center [108, 49] width 6 height 11
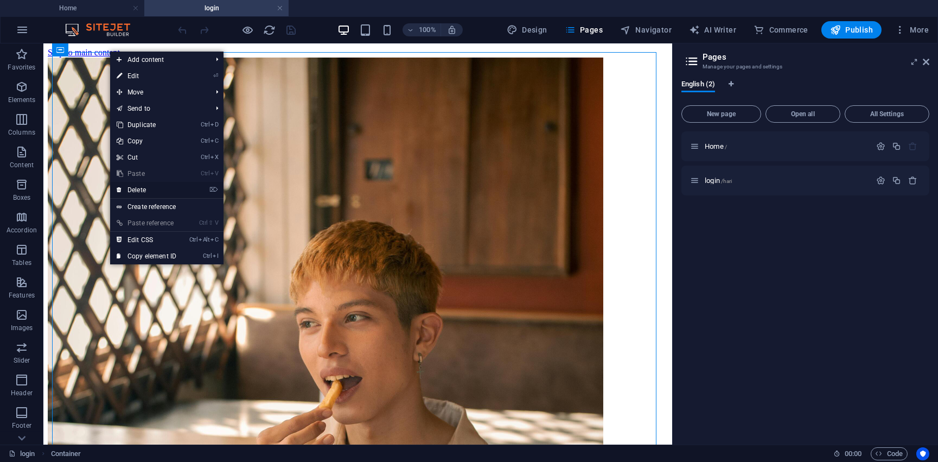
click at [152, 188] on link "⌦ Delete" at bounding box center [146, 190] width 73 height 16
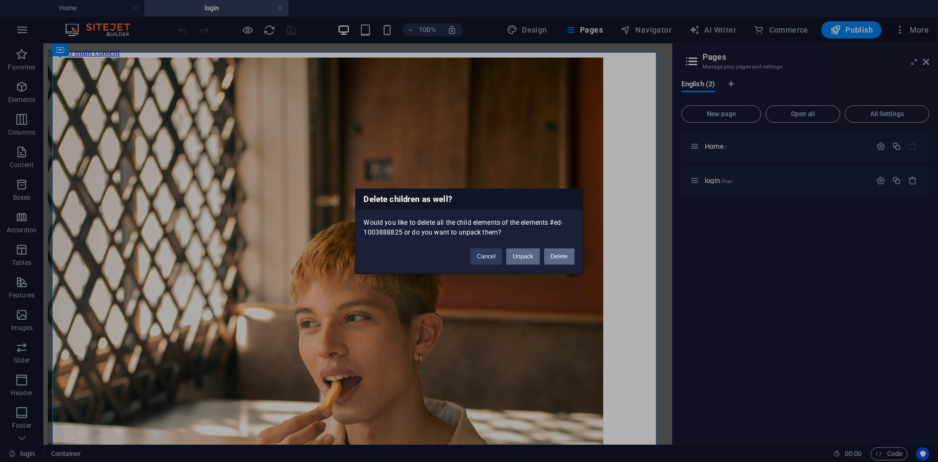
drag, startPoint x: 527, startPoint y: 261, endPoint x: 557, endPoint y: 259, distance: 30.5
click at [557, 259] on div "Cancel Unpack Delete" at bounding box center [522, 251] width 120 height 28
click at [557, 259] on button "Delete" at bounding box center [559, 256] width 30 height 16
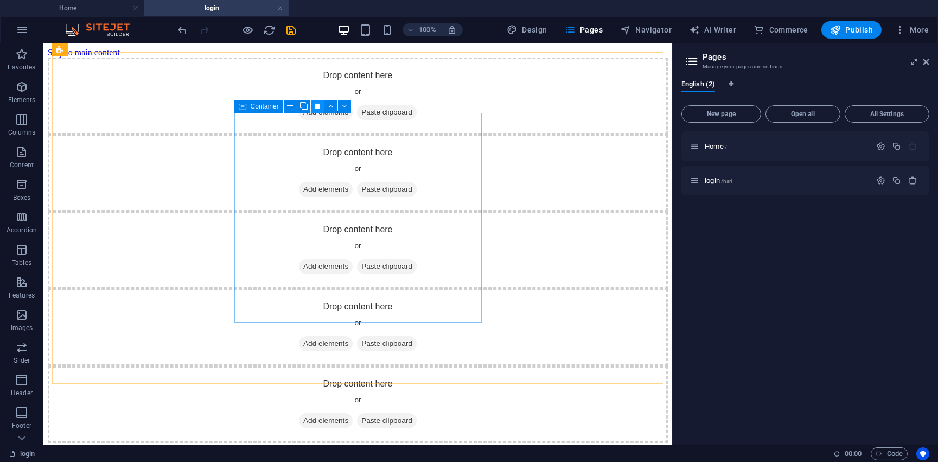
click at [318, 103] on icon at bounding box center [317, 105] width 6 height 11
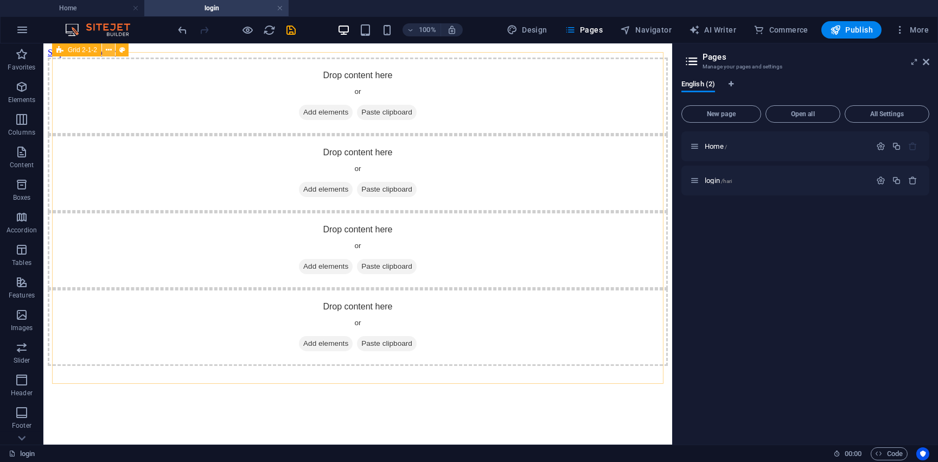
click at [108, 50] on icon at bounding box center [109, 49] width 6 height 11
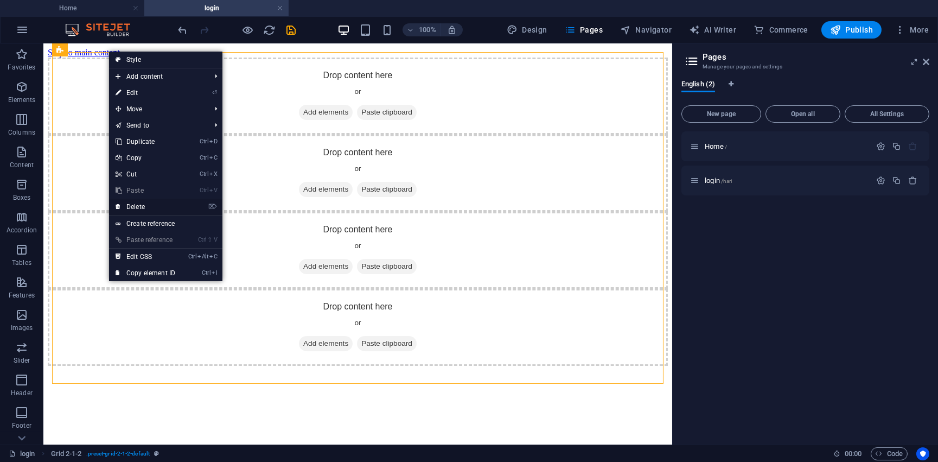
click at [146, 208] on link "⌦ Delete" at bounding box center [145, 207] width 73 height 16
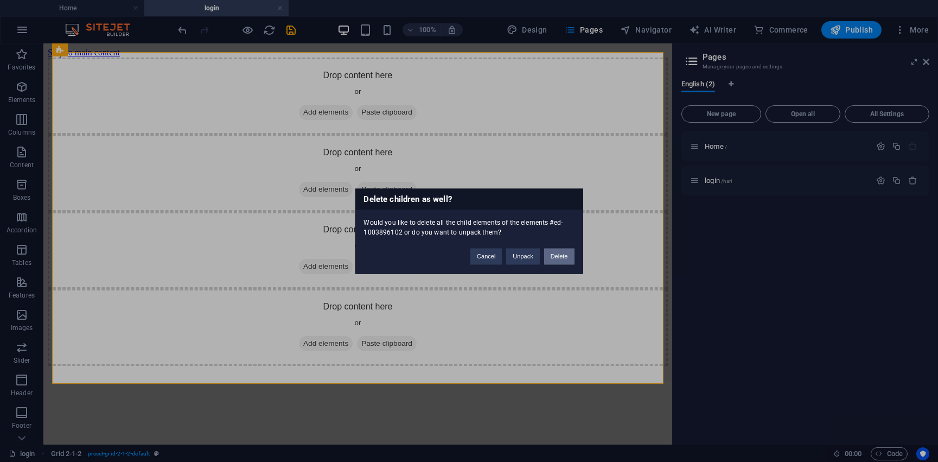
click at [552, 254] on button "Delete" at bounding box center [559, 256] width 30 height 16
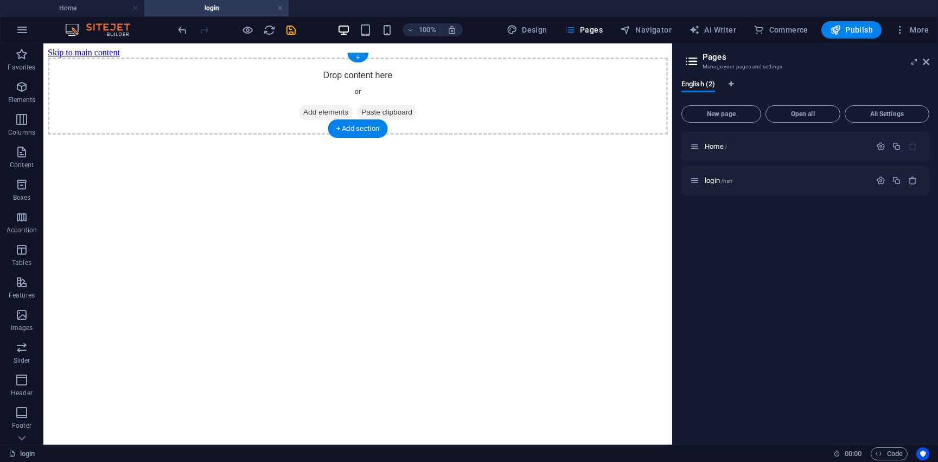
click at [63, 58] on div "Drop content here or Add elements Paste clipboard" at bounding box center [358, 96] width 620 height 77
click at [650, 59] on div "Drop content here or Add elements Paste clipboard" at bounding box center [358, 96] width 620 height 77
drag, startPoint x: 537, startPoint y: 62, endPoint x: 500, endPoint y: 75, distance: 38.6
click at [520, 72] on div "Drop content here or Add elements Paste clipboard" at bounding box center [358, 96] width 620 height 77
click at [375, 107] on span "Paste clipboard" at bounding box center [387, 112] width 60 height 15
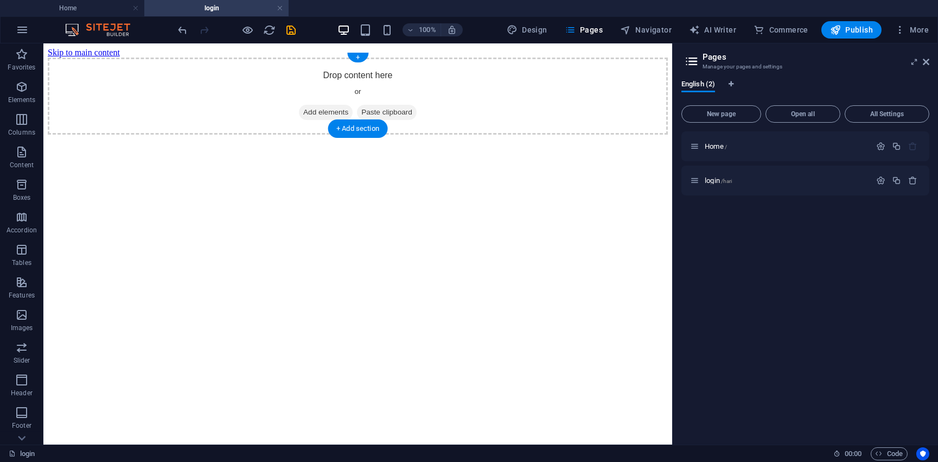
click at [330, 108] on span "Add elements" at bounding box center [326, 112] width 54 height 15
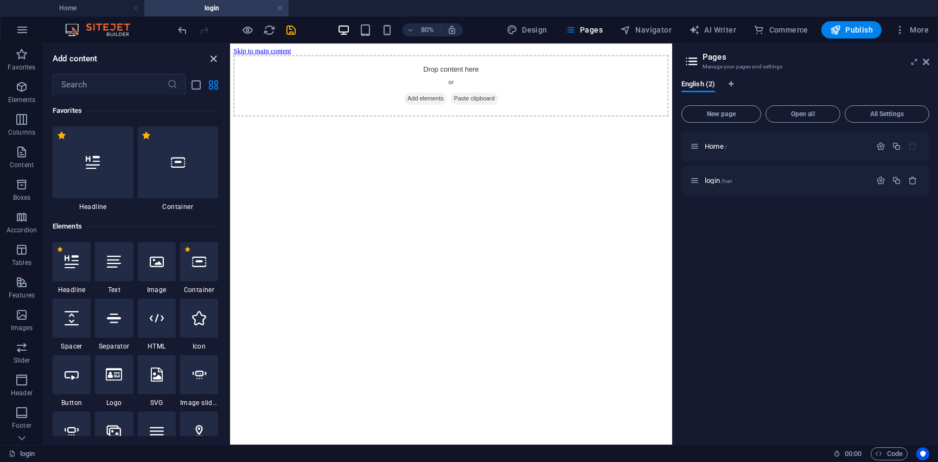
drag, startPoint x: 212, startPoint y: 53, endPoint x: 193, endPoint y: 36, distance: 25.7
click at [212, 53] on icon "close panel" at bounding box center [214, 59] width 12 height 12
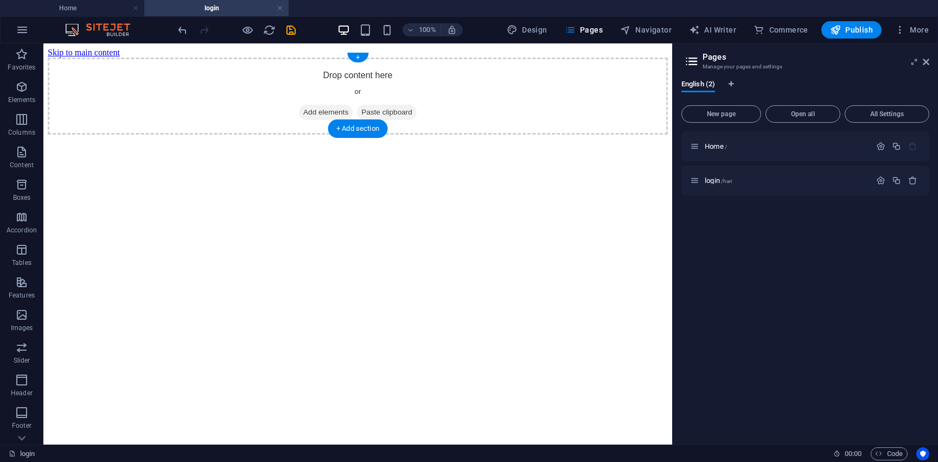
click at [273, 127] on div "Drop content here or Add elements Paste clipboard" at bounding box center [358, 96] width 620 height 77
click at [354, 53] on div "+" at bounding box center [357, 58] width 21 height 10
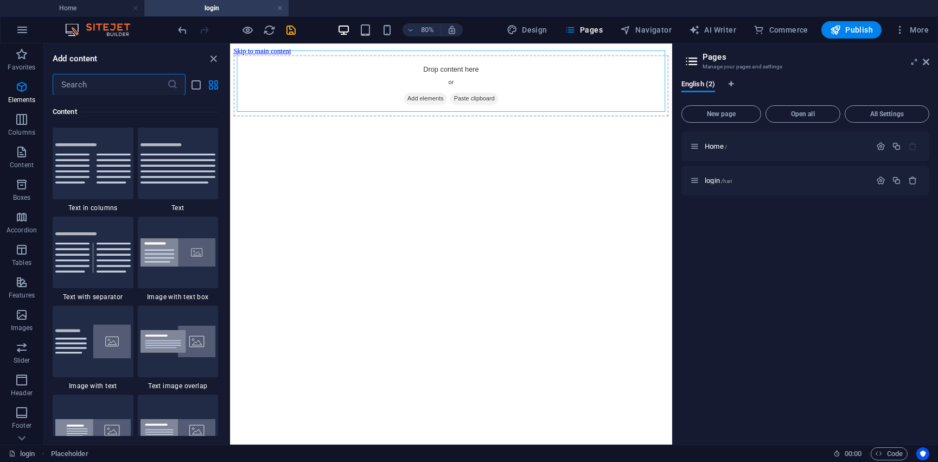
scroll to position [1897, 0]
click at [597, 139] on html "Skip to main content Drop content here or Add elements Paste clipboard" at bounding box center [505, 90] width 553 height 95
click at [930, 59] on aside "Pages Manage your pages and settings English (2) New page Open all All Settings…" at bounding box center [805, 243] width 266 height 401
click at [923, 62] on icon at bounding box center [926, 62] width 7 height 9
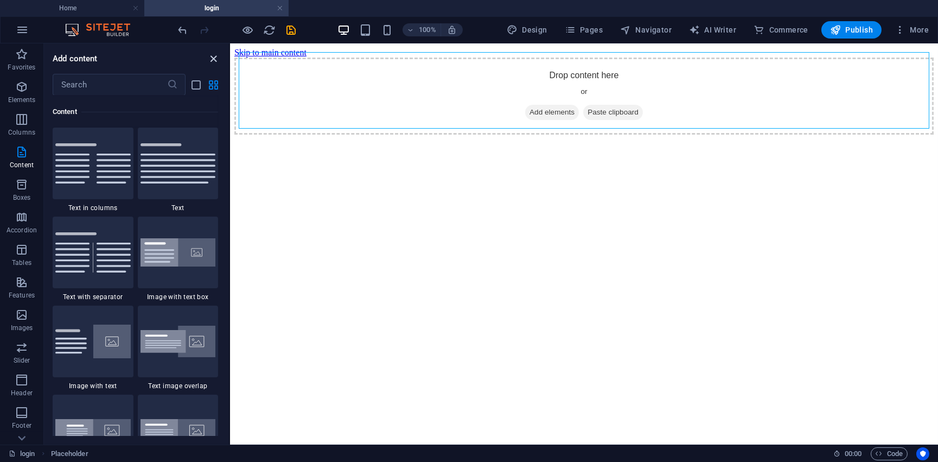
click at [212, 61] on icon "close panel" at bounding box center [214, 59] width 12 height 12
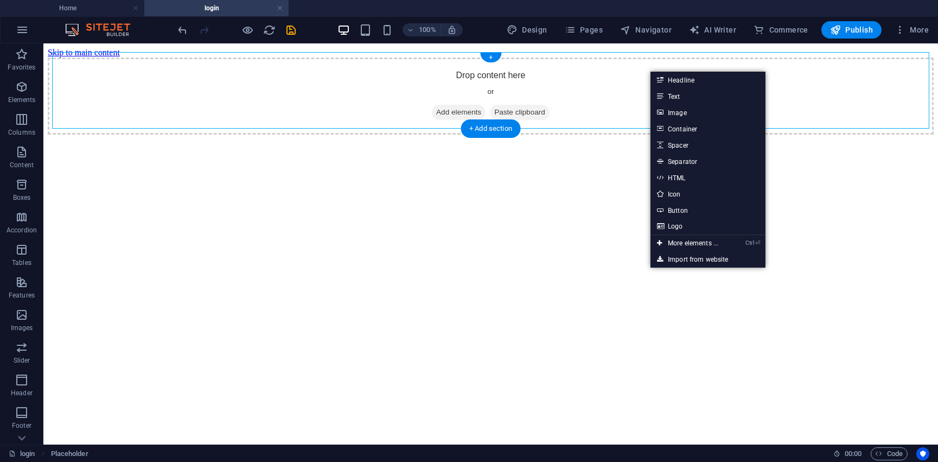
drag, startPoint x: 516, startPoint y: 64, endPoint x: 516, endPoint y: 75, distance: 11.4
click at [516, 75] on div "Drop content here or Add elements Paste clipboard" at bounding box center [491, 96] width 886 height 77
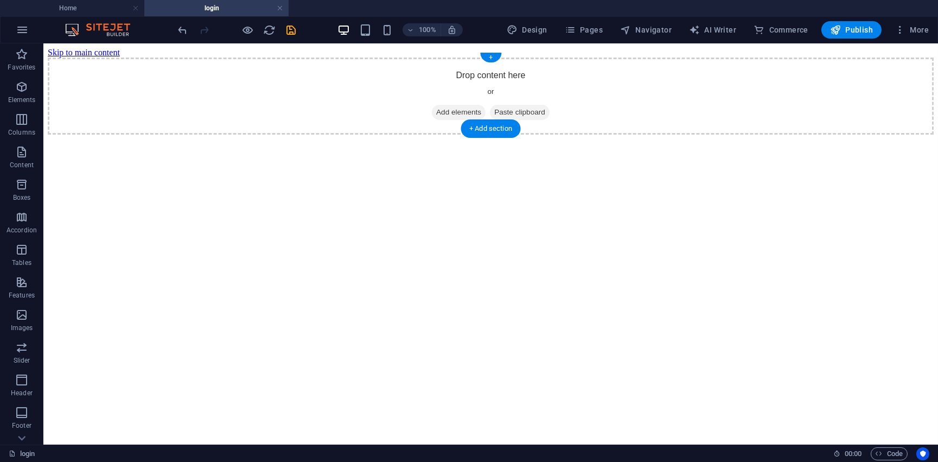
click at [466, 108] on span "Add elements" at bounding box center [459, 112] width 54 height 15
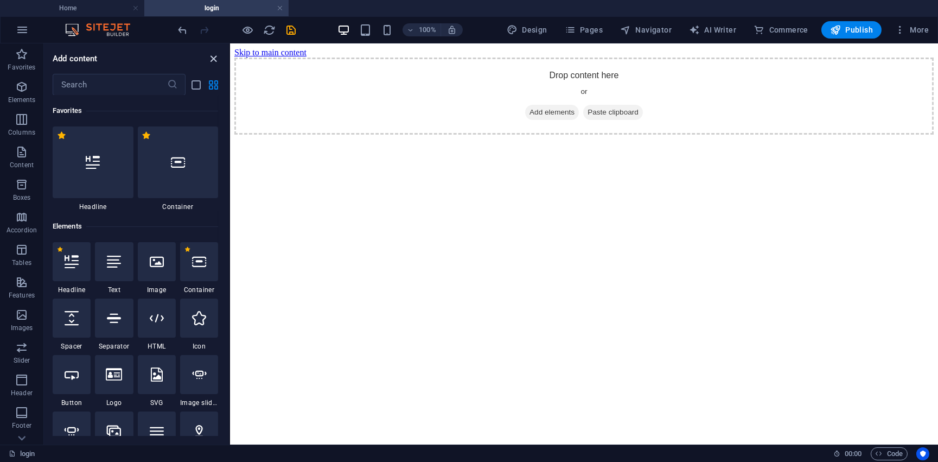
click at [218, 59] on icon "close panel" at bounding box center [214, 59] width 12 height 12
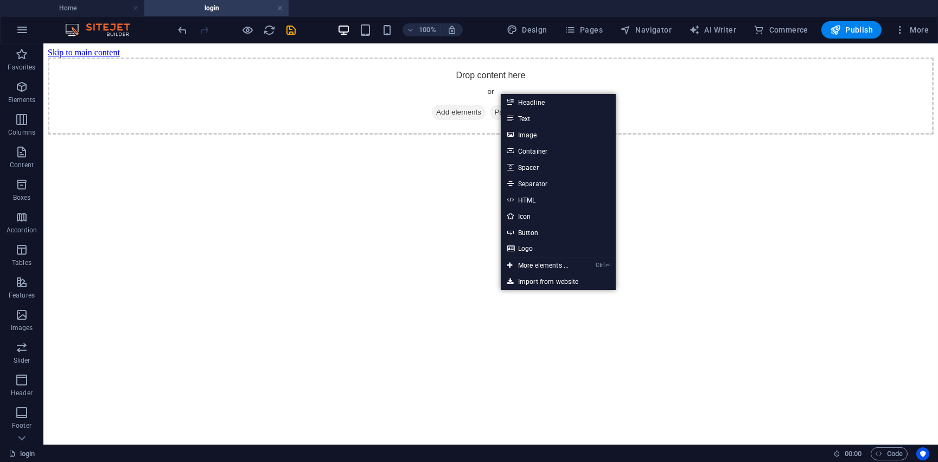
click at [381, 139] on html "Skip to main content Drop content here or Add elements Paste clipboard" at bounding box center [490, 90] width 895 height 95
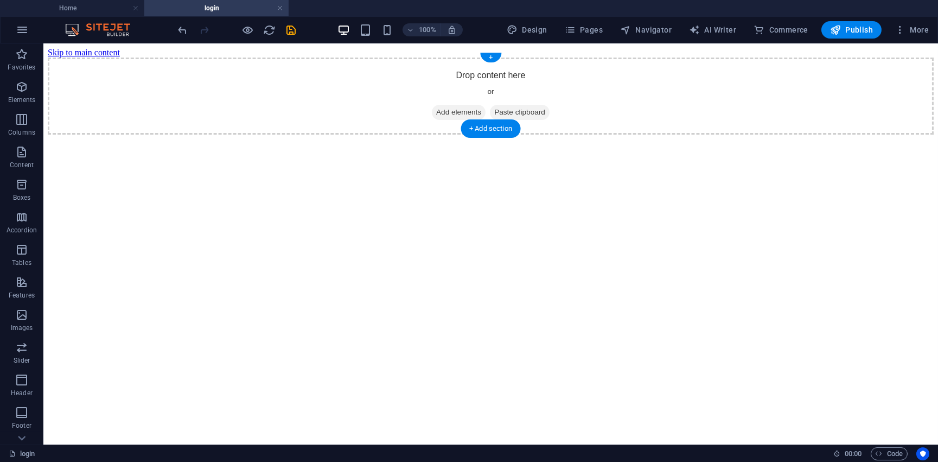
click at [447, 111] on span "Add elements" at bounding box center [459, 112] width 54 height 15
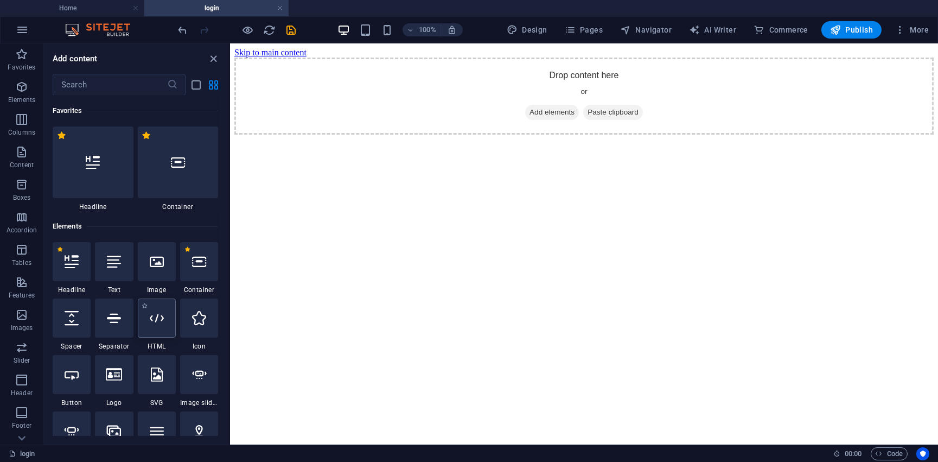
click at [155, 325] on div at bounding box center [157, 317] width 38 height 39
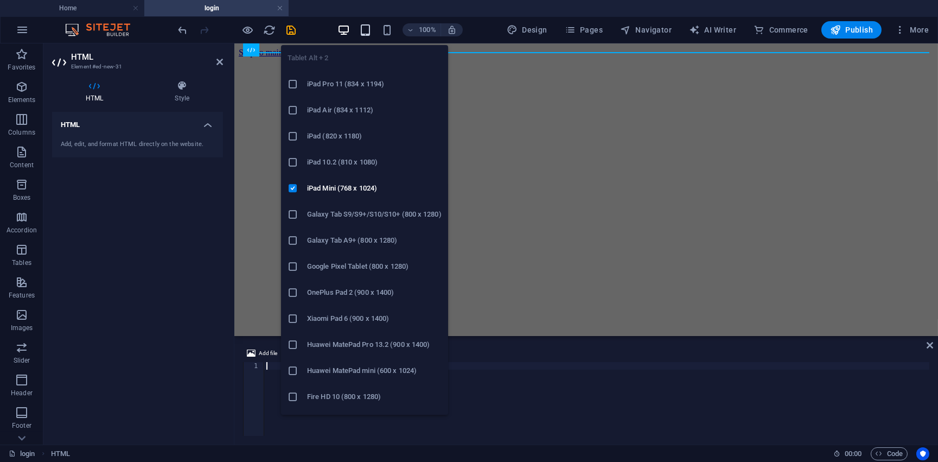
click at [363, 35] on icon "button" at bounding box center [365, 30] width 12 height 12
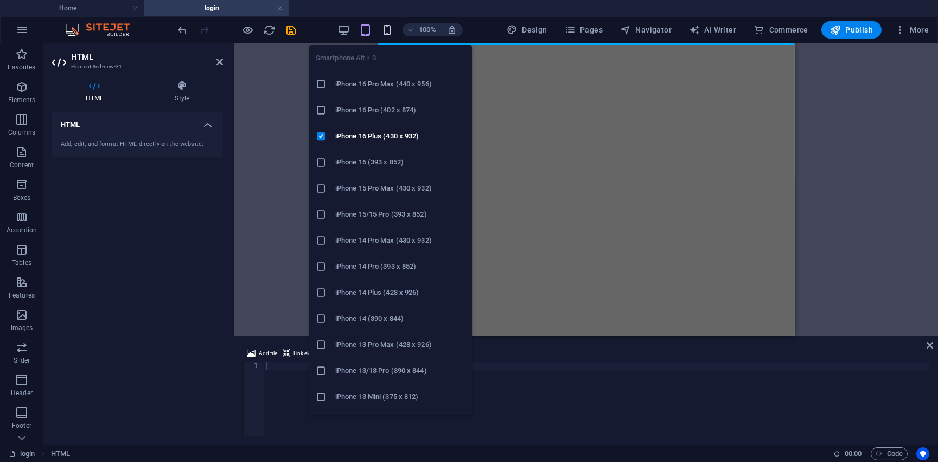
click at [387, 33] on icon "button" at bounding box center [387, 30] width 12 height 12
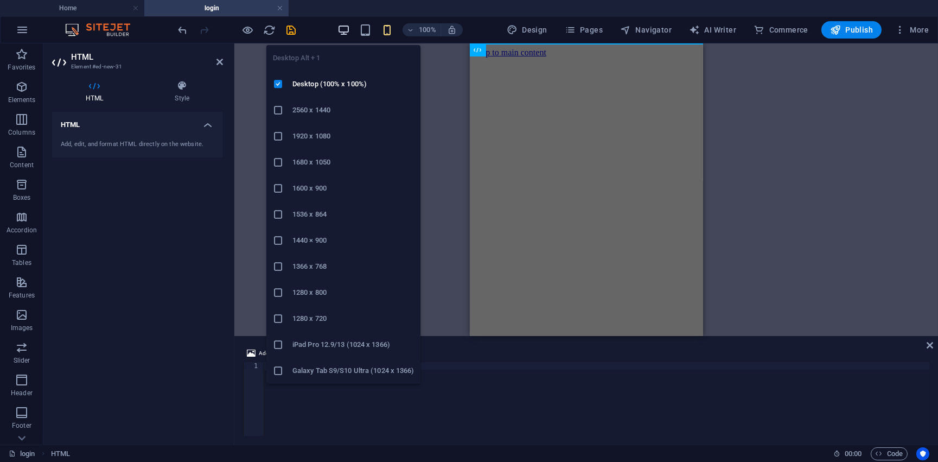
click at [344, 30] on icon "button" at bounding box center [343, 30] width 12 height 12
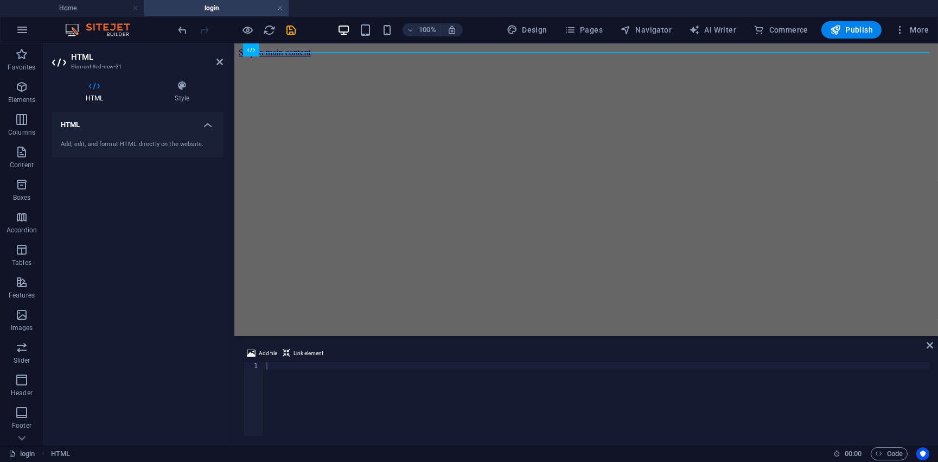
click at [285, 377] on div at bounding box center [596, 406] width 665 height 89
paste textarea "</html>"
type textarea "</html>"
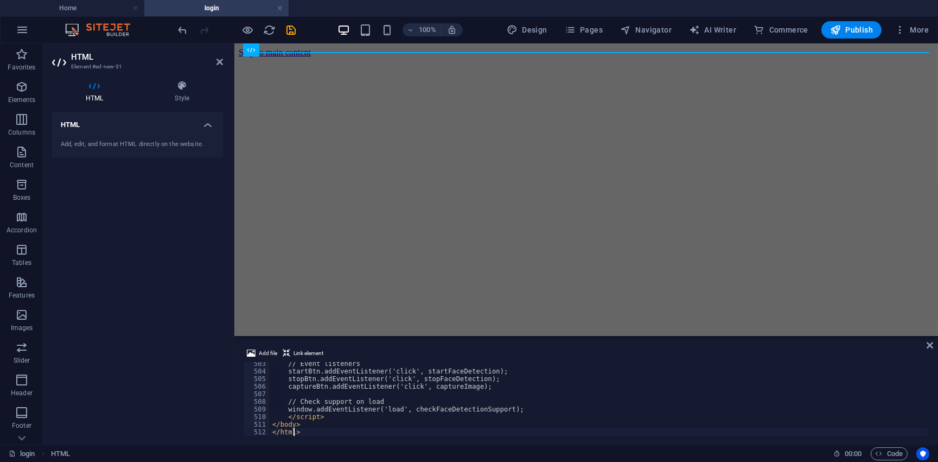
scroll to position [3815, 0]
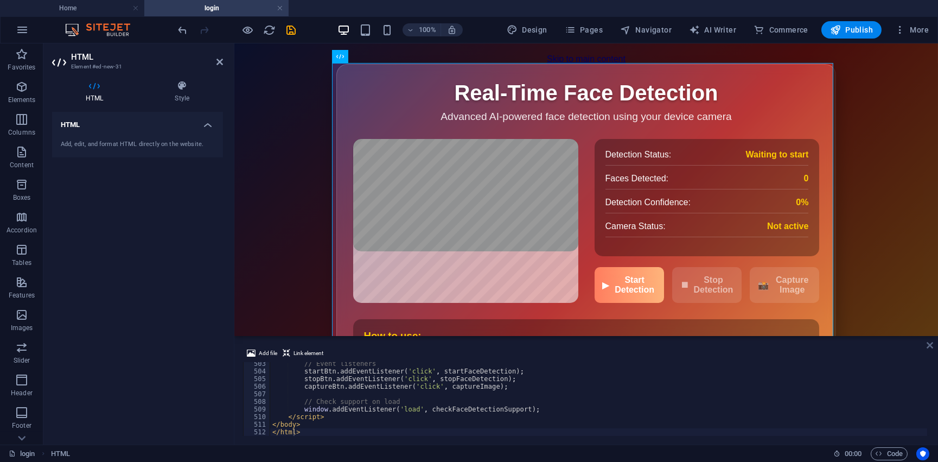
click at [929, 342] on icon at bounding box center [930, 345] width 7 height 9
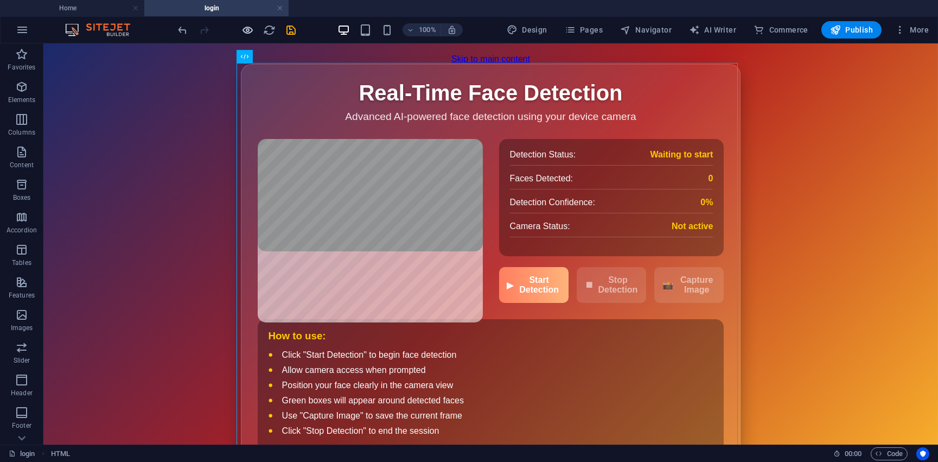
click at [253, 28] on icon "button" at bounding box center [248, 30] width 12 height 12
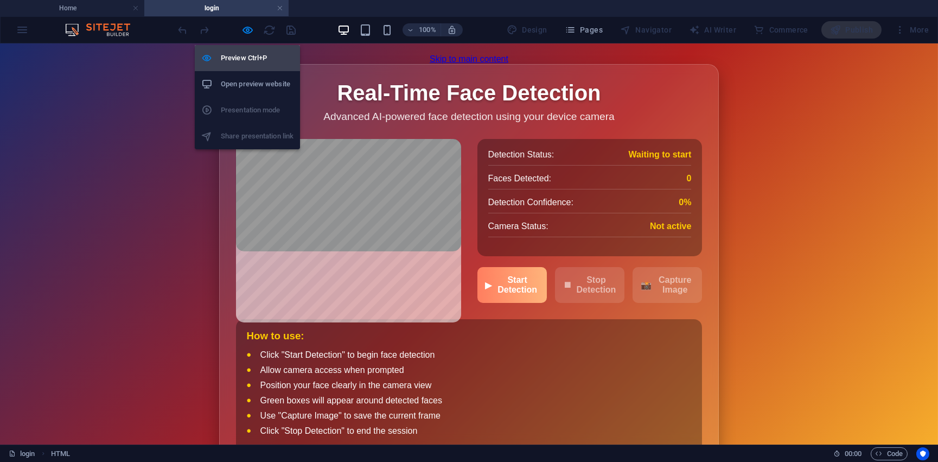
click at [247, 55] on h6 "Preview Ctrl+P" at bounding box center [257, 58] width 73 height 13
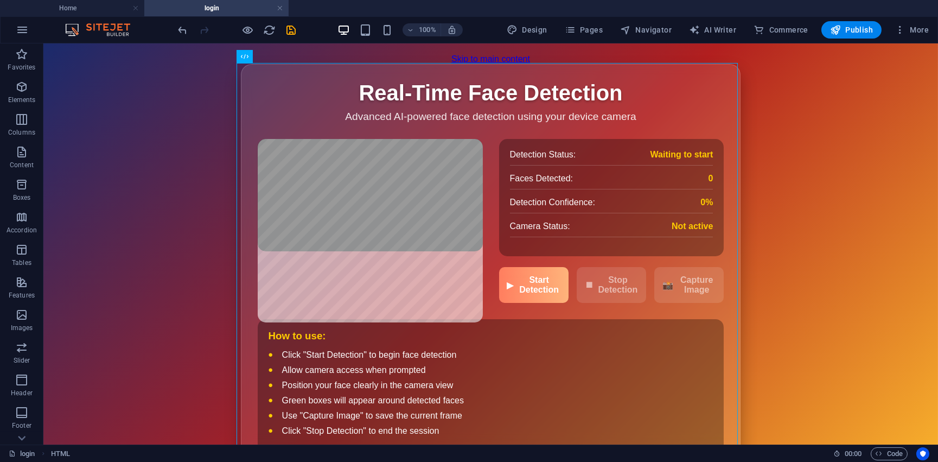
click at [254, 22] on div at bounding box center [237, 29] width 122 height 17
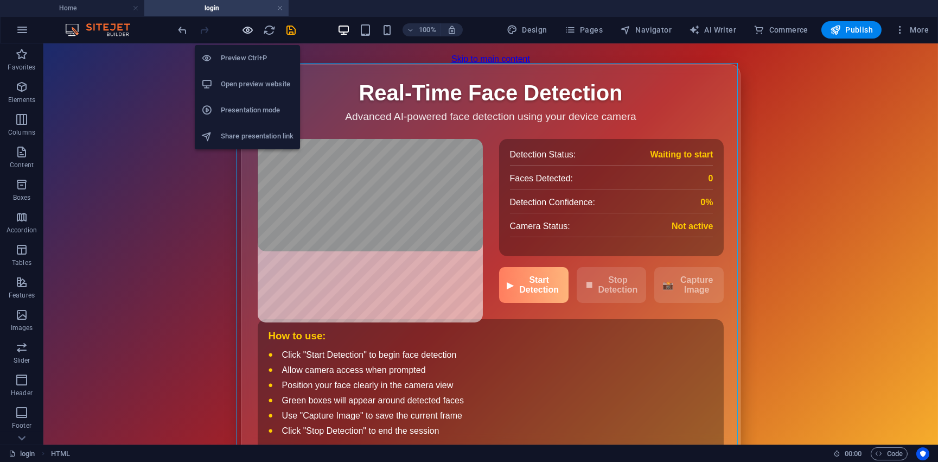
click at [250, 25] on icon "button" at bounding box center [248, 30] width 12 height 12
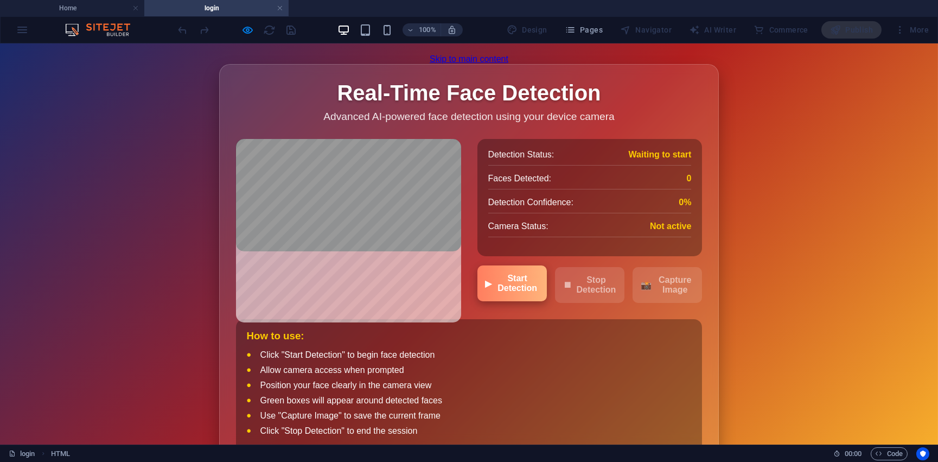
click at [488, 289] on span "▶" at bounding box center [489, 283] width 7 height 10
click at [478, 301] on button "▶ Start Detection" at bounding box center [511, 283] width 69 height 36
click at [533, 301] on button "▶ Start Detection" at bounding box center [511, 283] width 69 height 36
click at [471, 303] on div "Detection Status: Waiting to start Faces Detected: 0 Detection Confidence: 0% C…" at bounding box center [469, 221] width 467 height 164
click at [486, 289] on span "▶" at bounding box center [489, 283] width 7 height 10
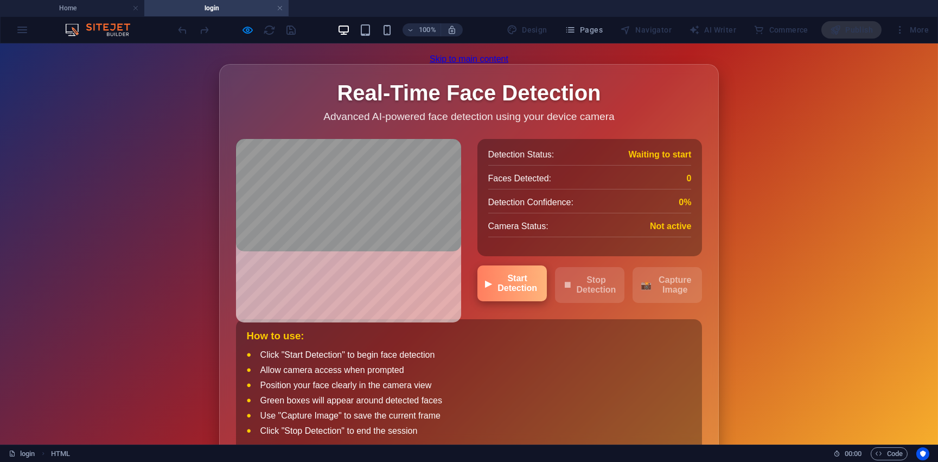
click at [486, 289] on span "▶" at bounding box center [489, 283] width 7 height 10
click at [488, 289] on span "▶" at bounding box center [489, 283] width 7 height 10
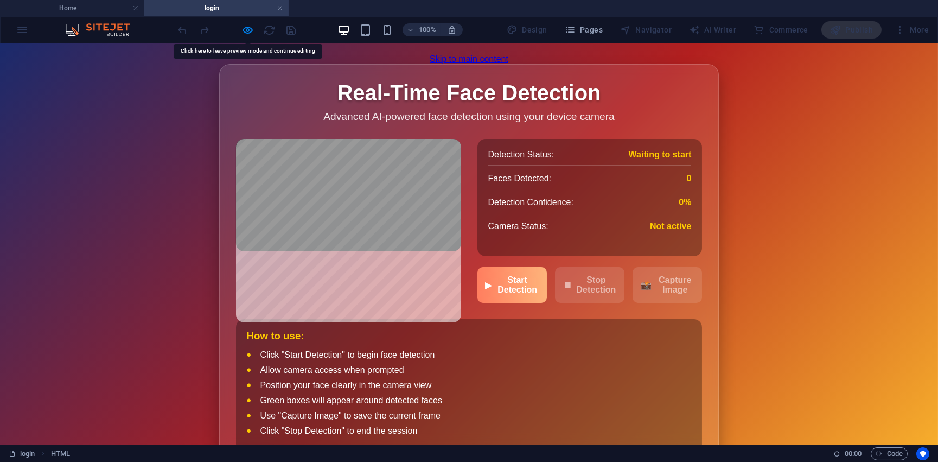
click at [283, 49] on html "Skip to main content Real-Time Face Detection Real-Time Face Detection Advanced…" at bounding box center [469, 273] width 938 height 461
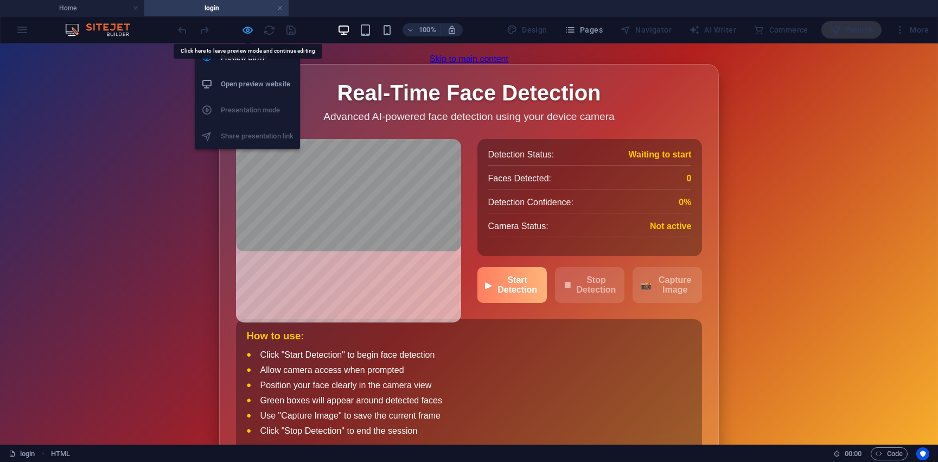
click at [252, 29] on icon "button" at bounding box center [248, 30] width 12 height 12
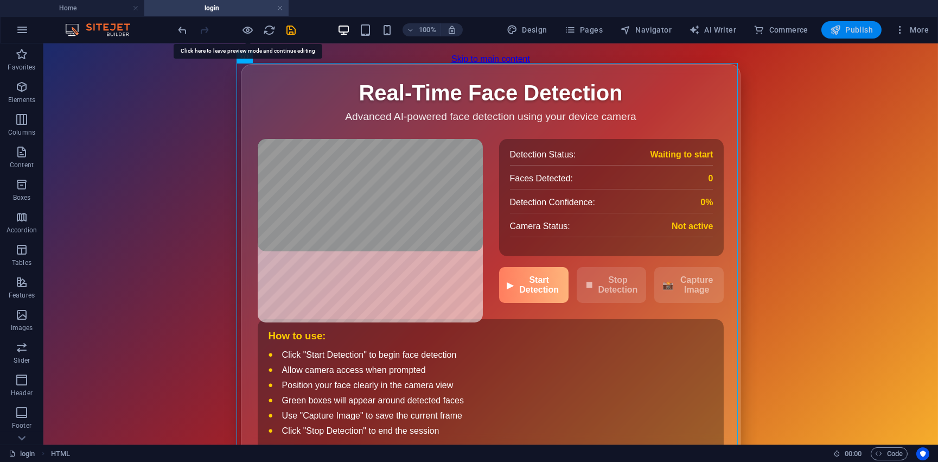
click at [847, 35] on span "Publish" at bounding box center [851, 29] width 43 height 11
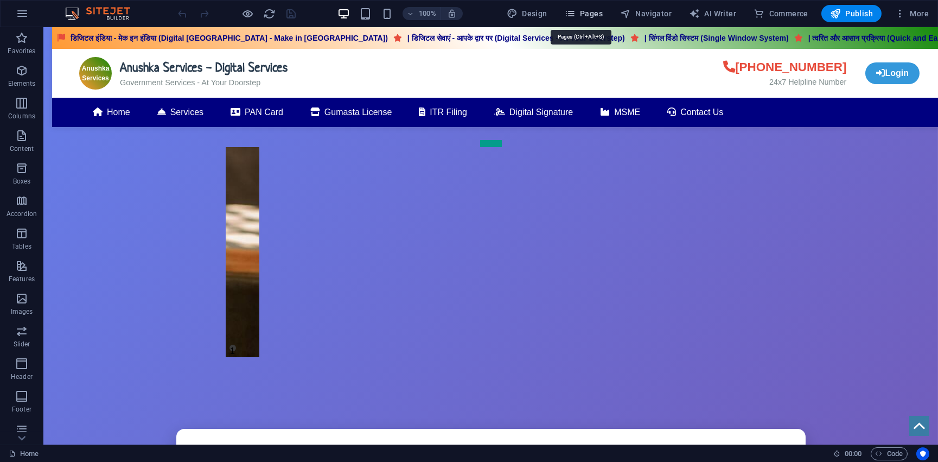
click at [569, 11] on icon "button" at bounding box center [570, 13] width 11 height 11
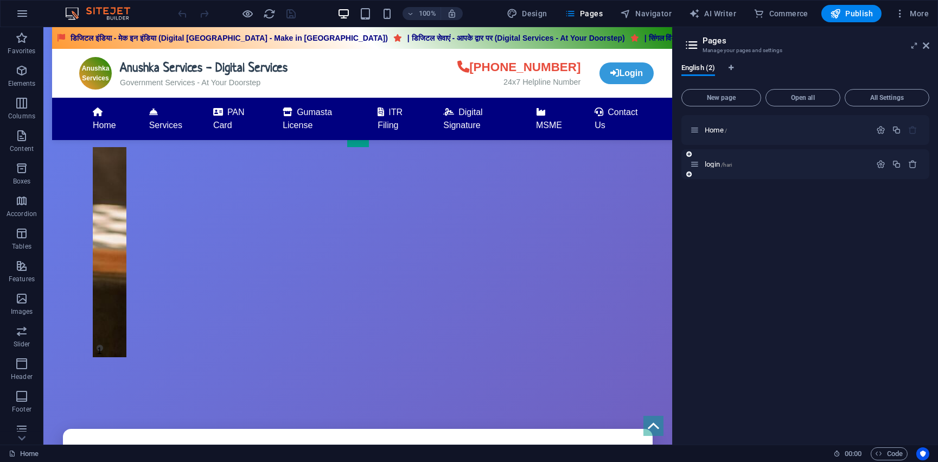
click at [733, 158] on div "login /hari" at bounding box center [780, 164] width 181 height 12
click at [717, 167] on span "login /hari" at bounding box center [718, 164] width 27 height 8
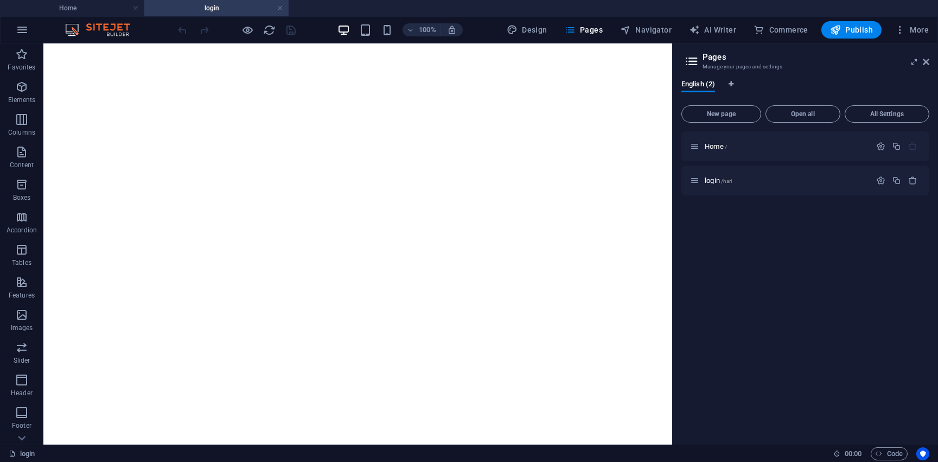
click at [924, 35] on button "More" at bounding box center [911, 29] width 43 height 17
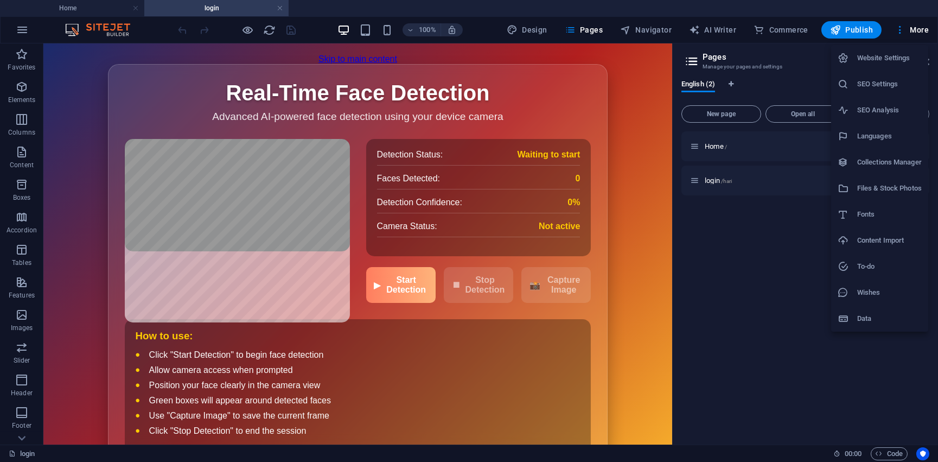
click at [749, 212] on div at bounding box center [469, 231] width 938 height 462
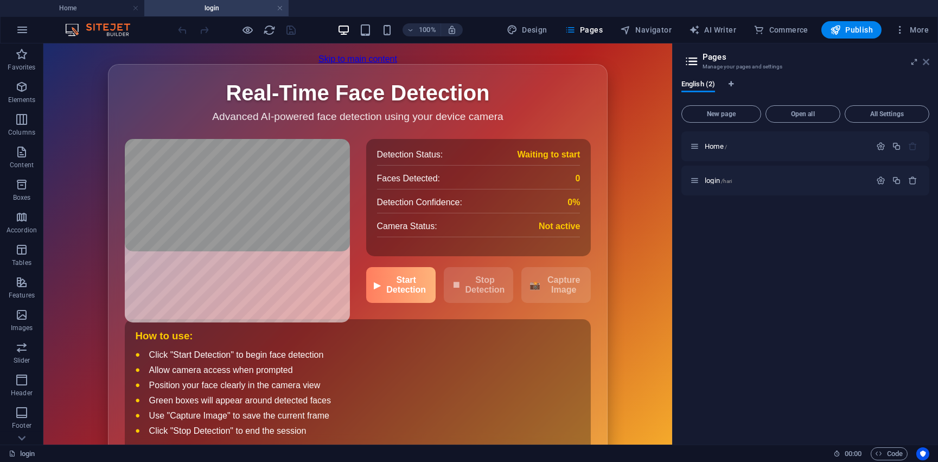
click at [927, 60] on icon at bounding box center [926, 62] width 7 height 9
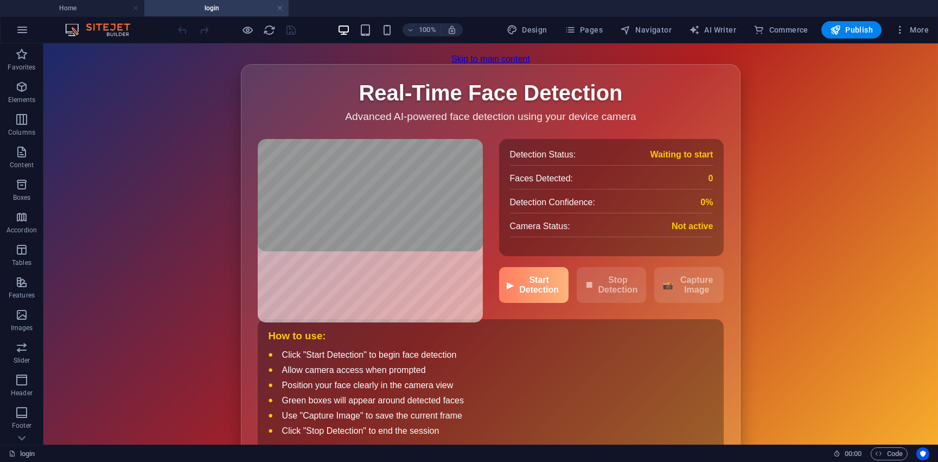
click at [159, 158] on body "Skip to main content Real-Time Face Detection Real-Time Face Detection Advanced…" at bounding box center [490, 273] width 895 height 461
click at [283, 59] on icon at bounding box center [282, 55] width 6 height 11
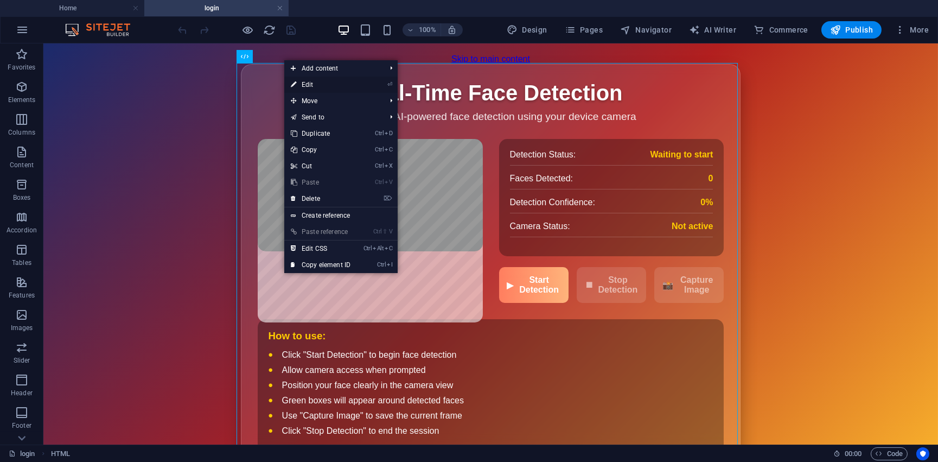
click at [320, 80] on link "⏎ Edit" at bounding box center [320, 84] width 73 height 16
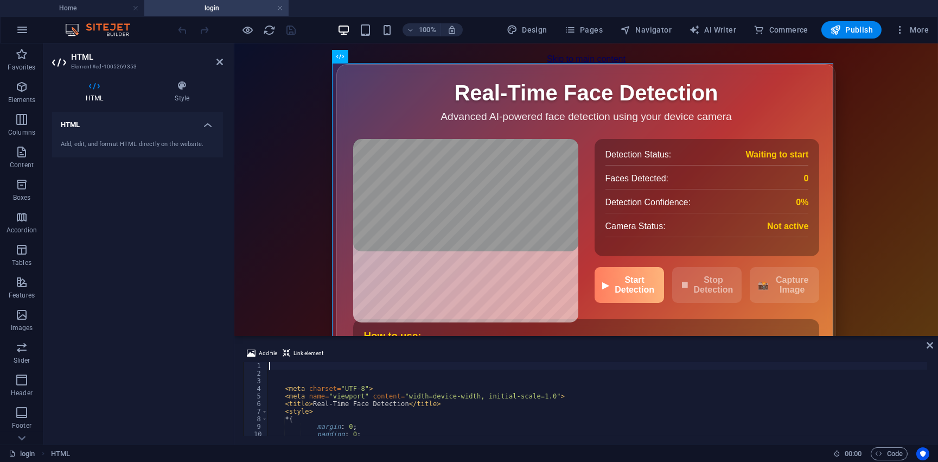
click at [343, 386] on div "< meta charset = "UTF-8" > < meta name = "viewport" content = "width=device-wid…" at bounding box center [597, 406] width 660 height 89
type textarea "<meta charset="UTF-8">"
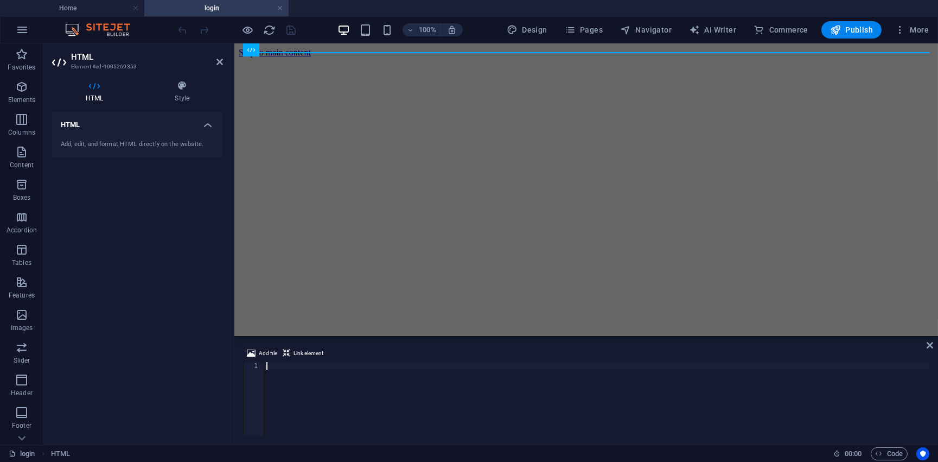
type textarea "</html>"
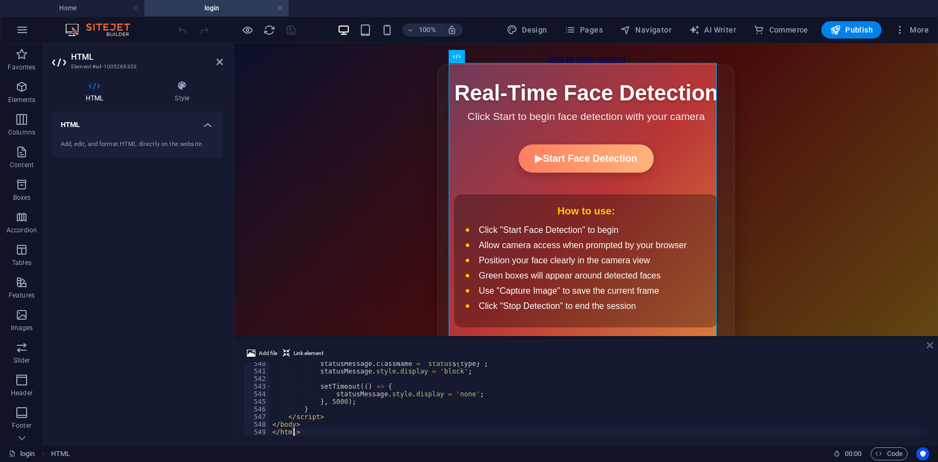
click at [929, 343] on icon at bounding box center [930, 345] width 7 height 9
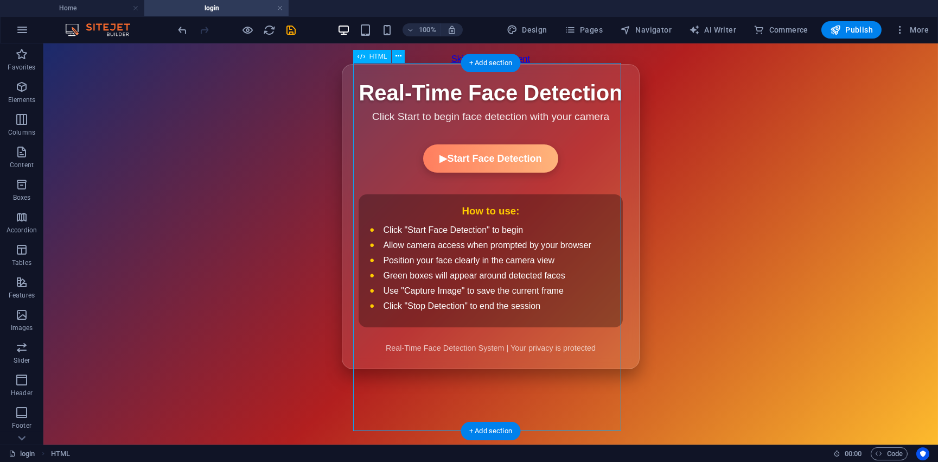
click at [522, 174] on div "Real-Time Face Detection Real-Time Face Detection Click Start to begin face det…" at bounding box center [490, 216] width 297 height 305
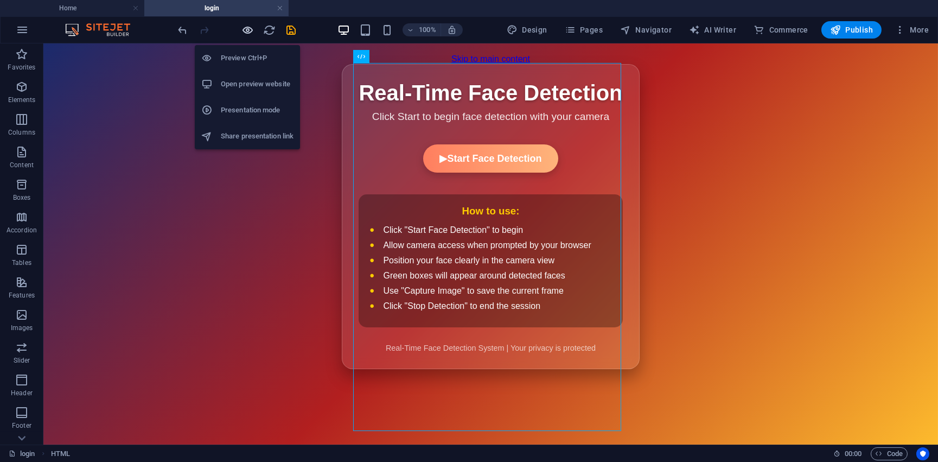
click at [254, 28] on icon "button" at bounding box center [248, 30] width 12 height 12
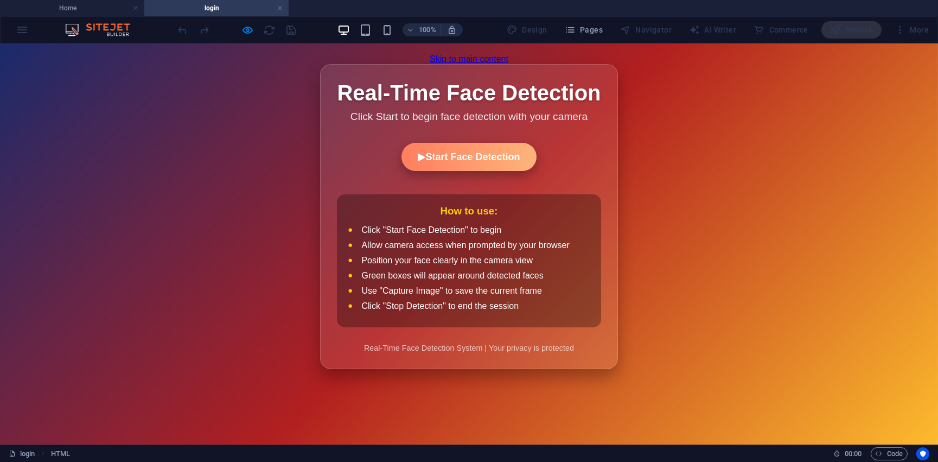
click at [445, 156] on button "▶ Start Face Detection" at bounding box center [468, 157] width 135 height 28
click at [461, 170] on button "▶ Start Face Detection" at bounding box center [468, 157] width 135 height 28
click at [425, 161] on button "▶ Start Face Detection" at bounding box center [468, 157] width 135 height 28
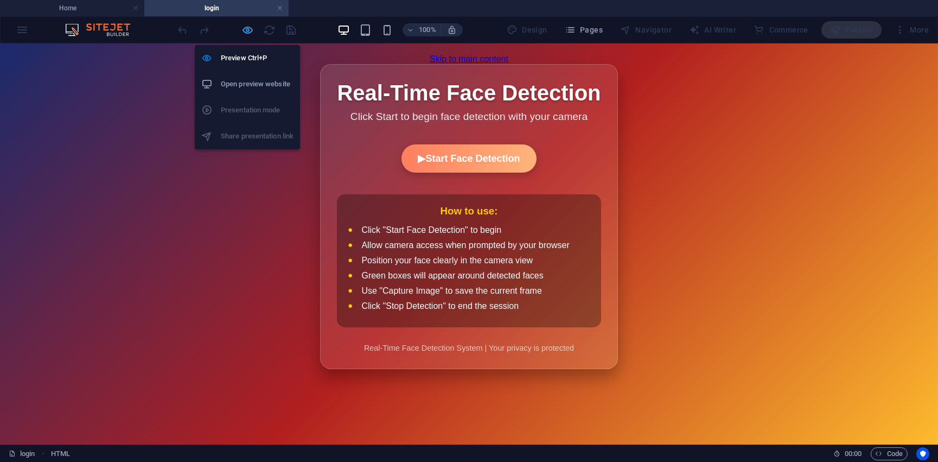
click at [246, 29] on icon "button" at bounding box center [248, 30] width 12 height 12
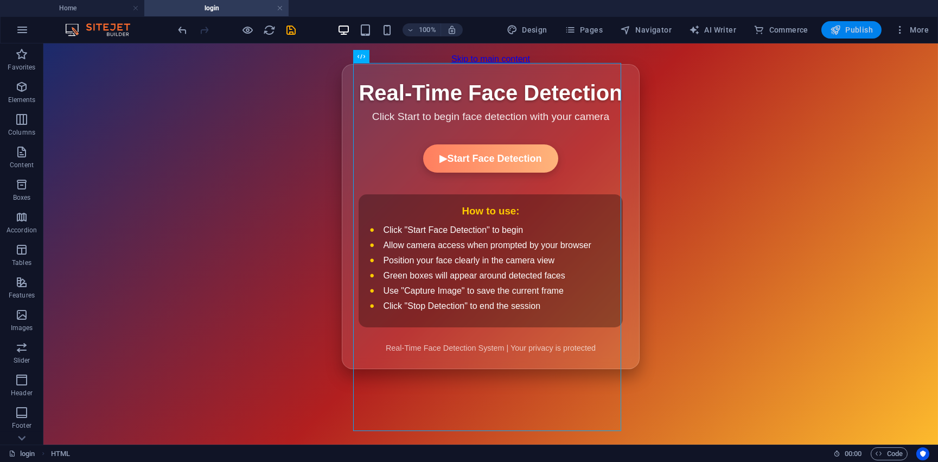
click at [844, 36] on button "Publish" at bounding box center [851, 29] width 60 height 17
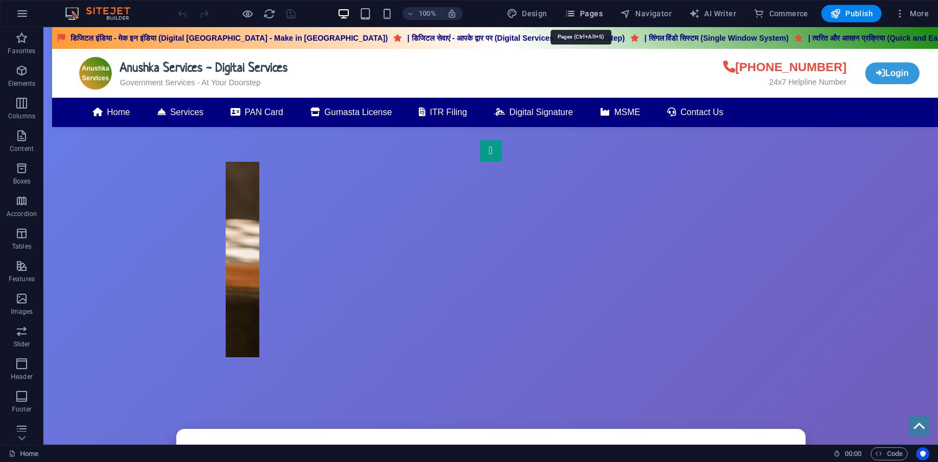
click at [565, 15] on icon "button" at bounding box center [570, 13] width 11 height 11
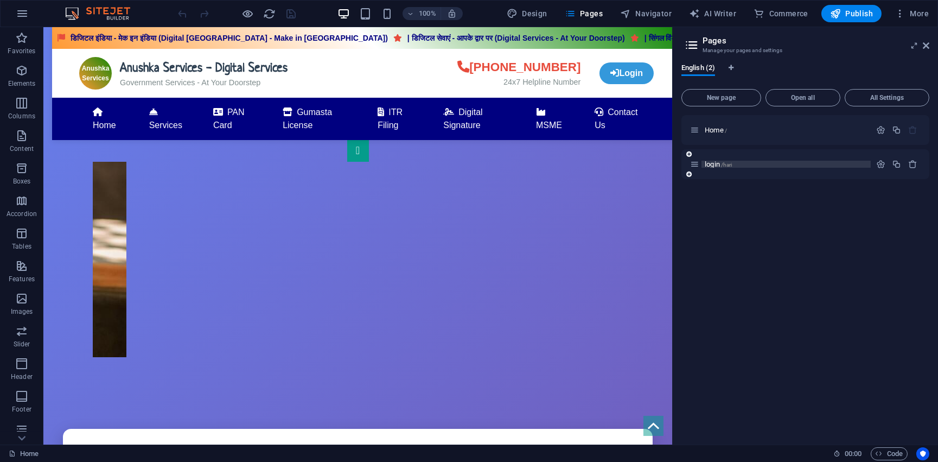
click at [719, 162] on span "login /hari" at bounding box center [718, 164] width 27 height 8
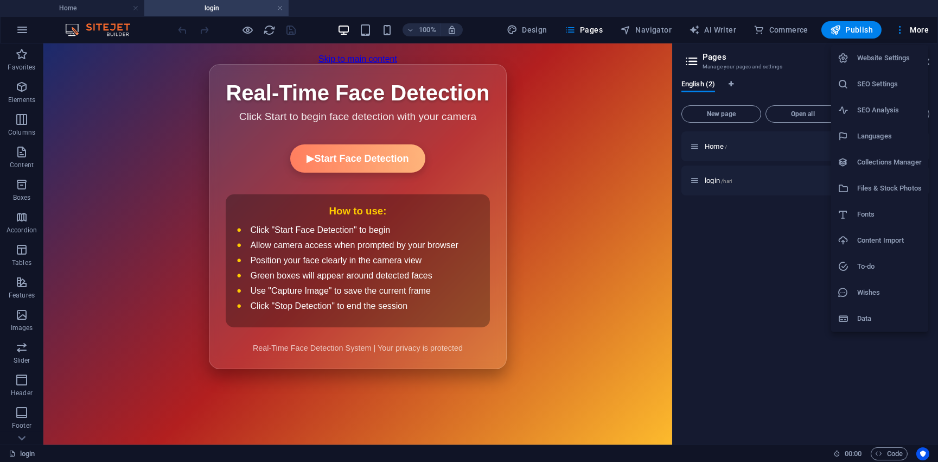
drag, startPoint x: 546, startPoint y: 105, endPoint x: 435, endPoint y: 92, distance: 112.5
click at [545, 105] on div at bounding box center [469, 231] width 938 height 462
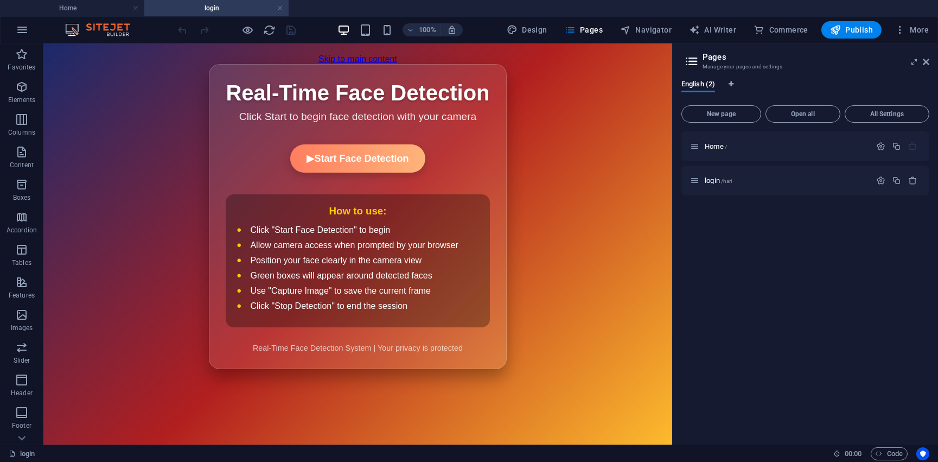
click at [146, 65] on body "Skip to main content Real-Time Face Detection Real-Time Face Detection Click St…" at bounding box center [357, 243] width 629 height 401
click at [243, 64] on div "Real-Time Face Detection Real-Time Face Detection Click Start to begin face det…" at bounding box center [357, 216] width 297 height 305
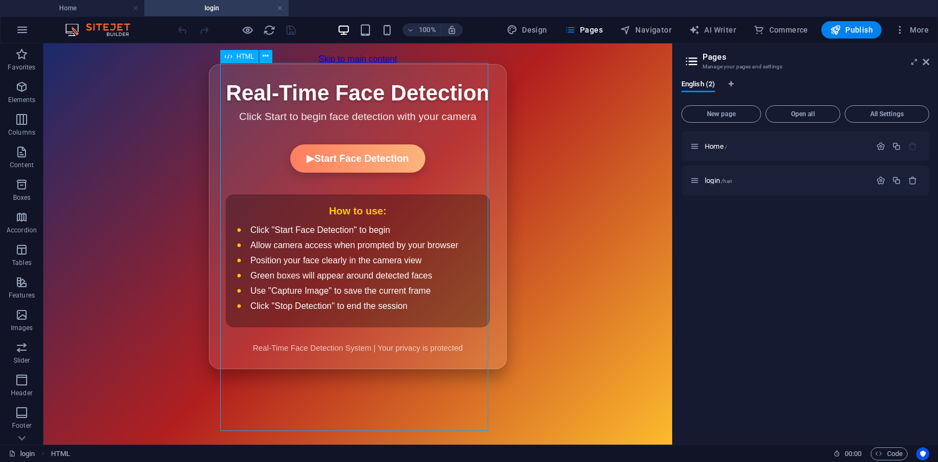
click at [245, 54] on span "HTML" at bounding box center [246, 56] width 18 height 7
click at [265, 54] on icon at bounding box center [266, 55] width 6 height 11
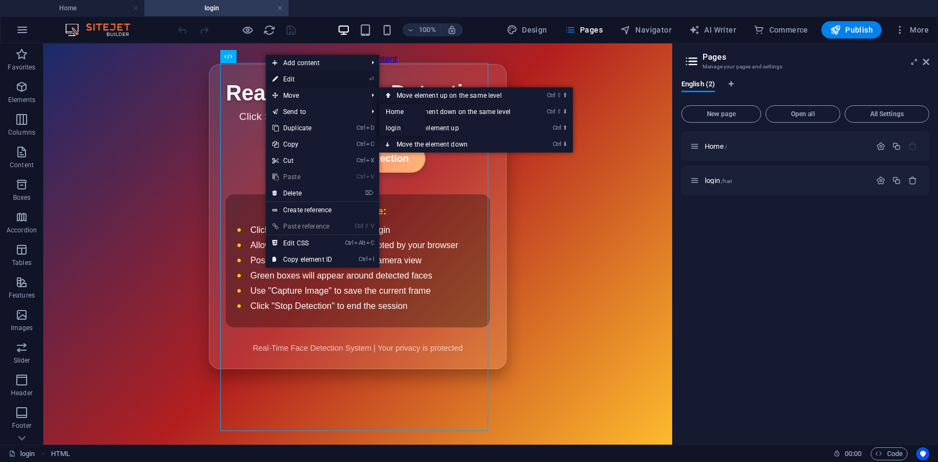
click at [309, 82] on link "⏎ Edit" at bounding box center [302, 79] width 73 height 16
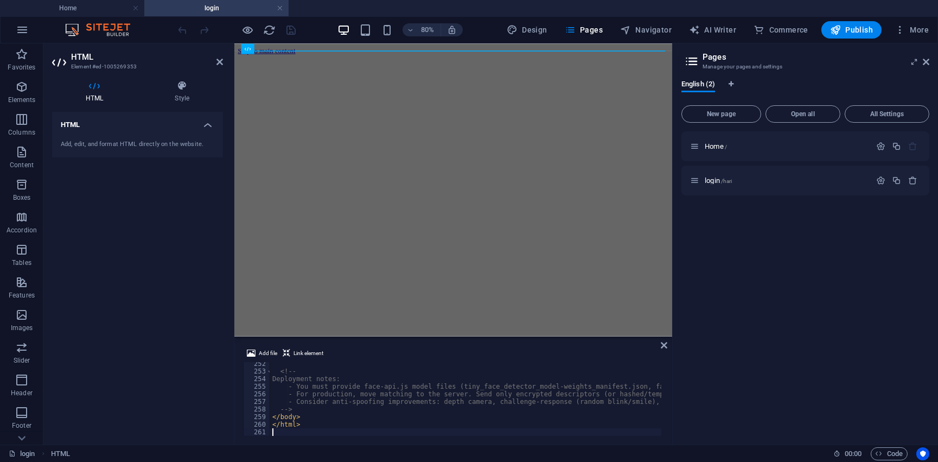
scroll to position [1908, 0]
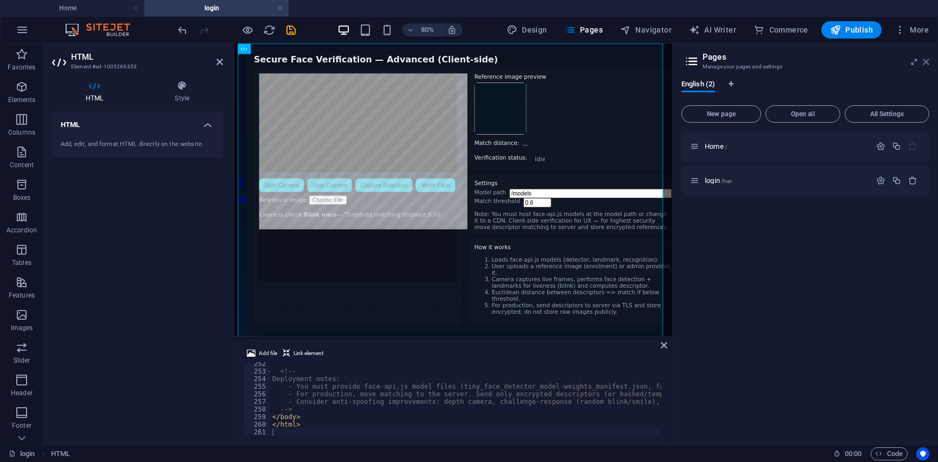
drag, startPoint x: 925, startPoint y: 59, endPoint x: 692, endPoint y: 15, distance: 237.3
click at [927, 59] on icon at bounding box center [926, 62] width 7 height 9
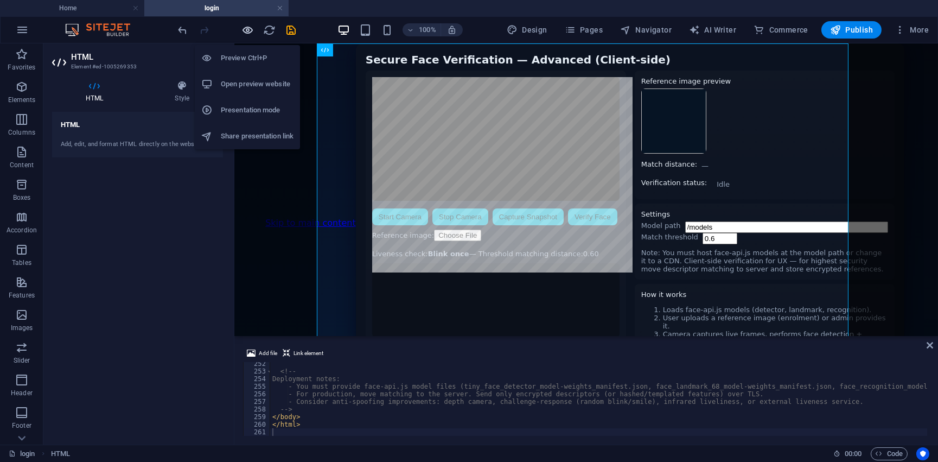
drag, startPoint x: 251, startPoint y: 33, endPoint x: 308, endPoint y: 39, distance: 57.2
click at [251, 33] on icon "button" at bounding box center [248, 30] width 12 height 12
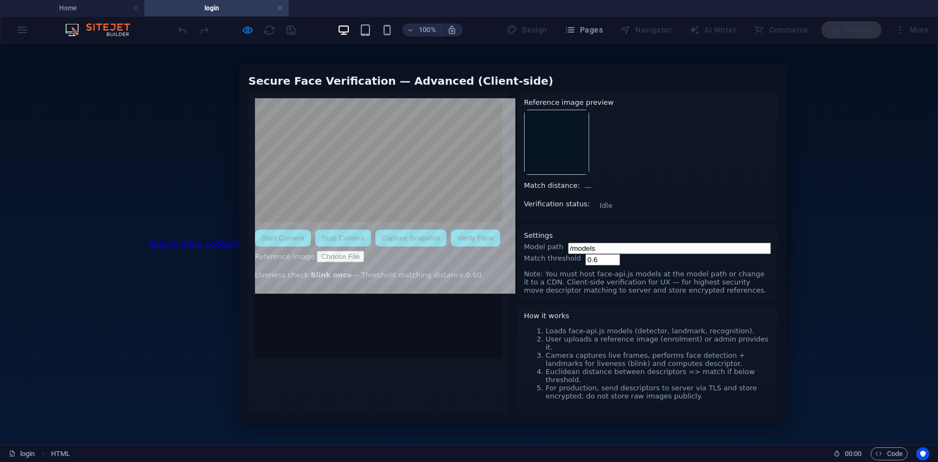
click at [256, 31] on div at bounding box center [237, 29] width 122 height 17
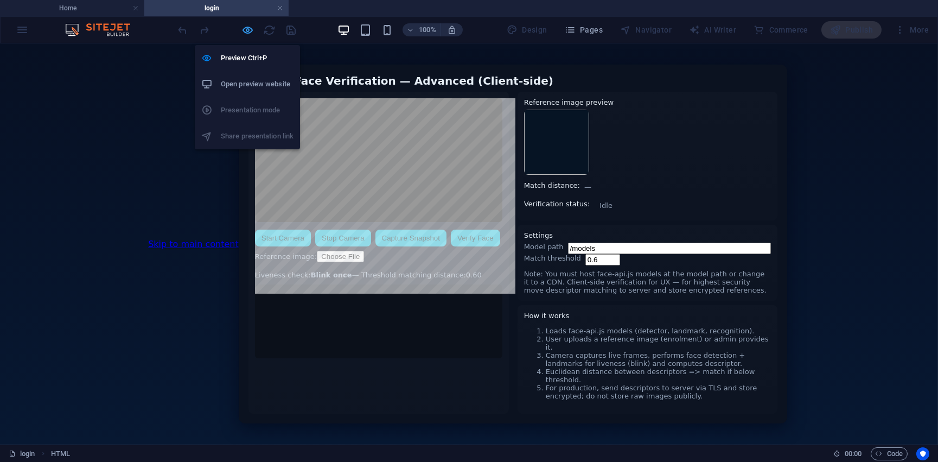
click at [246, 31] on icon "button" at bounding box center [248, 30] width 12 height 12
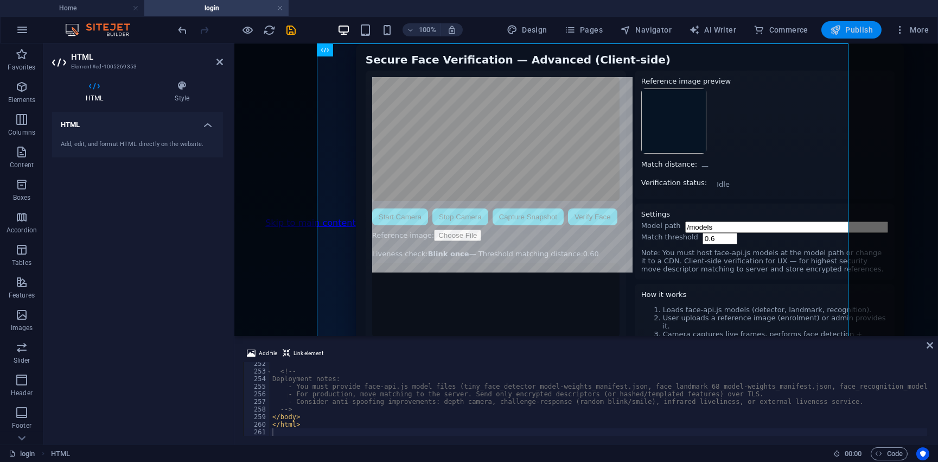
click at [829, 26] on button "Publish" at bounding box center [851, 29] width 60 height 17
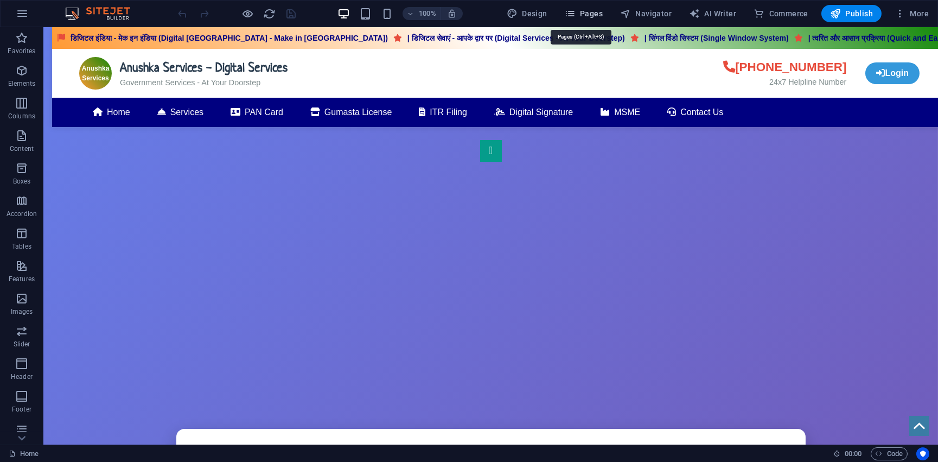
click at [584, 9] on span "Pages" at bounding box center [584, 13] width 38 height 11
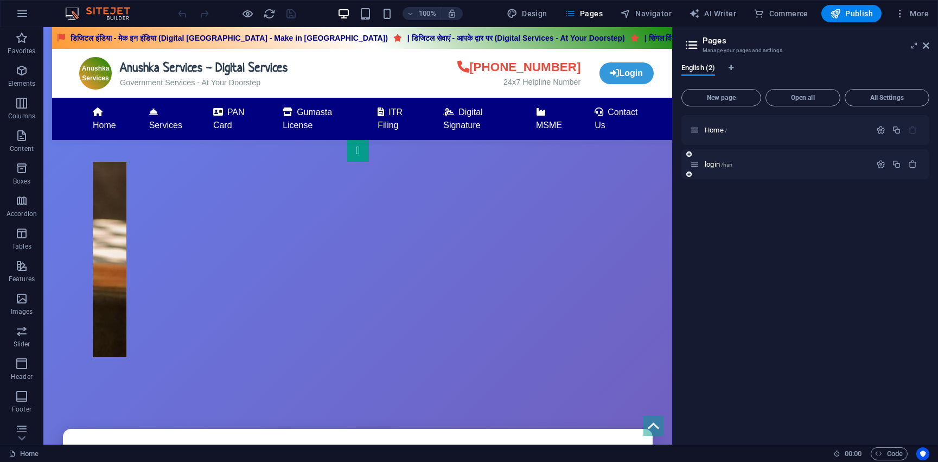
click at [721, 158] on div "login /hari" at bounding box center [780, 164] width 181 height 12
click at [721, 164] on span "/hari" at bounding box center [726, 165] width 11 height 6
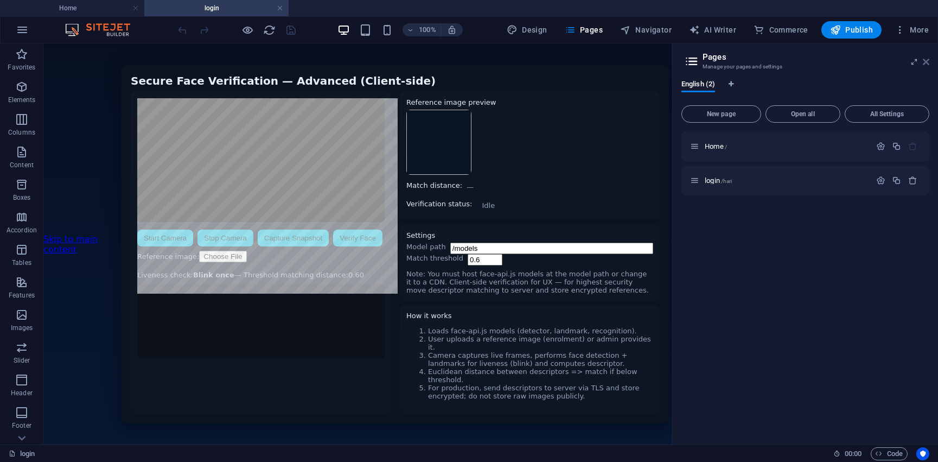
click at [927, 65] on icon at bounding box center [926, 62] width 7 height 9
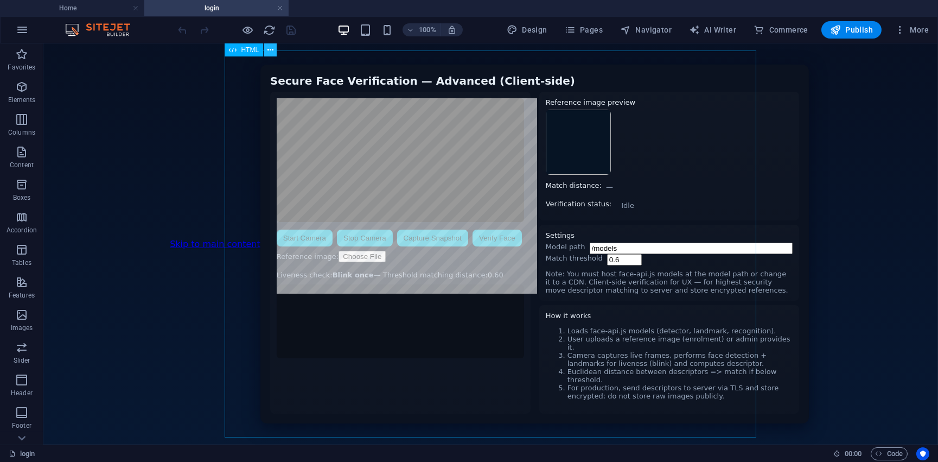
click at [271, 50] on icon at bounding box center [270, 49] width 6 height 11
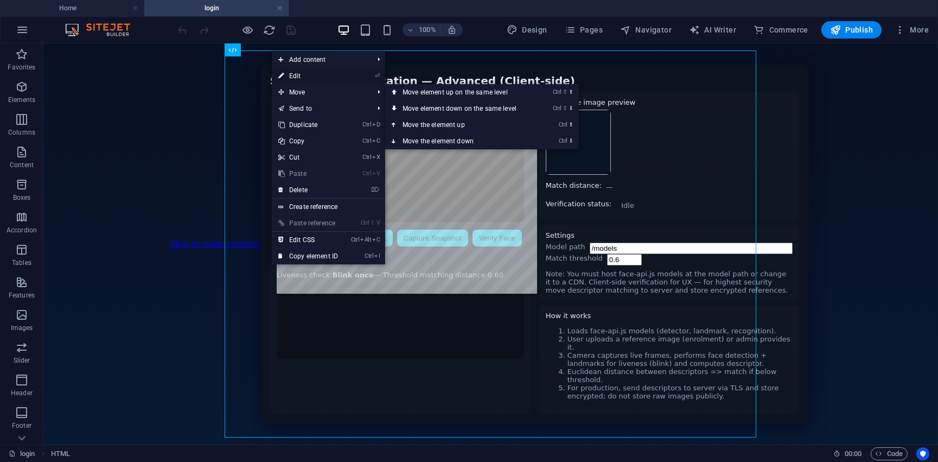
click at [320, 78] on link "⏎ Edit" at bounding box center [308, 76] width 73 height 16
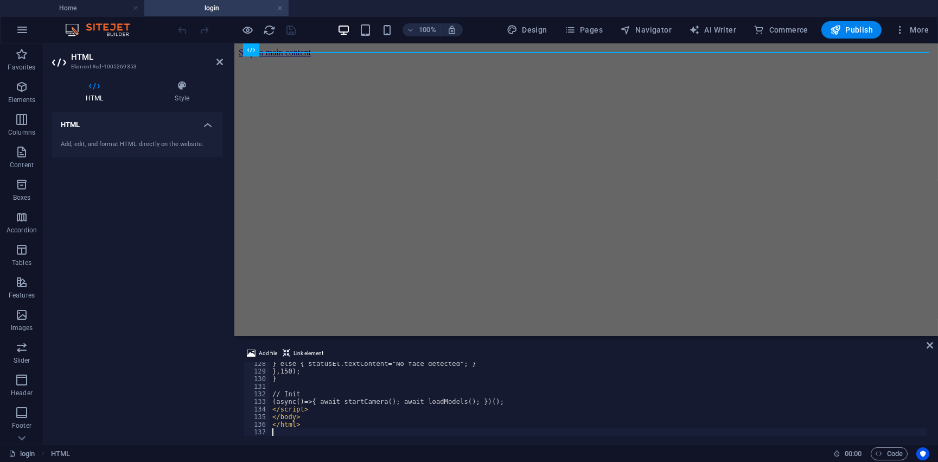
scroll to position [967, 0]
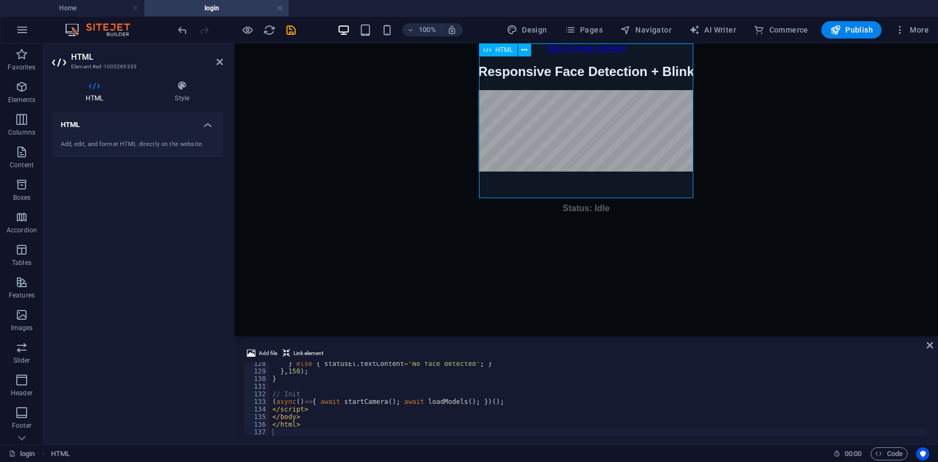
click at [601, 161] on div "Responsive Face Detection + Blink Responsive Face Detection + Blink Status: Idl…" at bounding box center [585, 138] width 216 height 149
click at [855, 21] on button "Publish" at bounding box center [851, 29] width 60 height 17
